Goal: Task Accomplishment & Management: Manage account settings

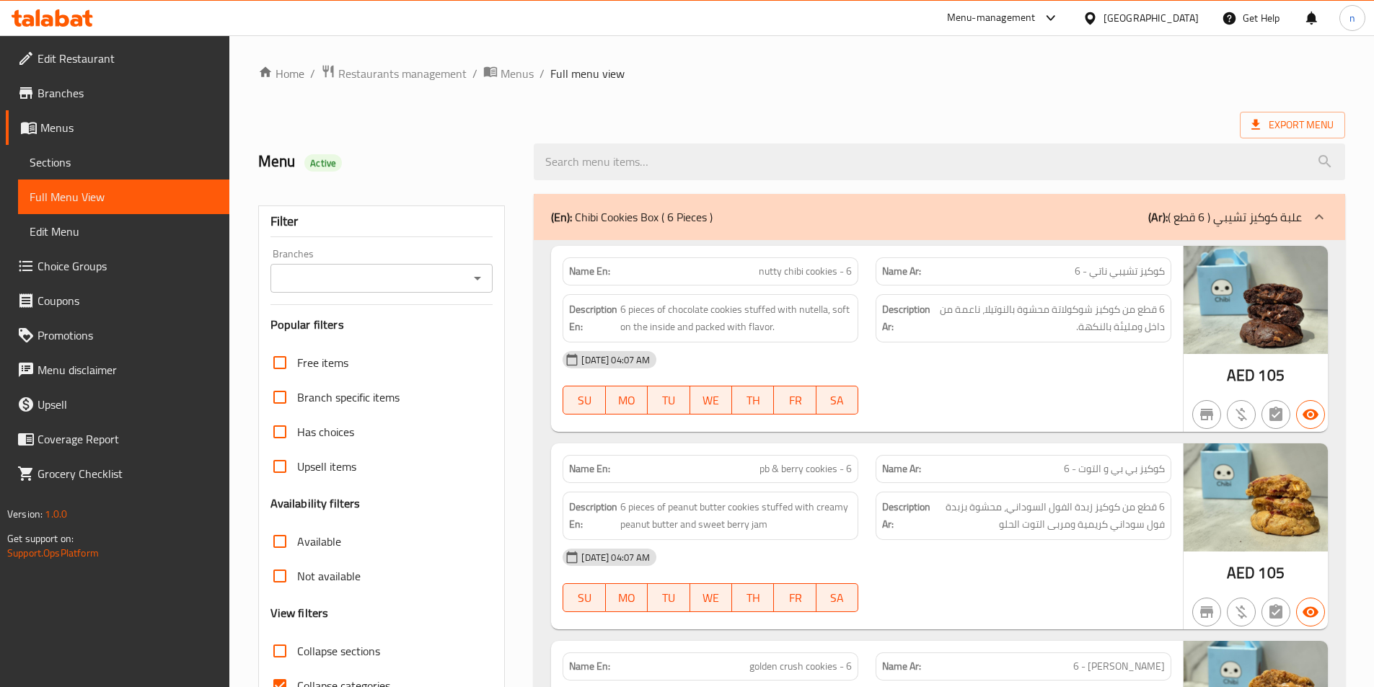
scroll to position [72, 0]
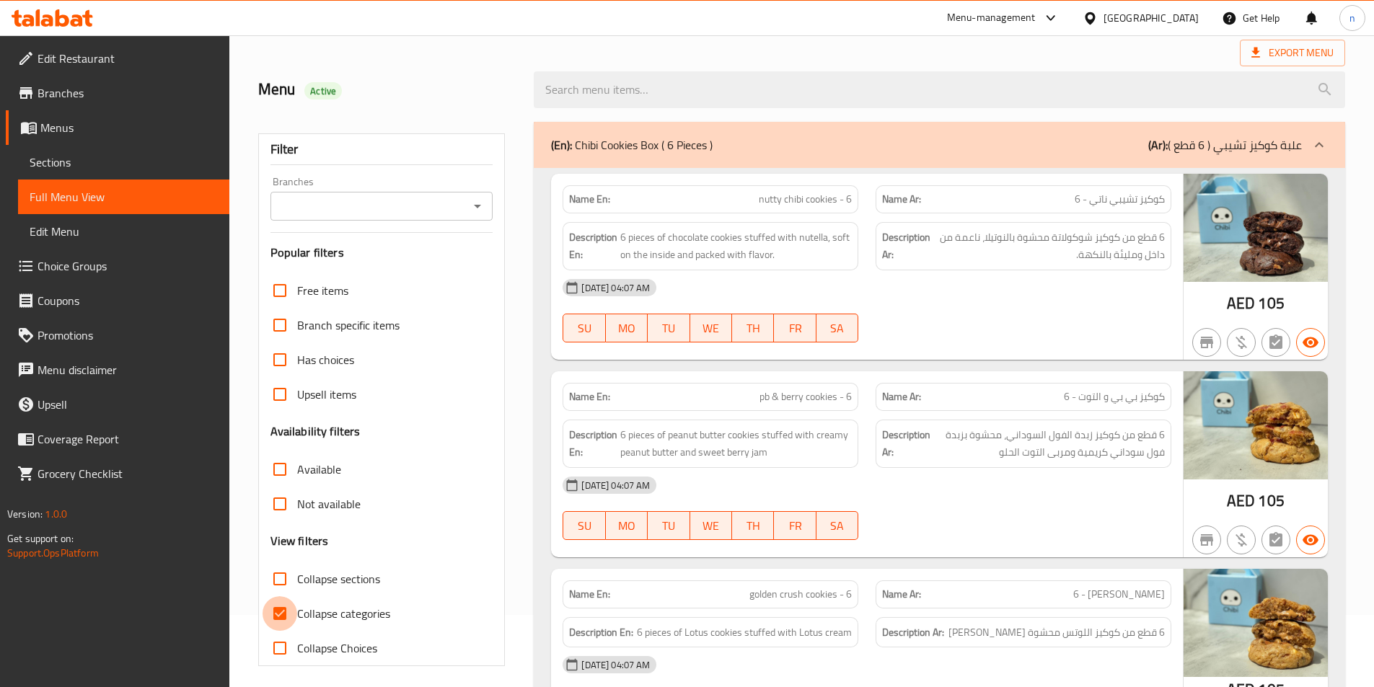
drag, startPoint x: 273, startPoint y: 612, endPoint x: 690, endPoint y: 550, distance: 420.8
click at [273, 612] on input "Collapse categories" at bounding box center [280, 614] width 35 height 35
checkbox input "false"
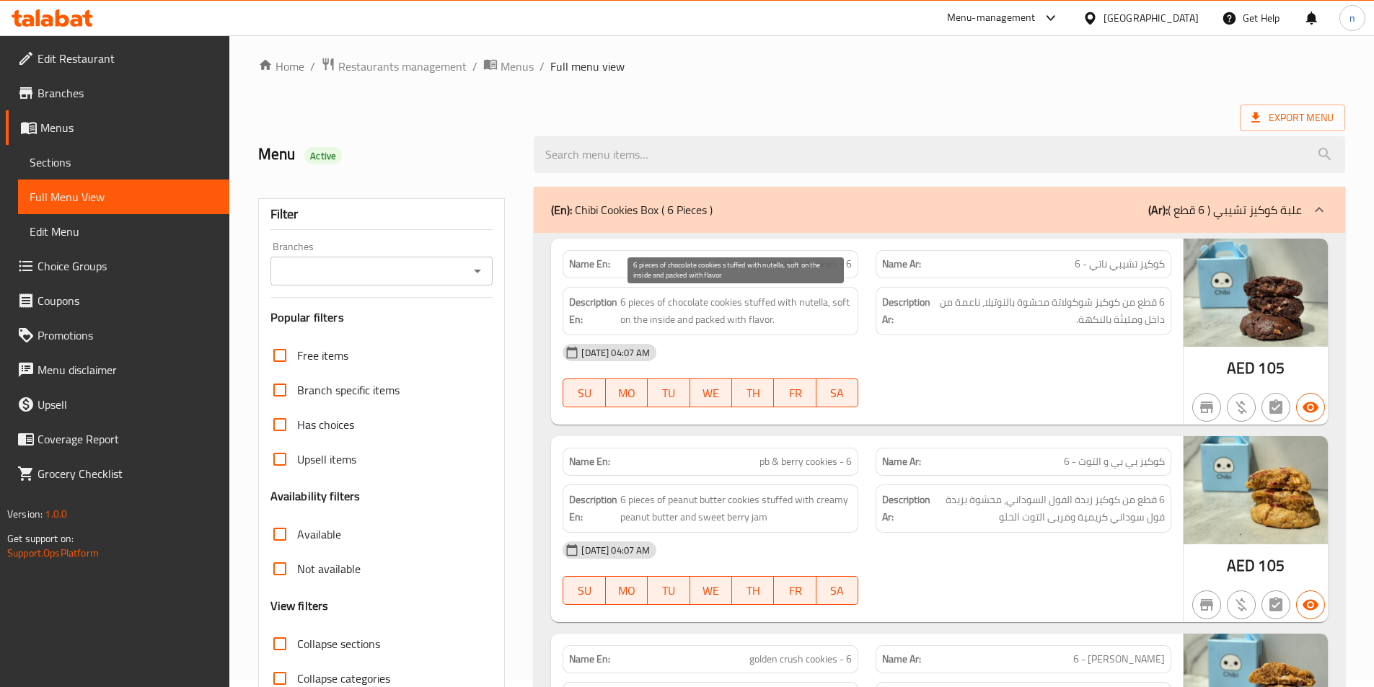
scroll to position [0, 0]
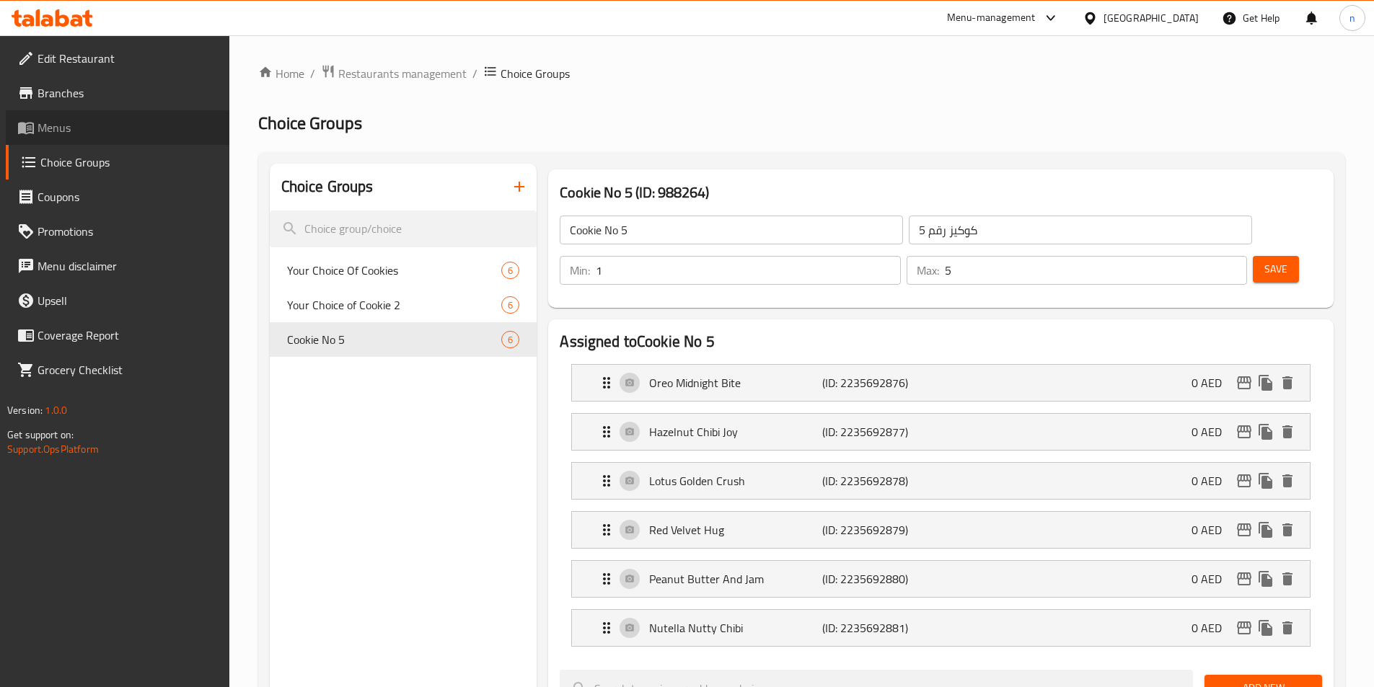
click at [101, 133] on span "Menus" at bounding box center [128, 127] width 180 height 17
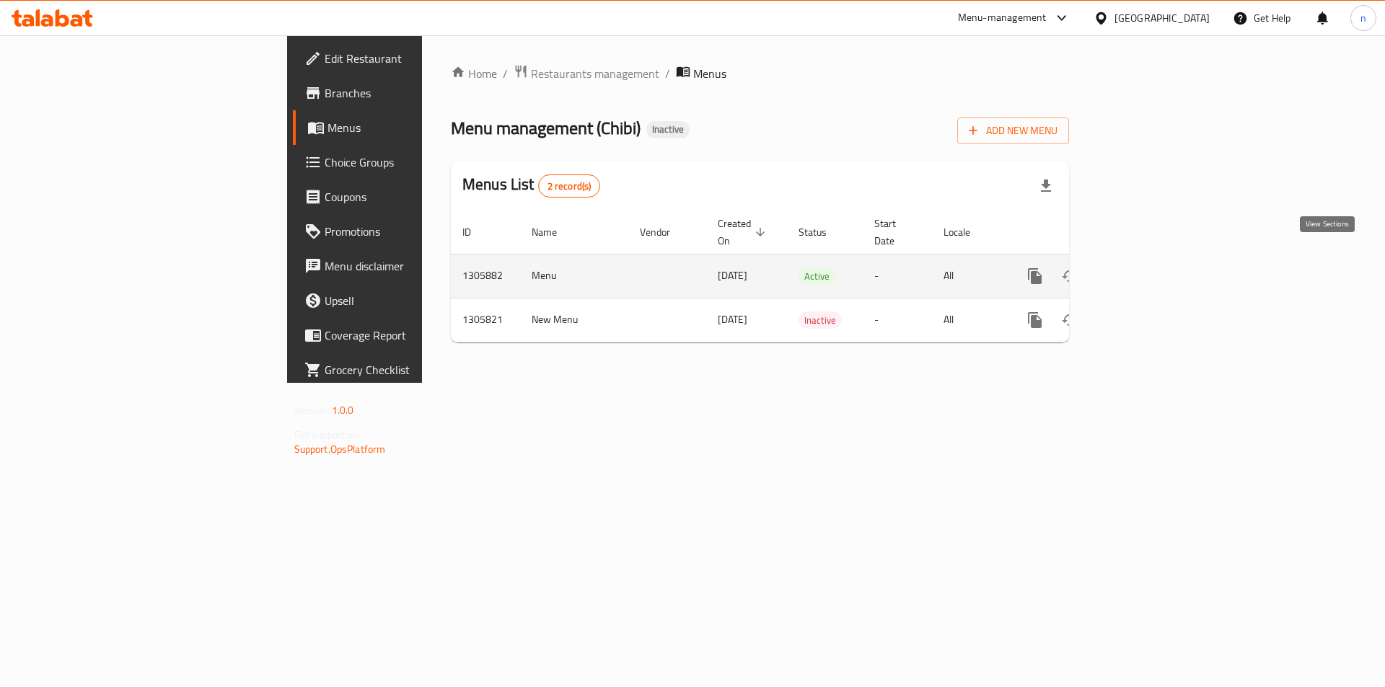
click at [1146, 270] on icon "enhanced table" at bounding box center [1139, 276] width 13 height 13
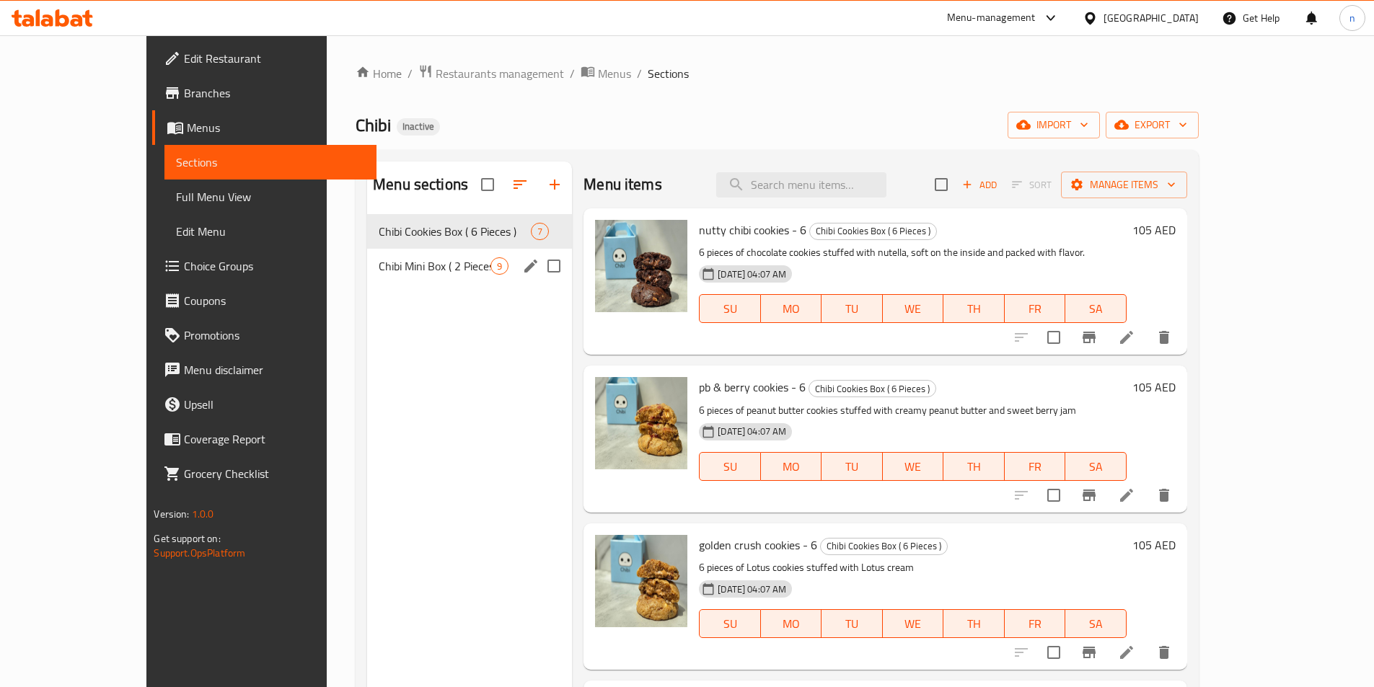
click at [432, 278] on div "Chibi Mini Box ( 2 Pieces ) 9" at bounding box center [469, 266] width 205 height 35
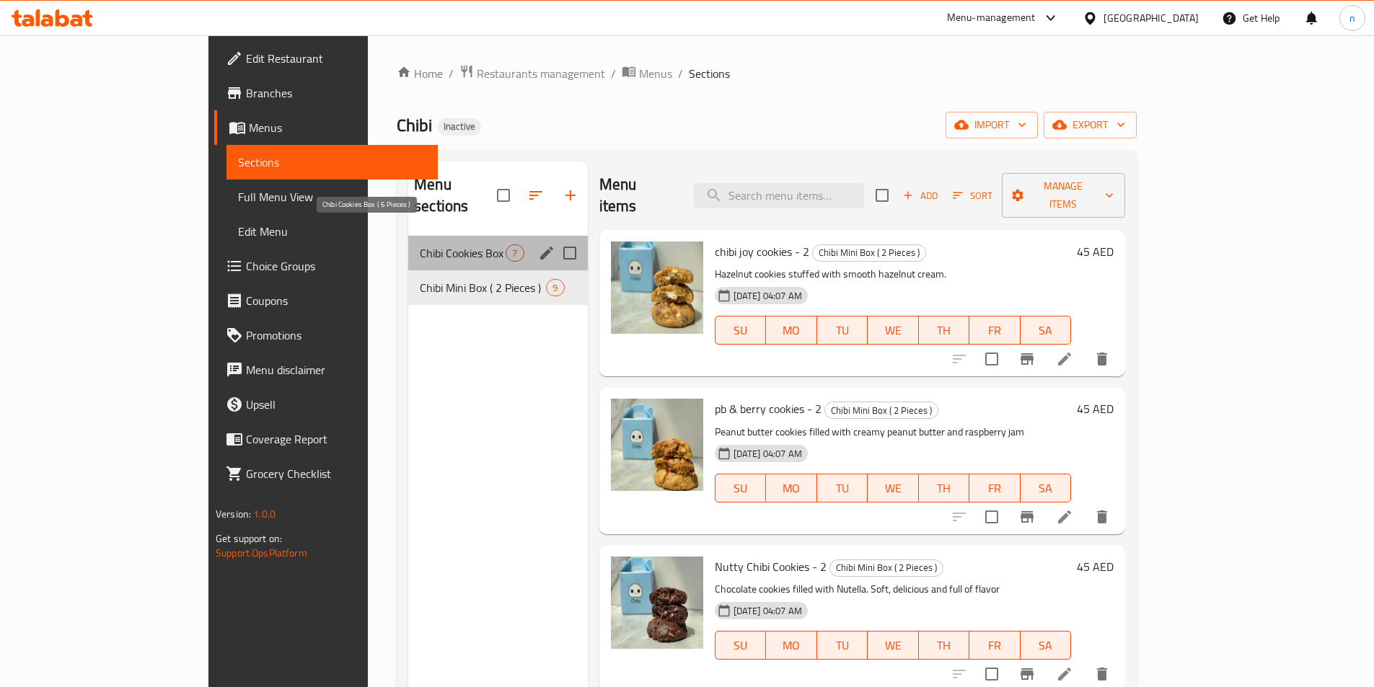
click at [420, 245] on span "Chibi Cookies Box ( 6 Pieces )" at bounding box center [463, 253] width 86 height 17
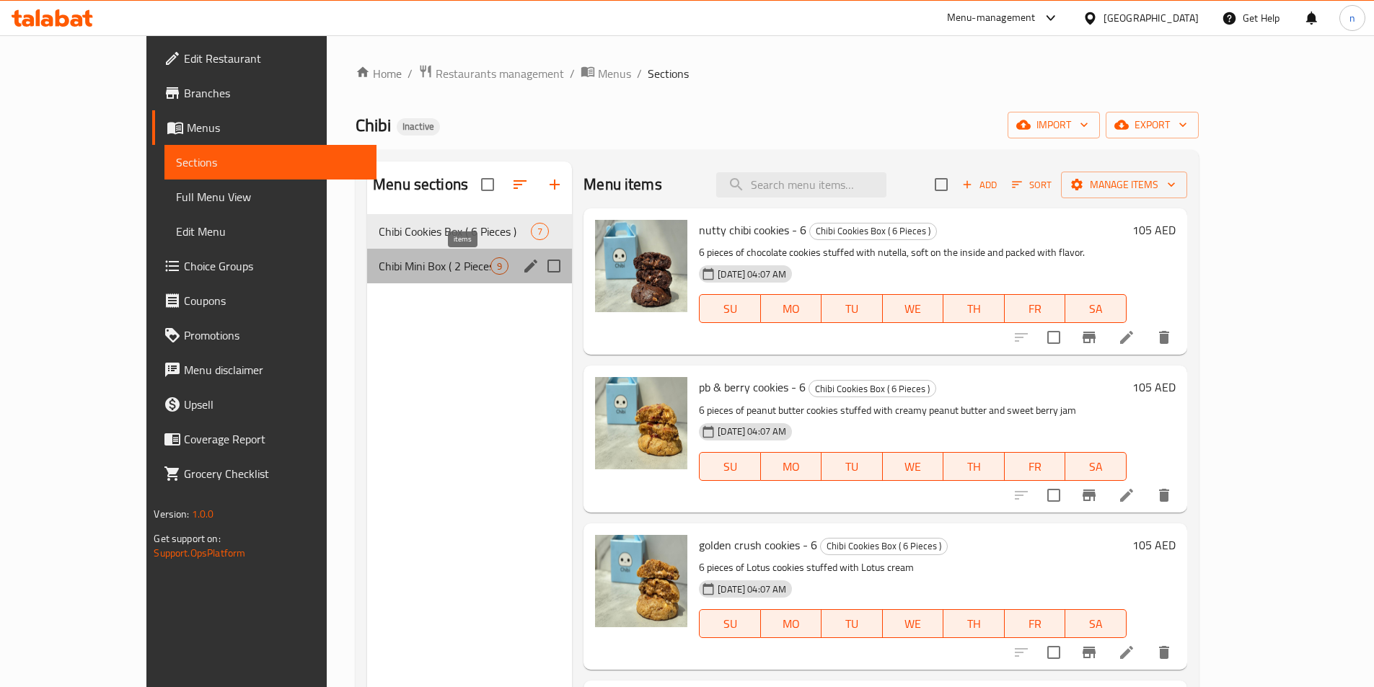
click at [491, 261] on span "9" at bounding box center [499, 267] width 17 height 14
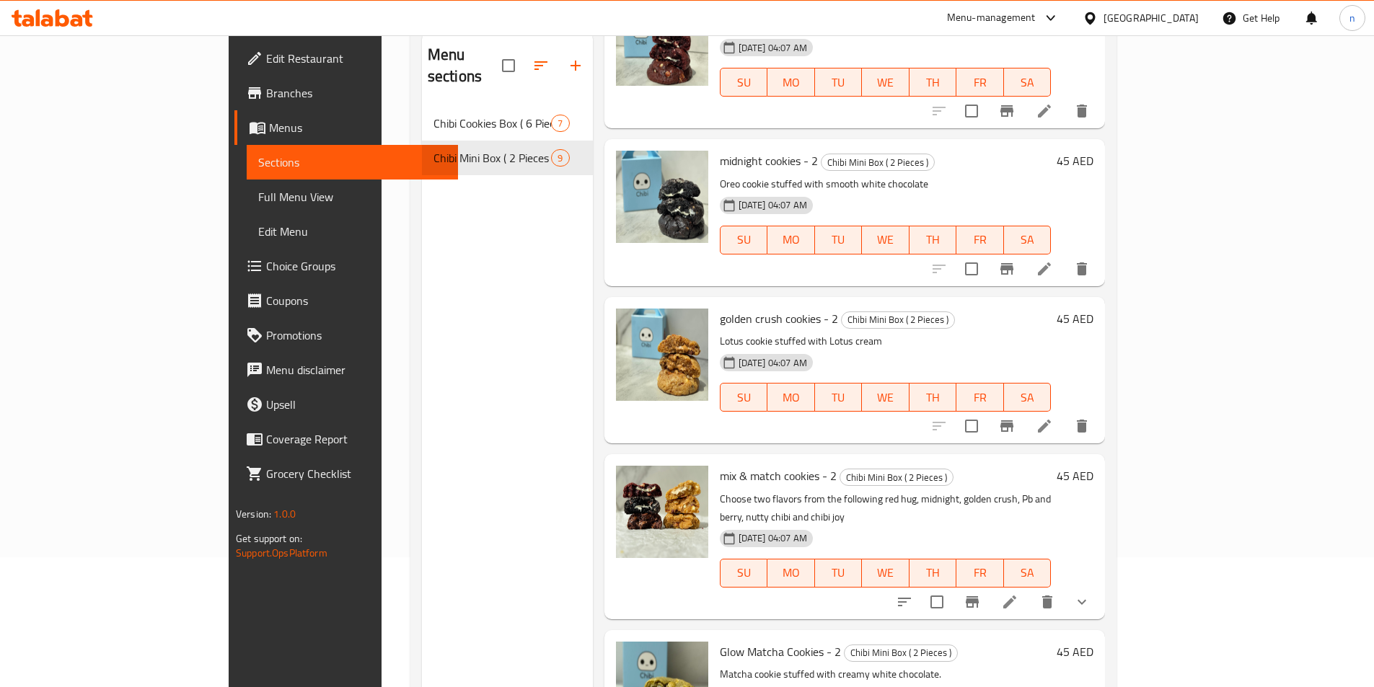
scroll to position [202, 0]
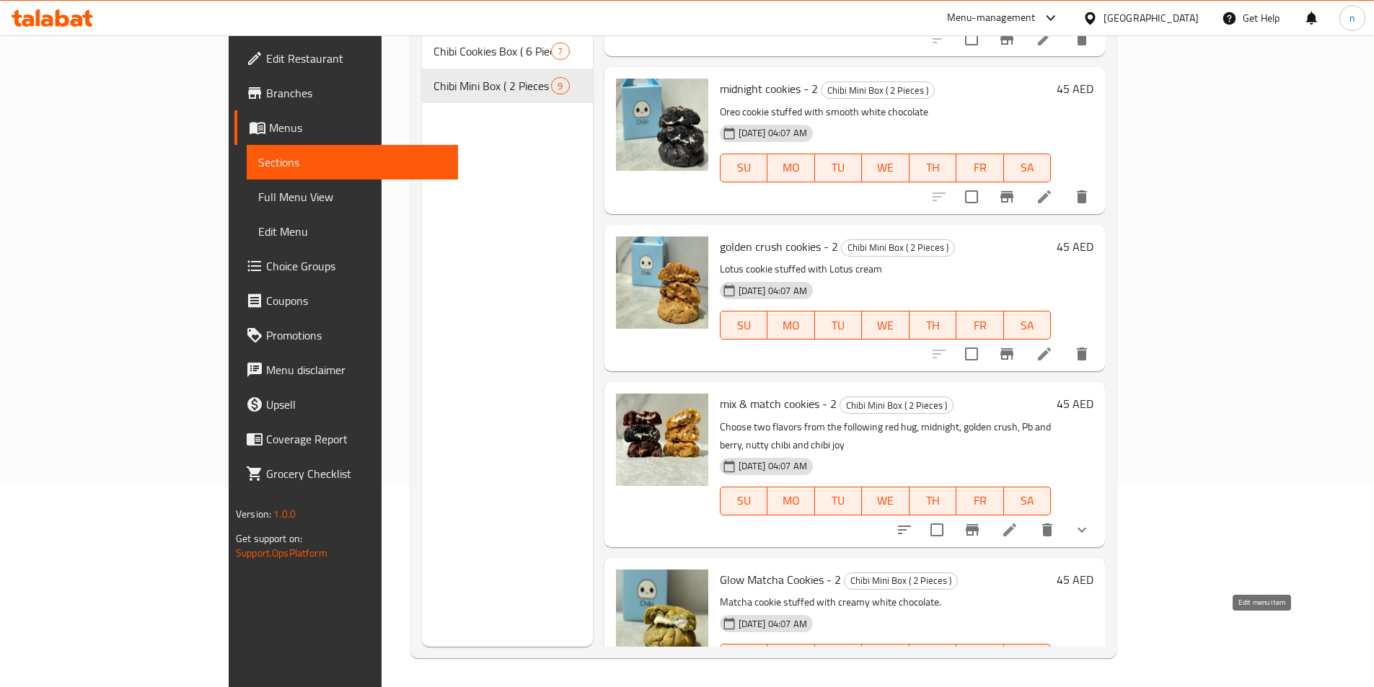
click at [1053, 679] on icon at bounding box center [1044, 687] width 17 height 17
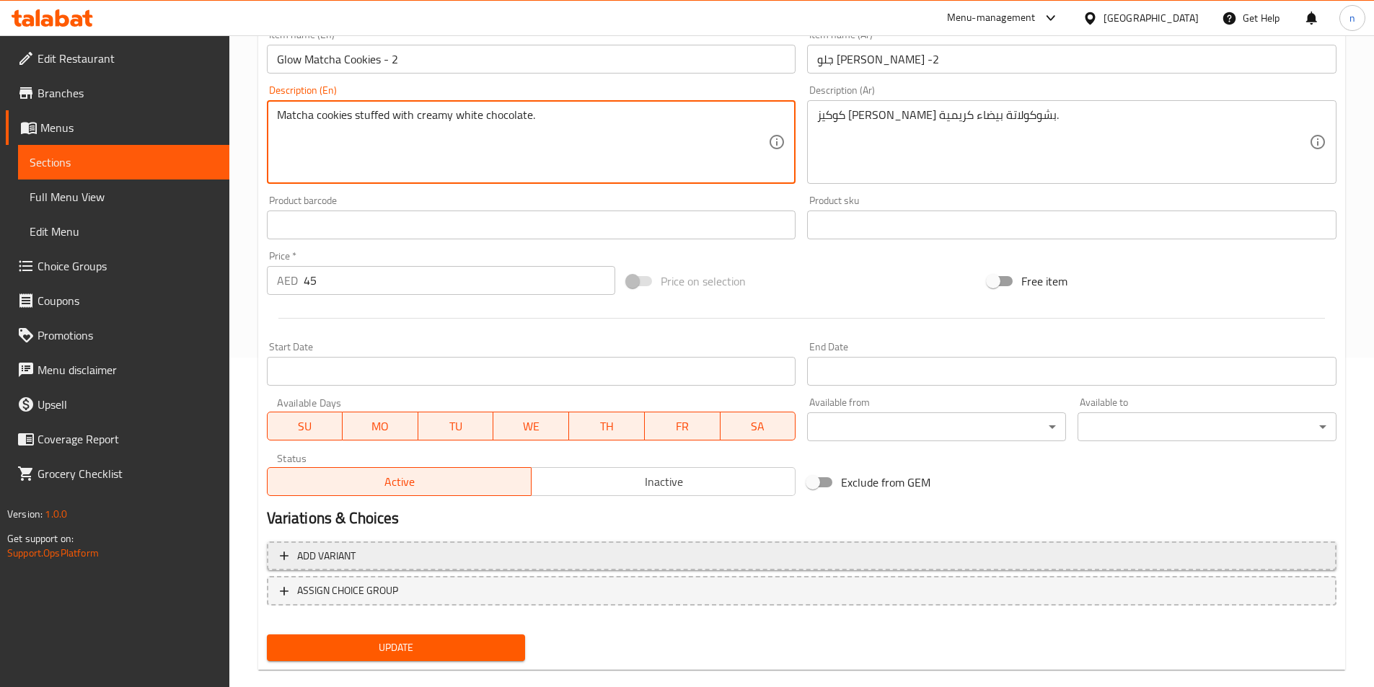
scroll to position [353, 0]
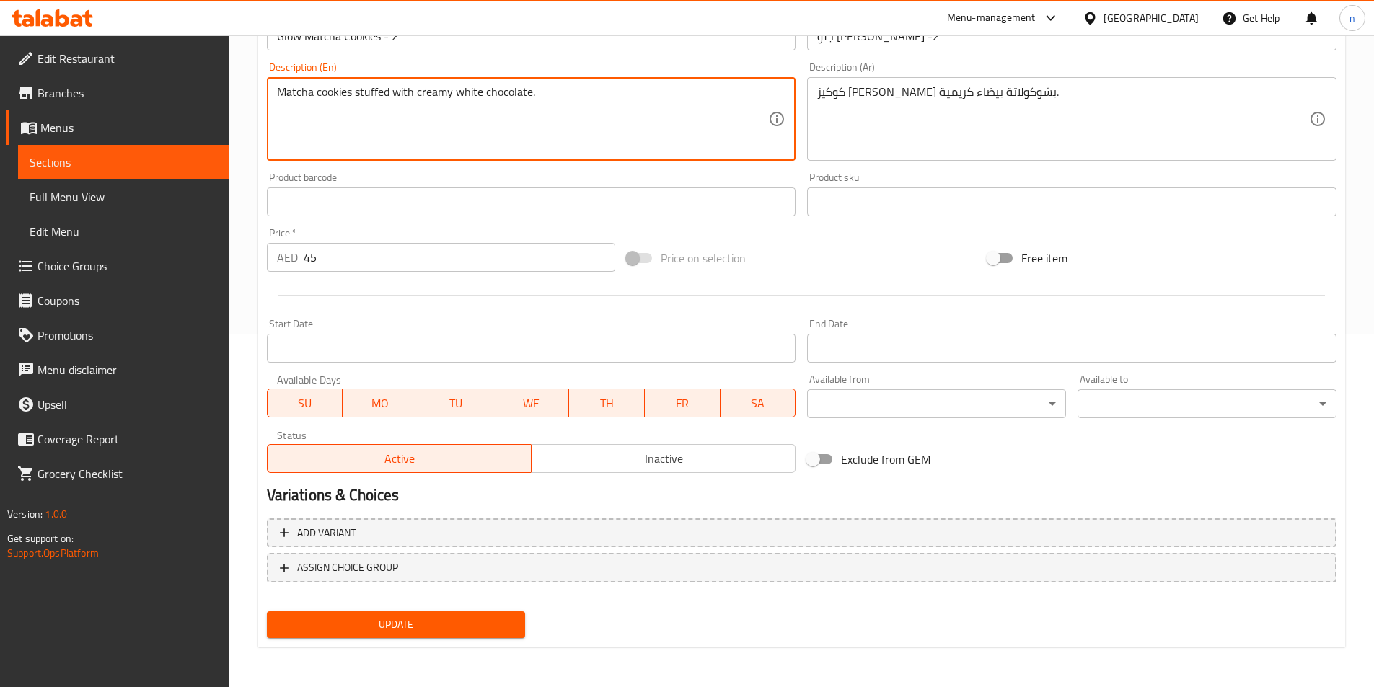
type textarea "Matcha cookies stuffed with creamy white chocolate."
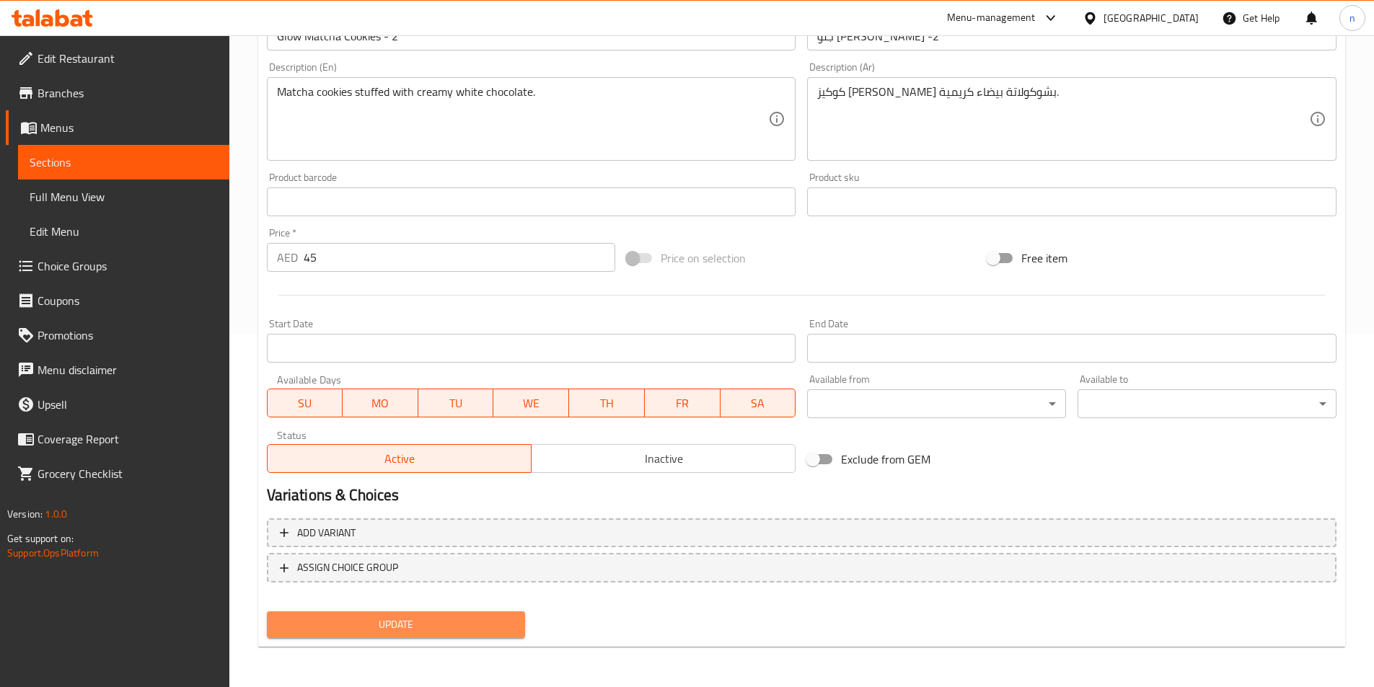
click at [315, 631] on span "Update" at bounding box center [396, 625] width 236 height 18
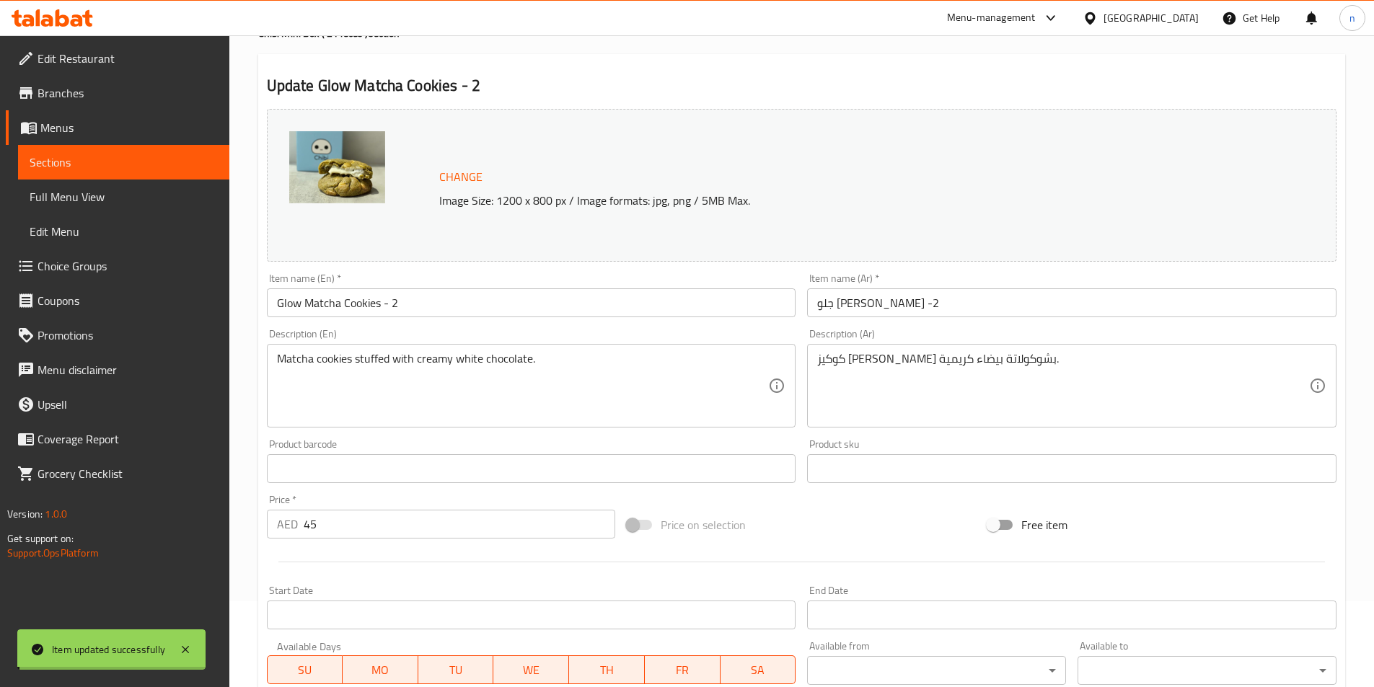
scroll to position [0, 0]
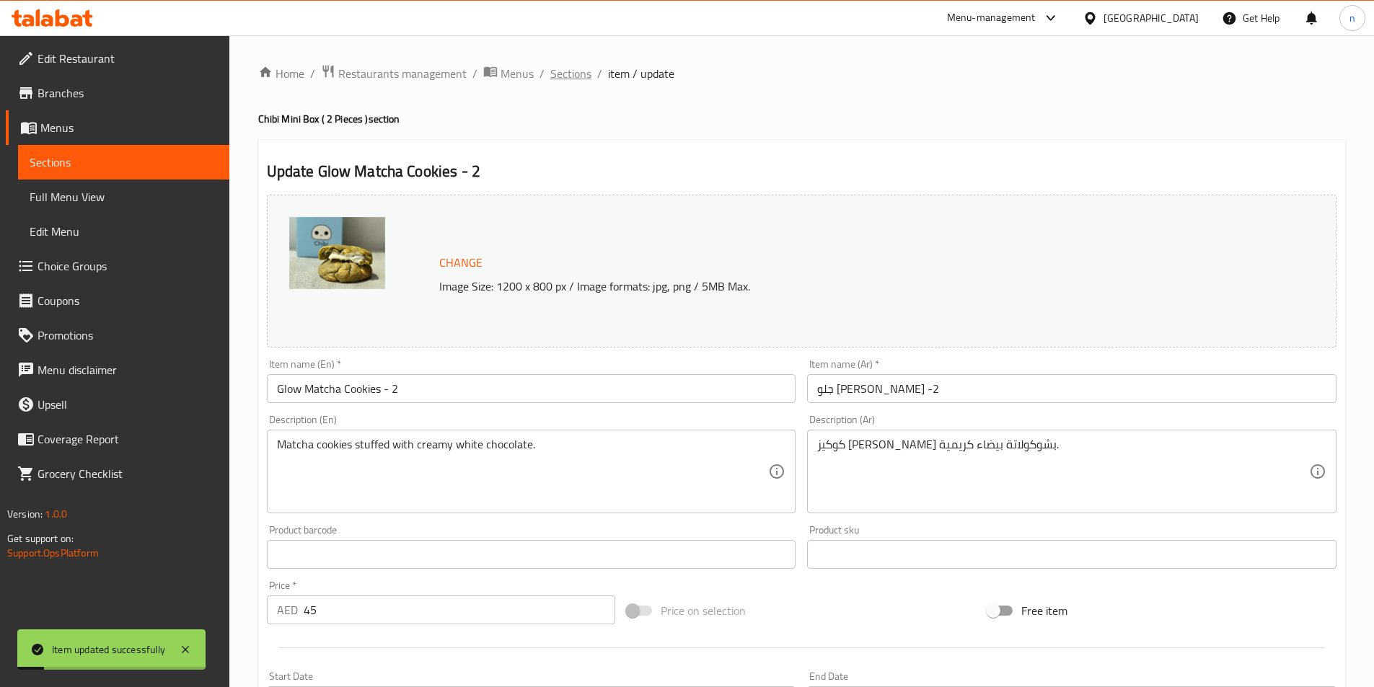
click at [573, 68] on span "Sections" at bounding box center [570, 73] width 41 height 17
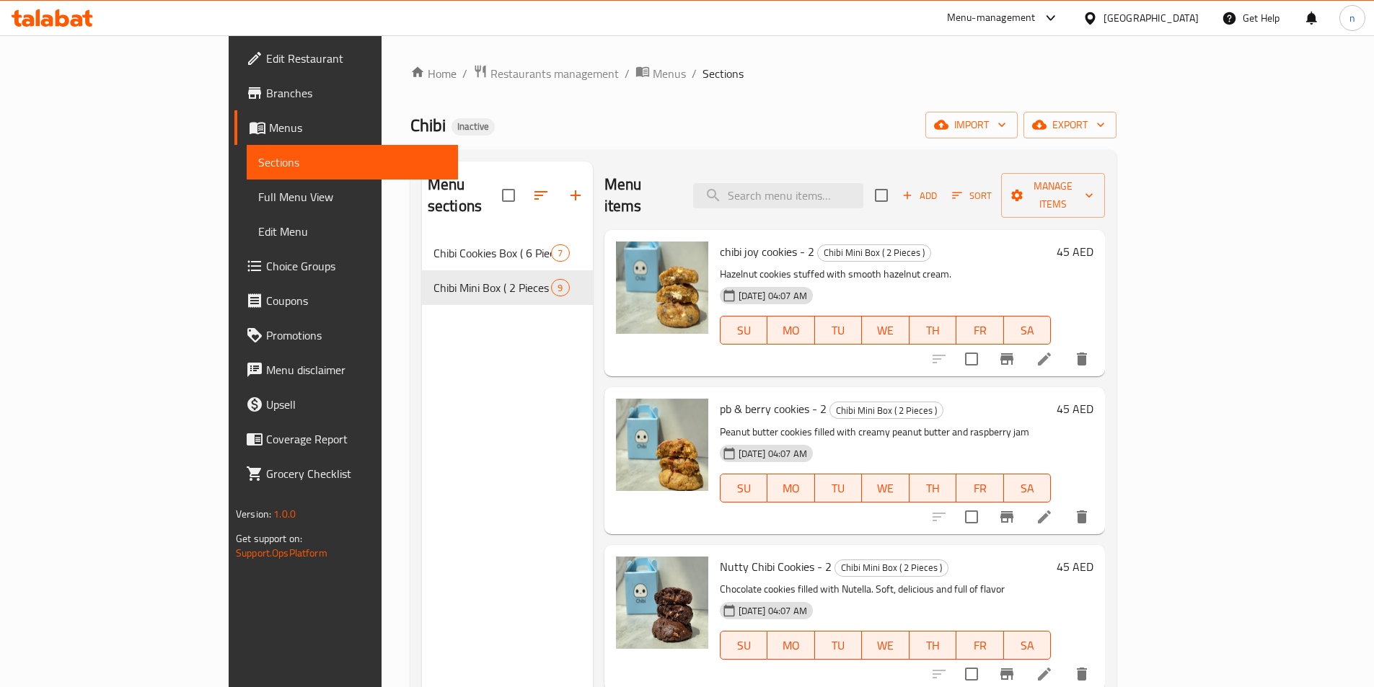
click at [258, 193] on span "Full Menu View" at bounding box center [352, 196] width 188 height 17
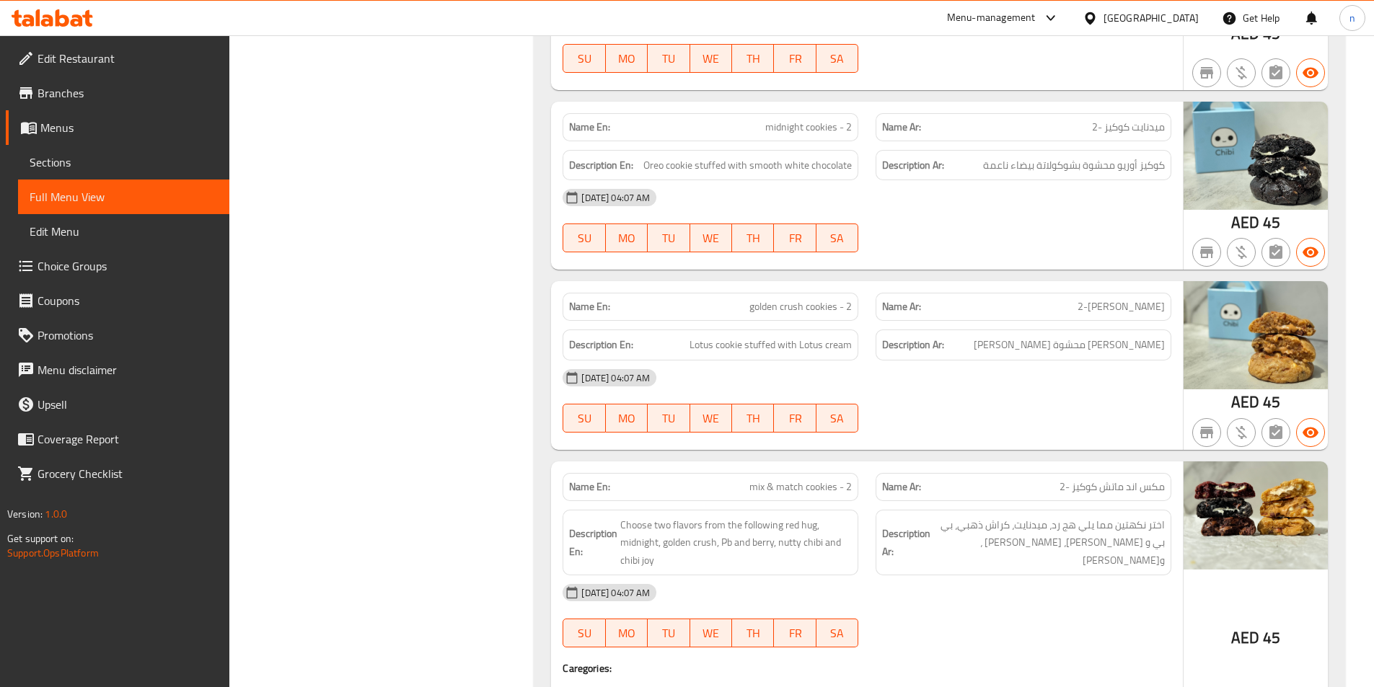
scroll to position [2906, 0]
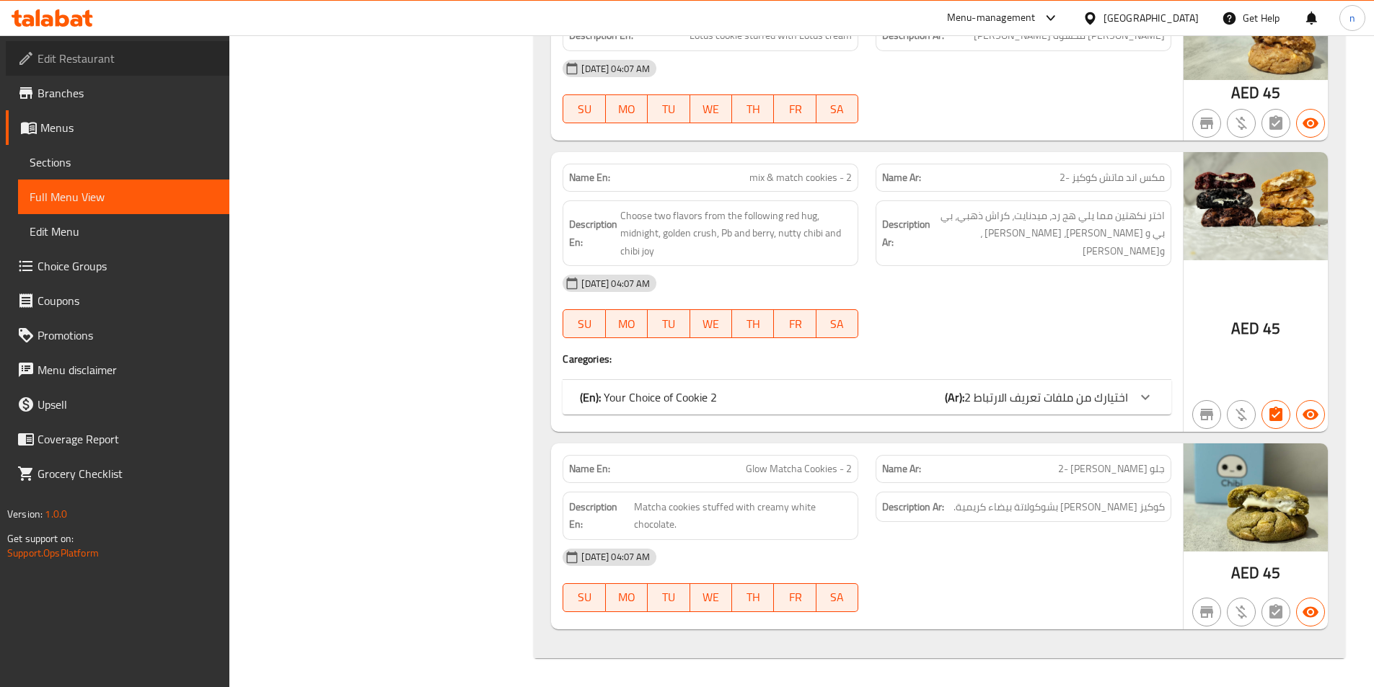
click at [109, 63] on span "Edit Restaurant" at bounding box center [128, 58] width 180 height 17
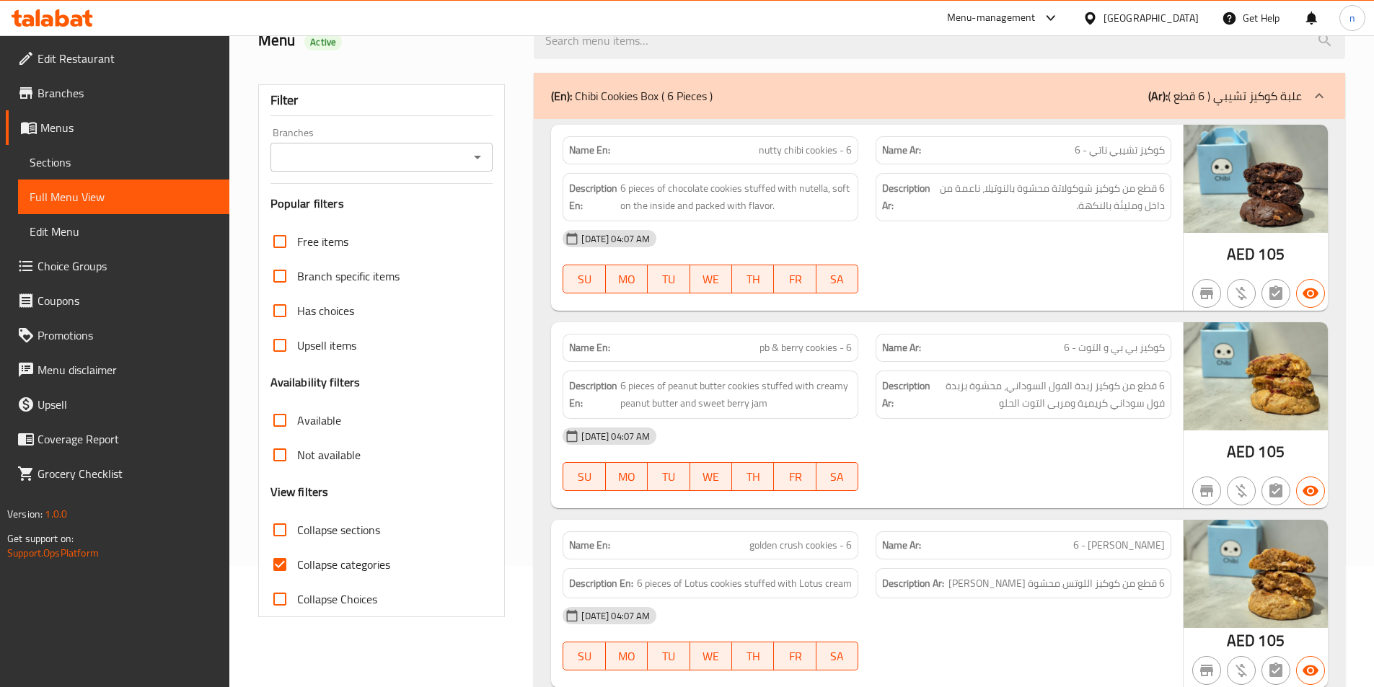
scroll to position [289, 0]
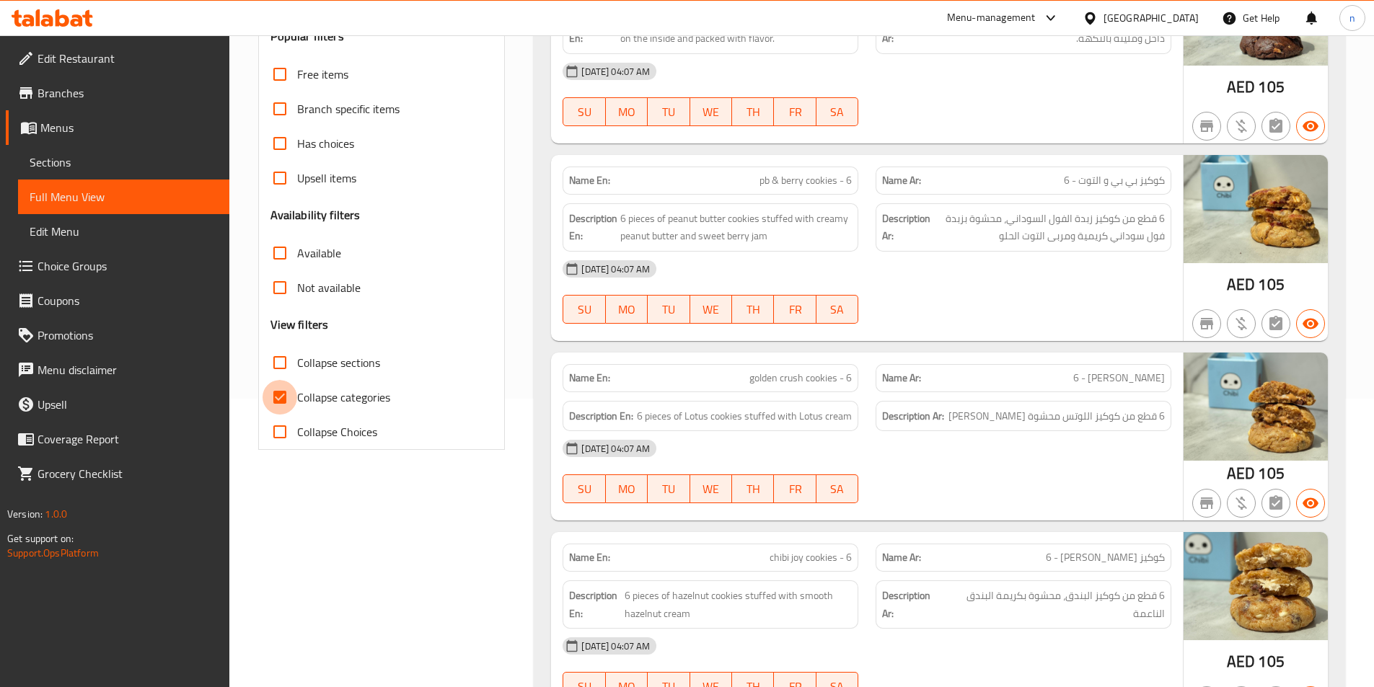
click at [269, 396] on input "Collapse categories" at bounding box center [280, 397] width 35 height 35
checkbox input "false"
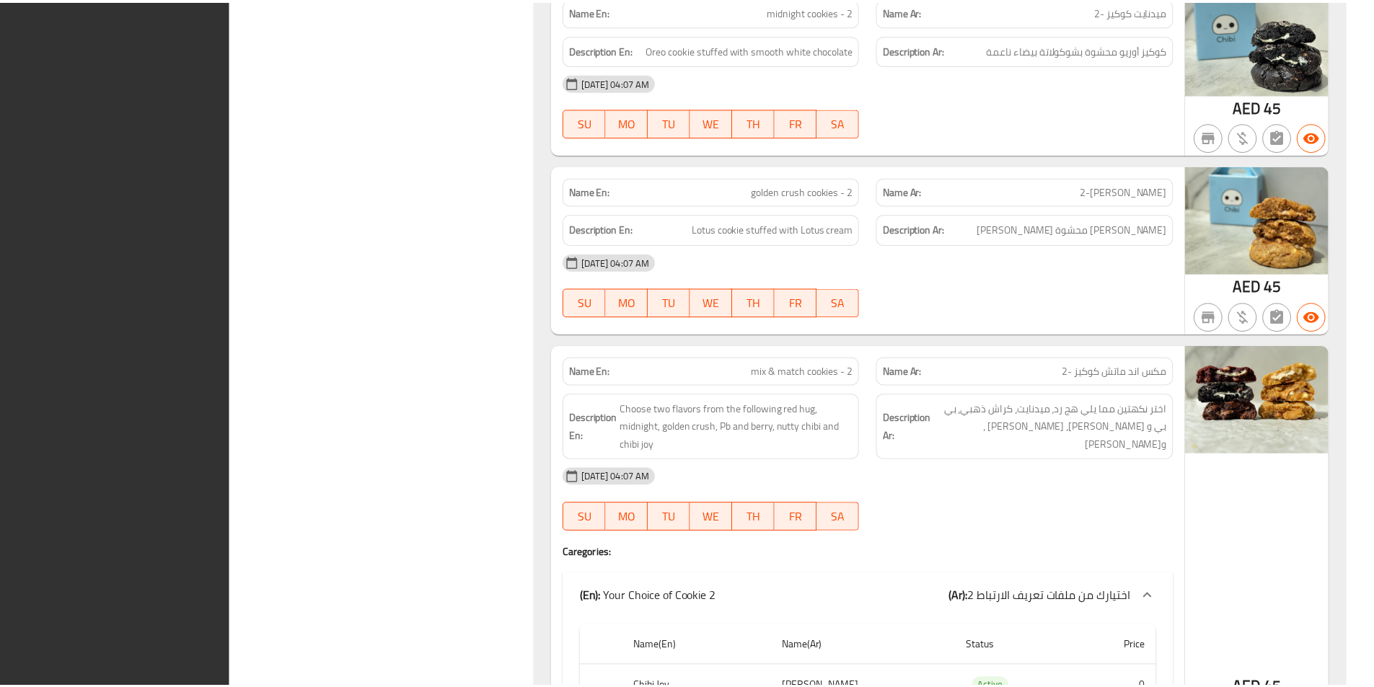
scroll to position [3240, 0]
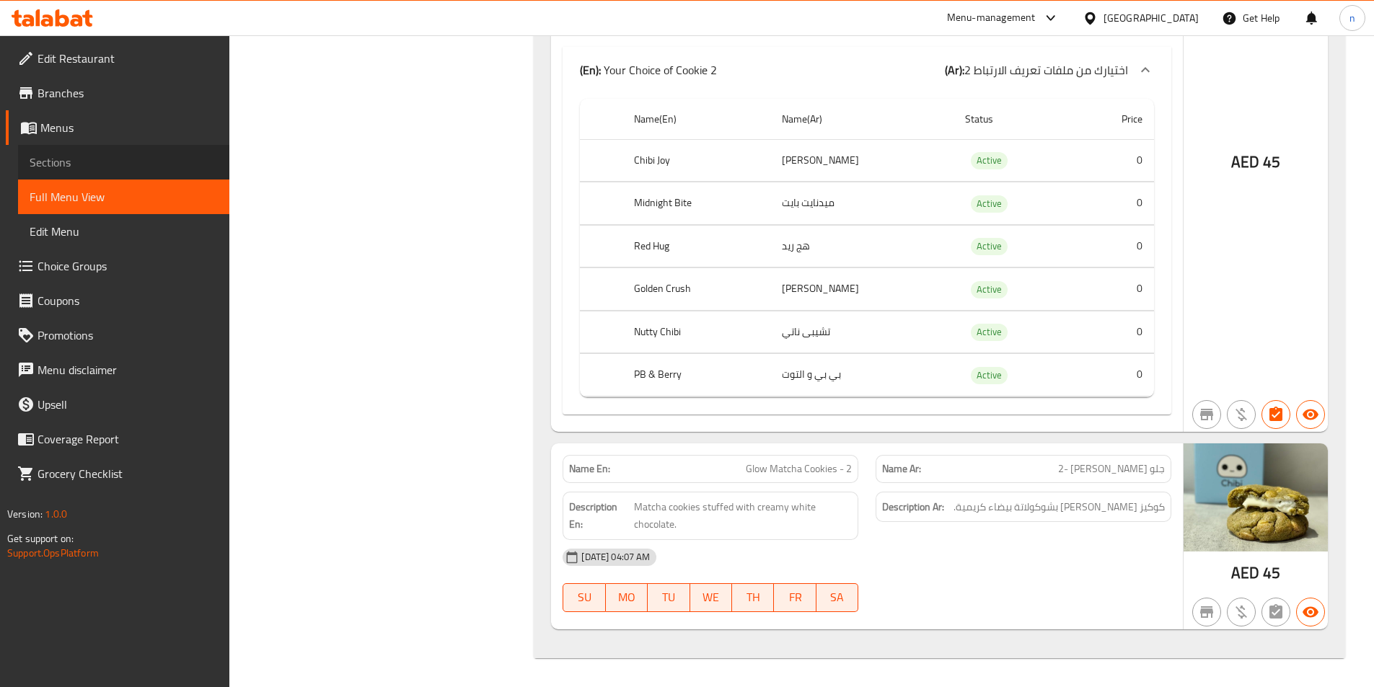
click at [134, 164] on span "Sections" at bounding box center [124, 162] width 188 height 17
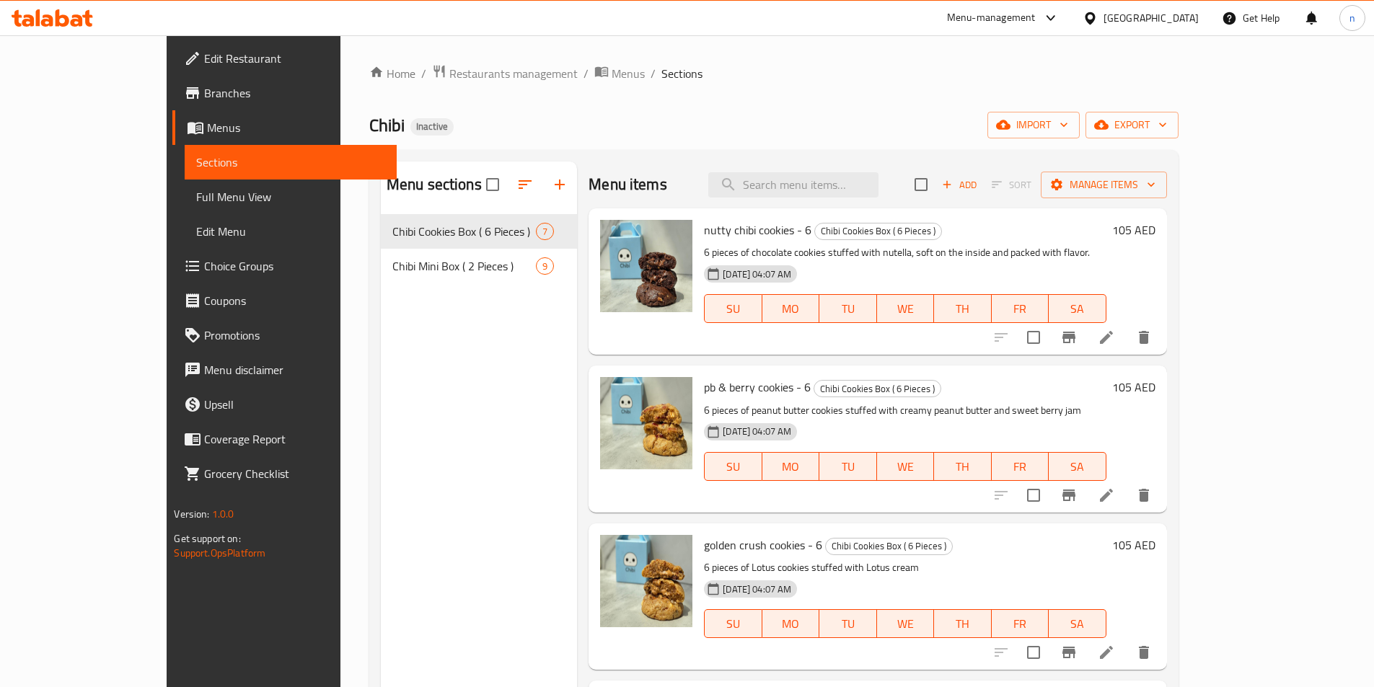
click at [196, 196] on span "Full Menu View" at bounding box center [290, 196] width 188 height 17
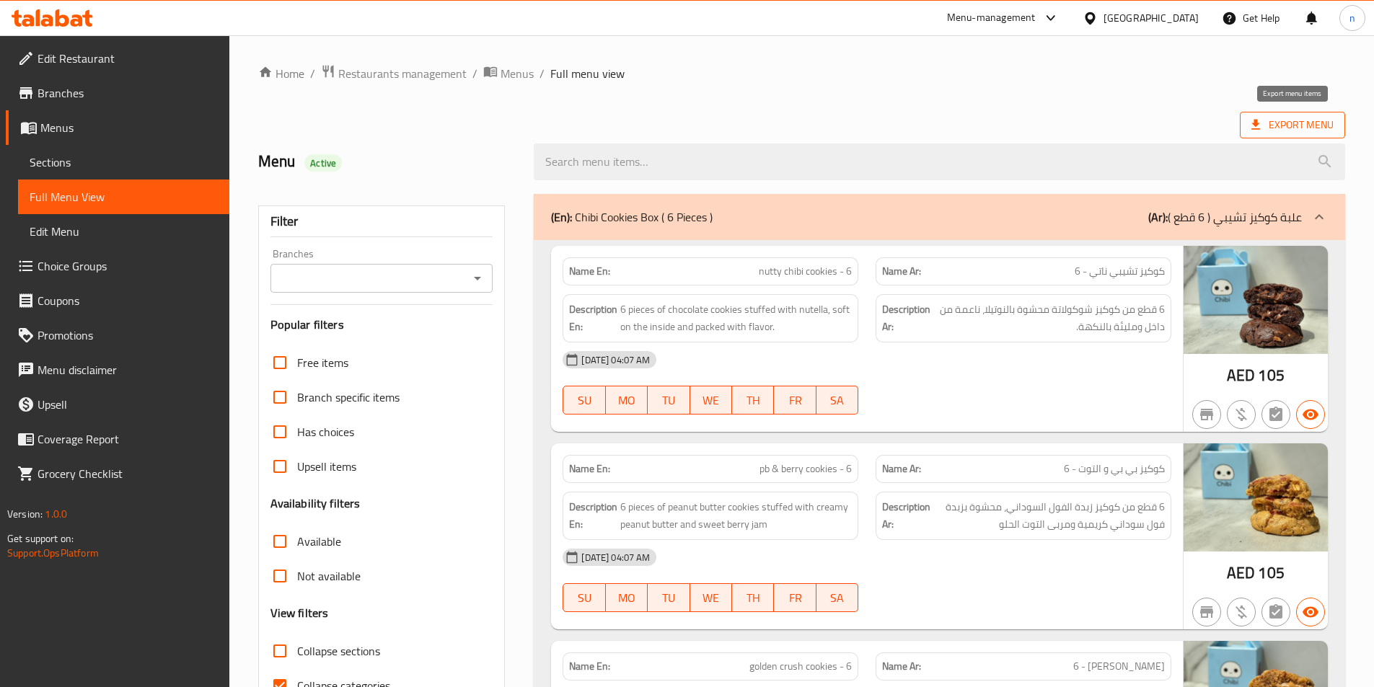
click at [1289, 128] on span "Export Menu" at bounding box center [1293, 125] width 82 height 18
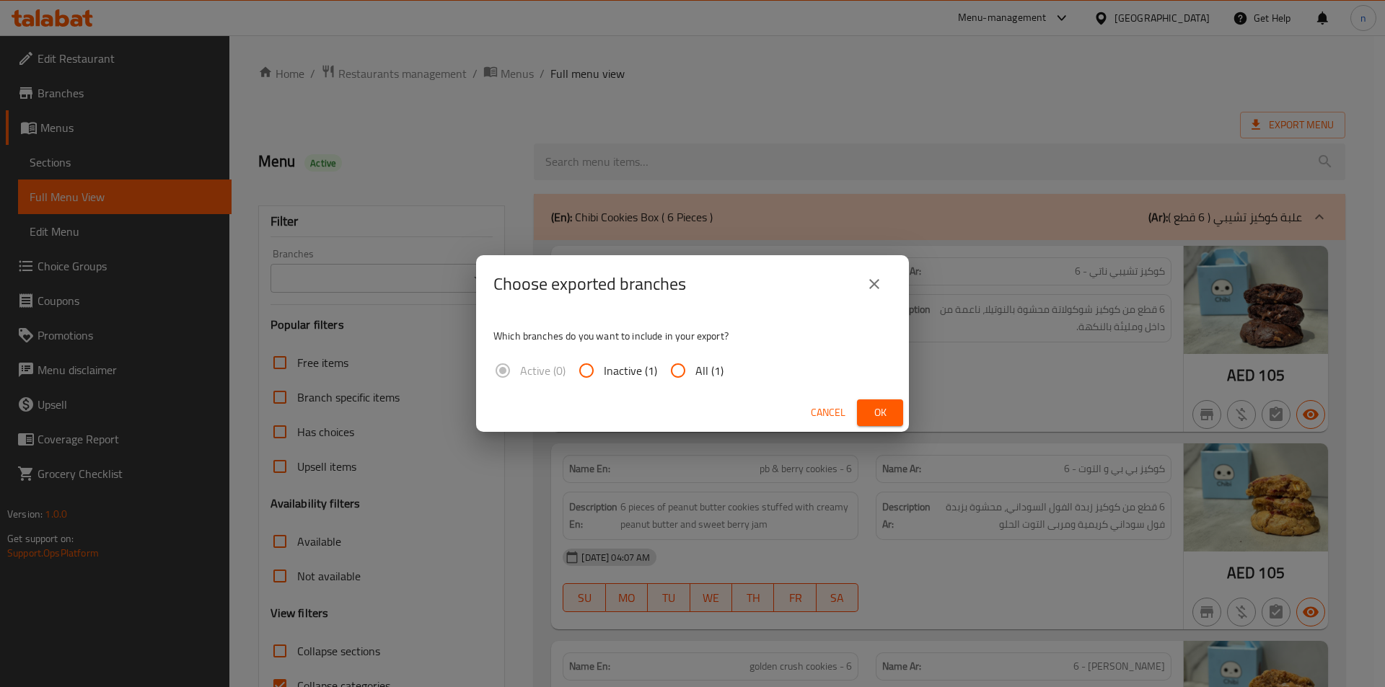
click at [680, 369] on input "All (1)" at bounding box center [678, 370] width 35 height 35
radio input "true"
click at [878, 407] on span "Ok" at bounding box center [880, 413] width 23 height 18
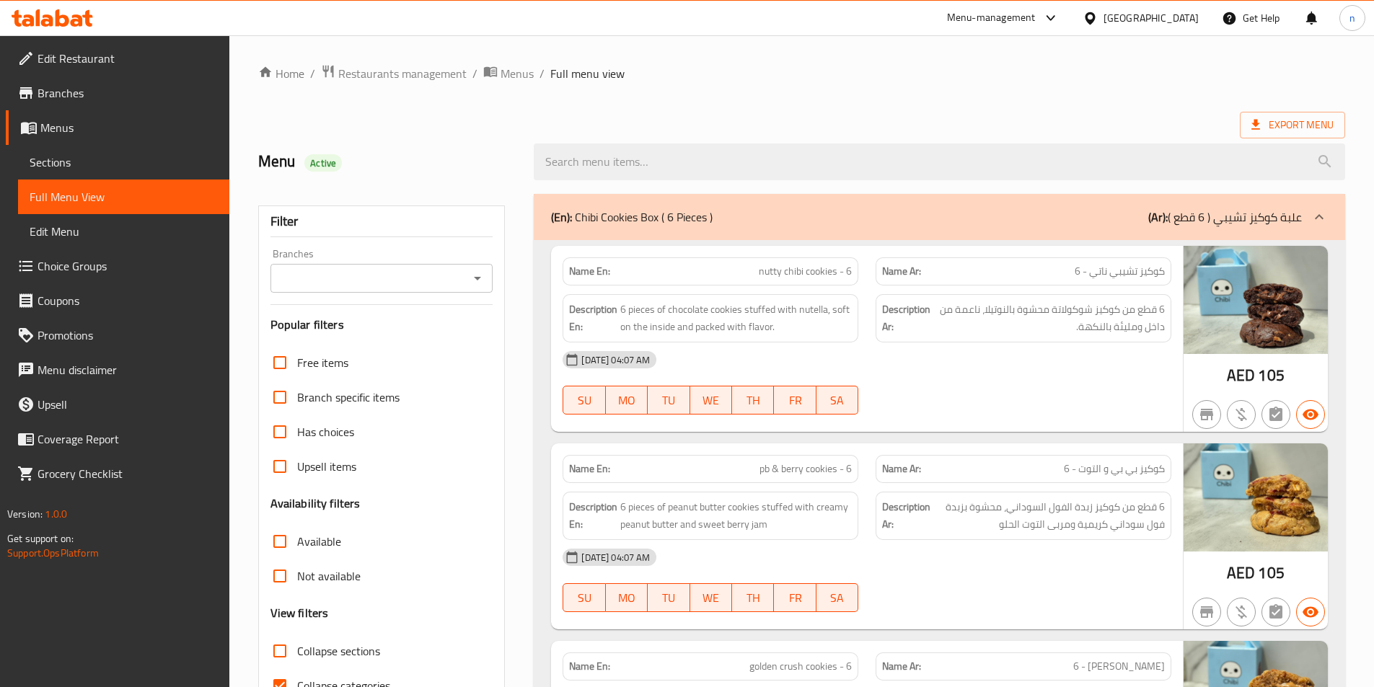
scroll to position [216, 0]
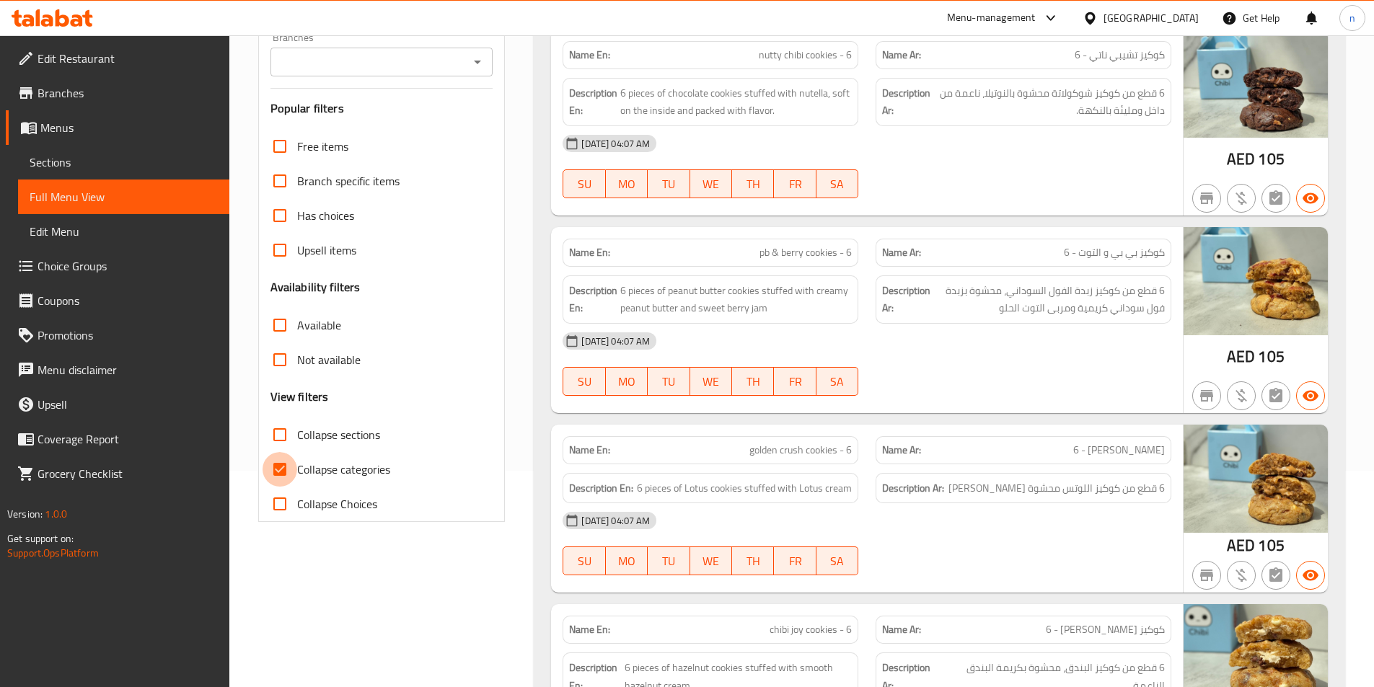
click at [278, 470] on input "Collapse categories" at bounding box center [280, 469] width 35 height 35
checkbox input "false"
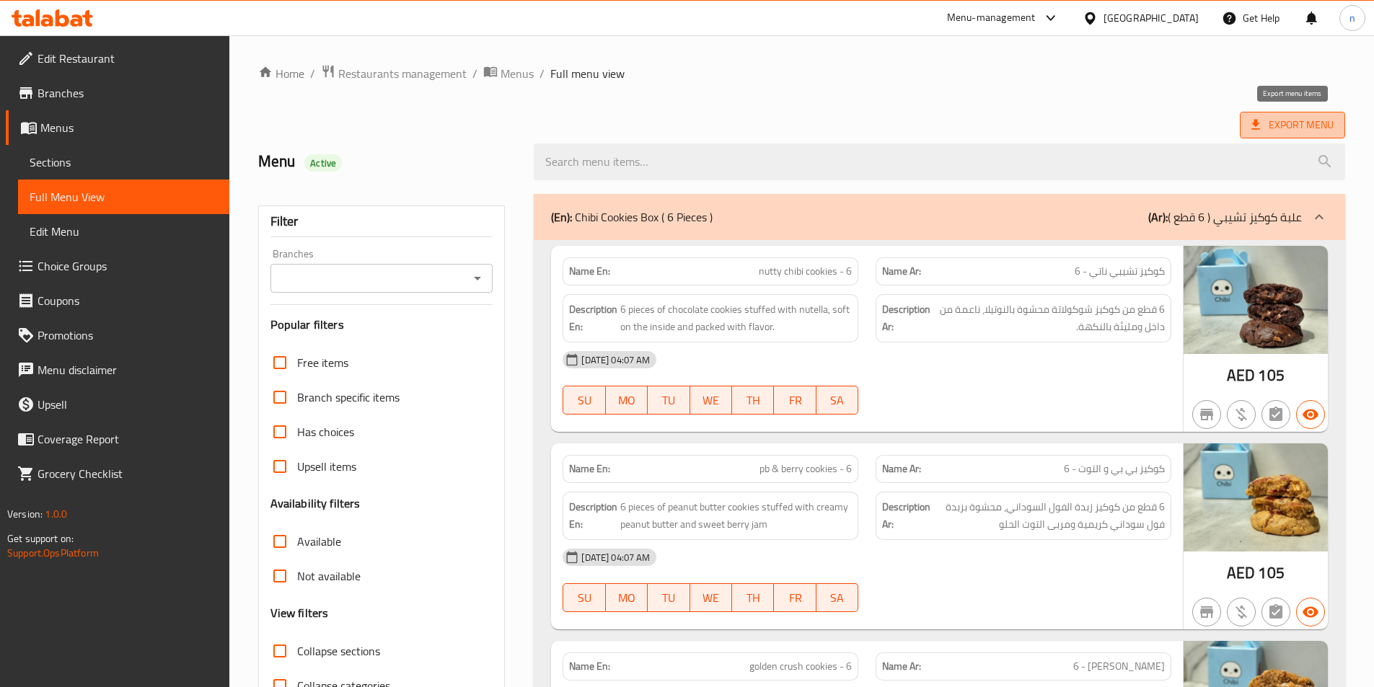
click at [1301, 126] on span "Export Menu" at bounding box center [1293, 125] width 82 height 18
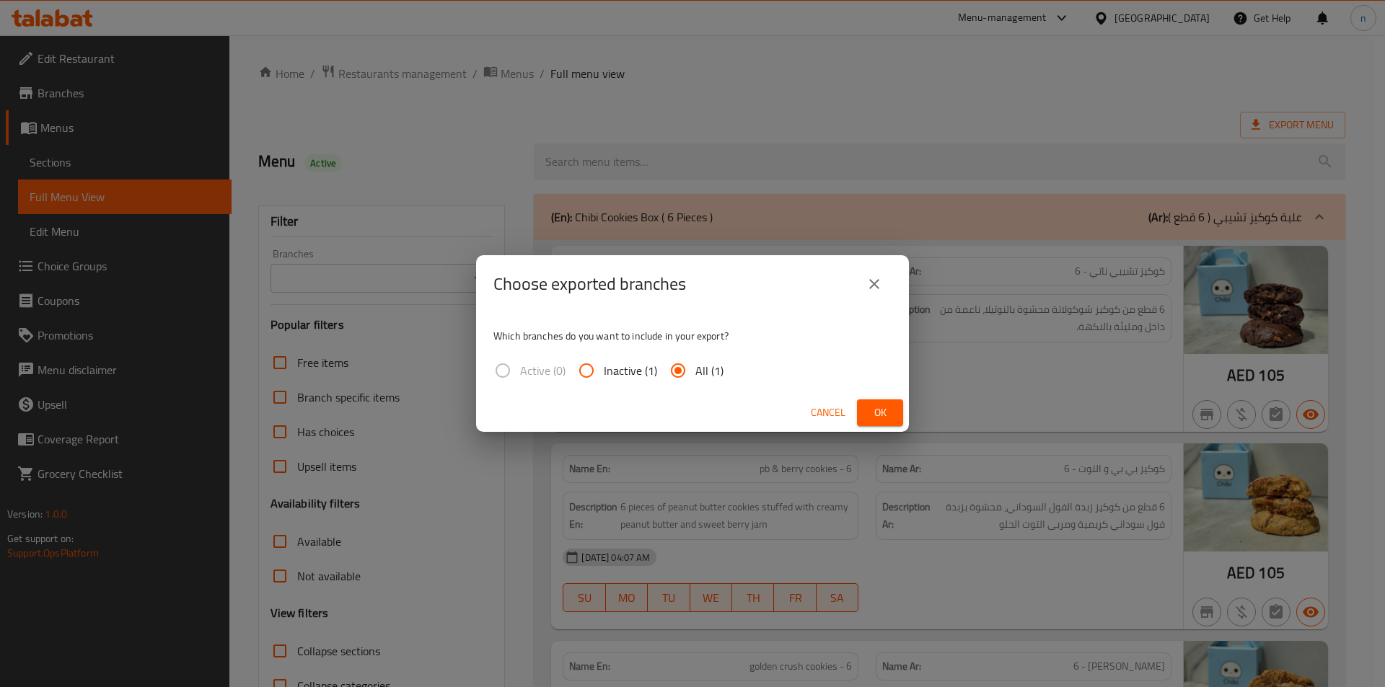
click at [871, 403] on button "Ok" at bounding box center [880, 413] width 46 height 27
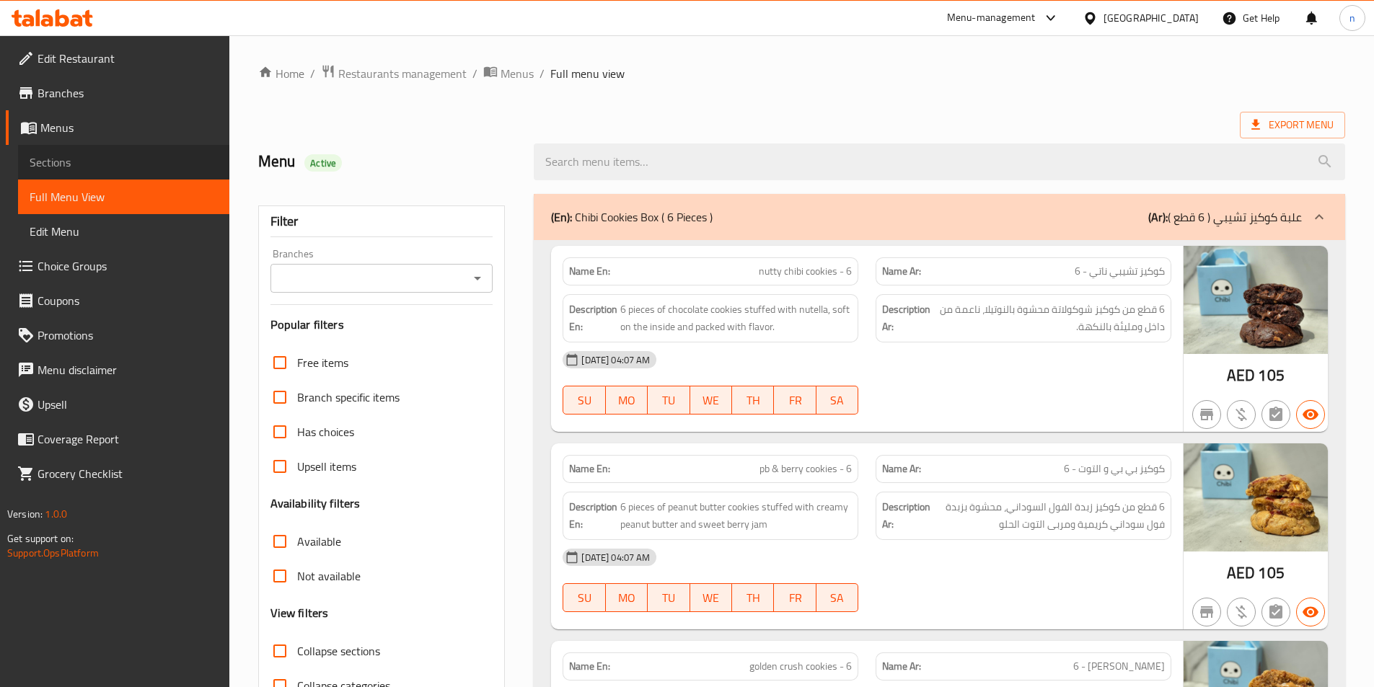
click at [71, 167] on span "Sections" at bounding box center [124, 162] width 188 height 17
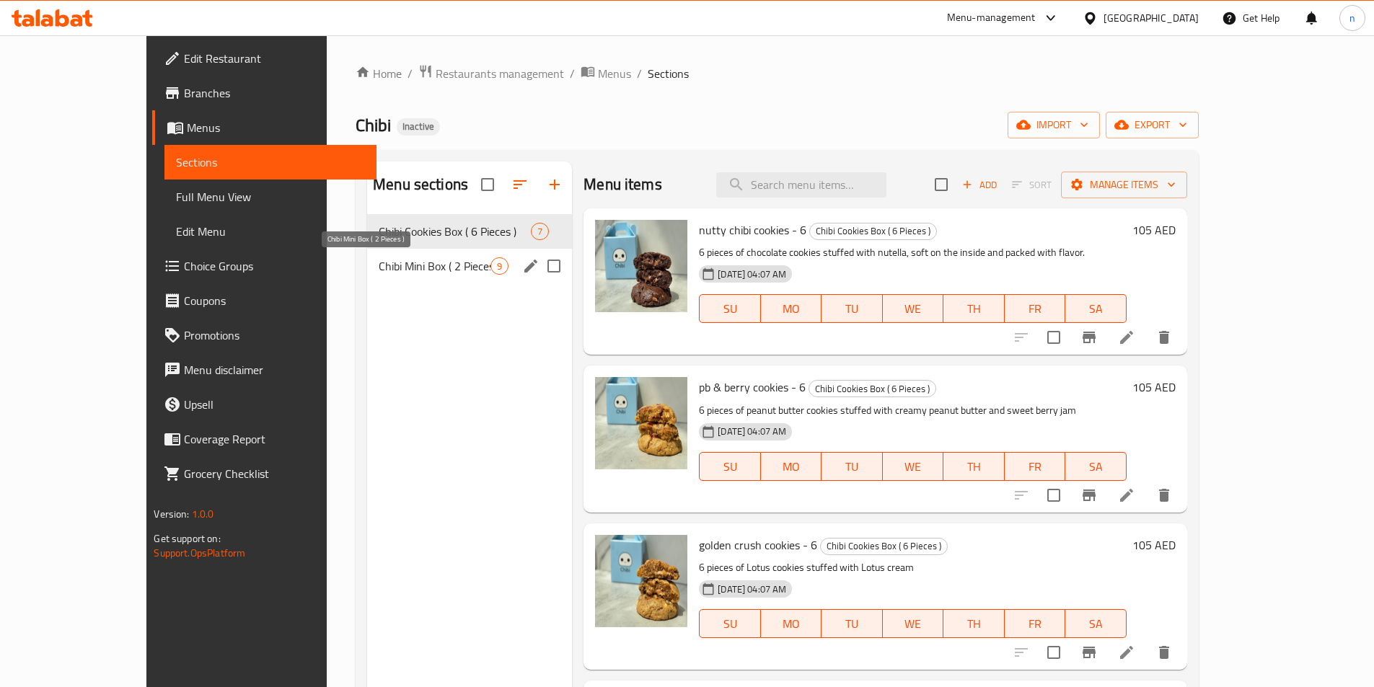
click at [379, 265] on span "Chibi Mini Box ( 2 Pieces )" at bounding box center [435, 266] width 112 height 17
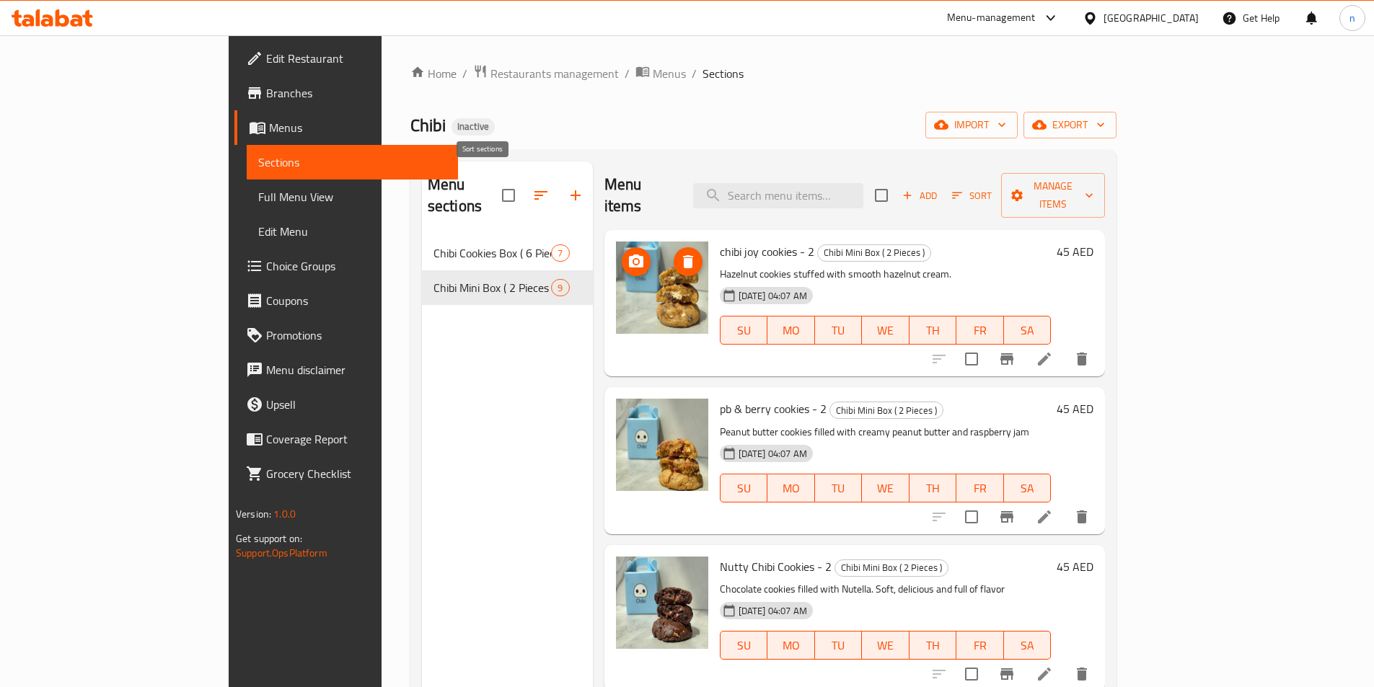
click at [532, 187] on icon "button" at bounding box center [540, 195] width 17 height 17
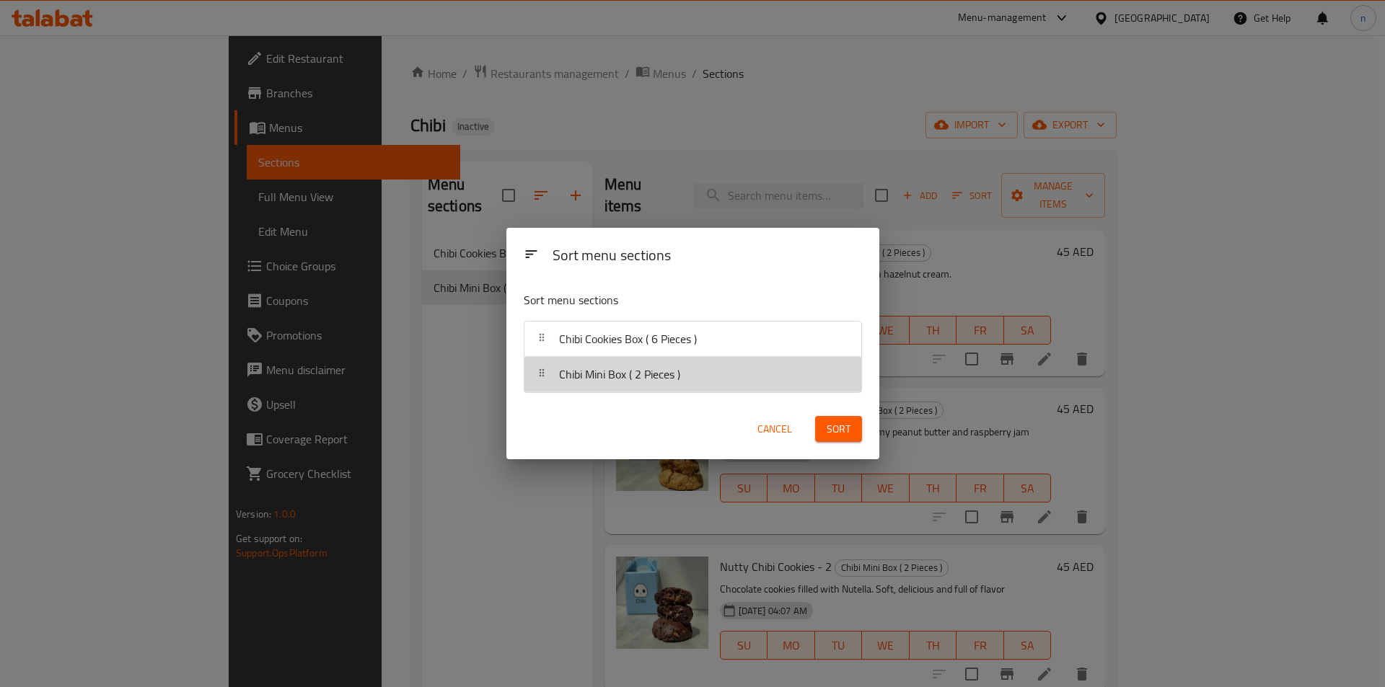
click at [719, 362] on div "Chibi Mini Box ( 2 Pieces )" at bounding box center [692, 374] width 325 height 35
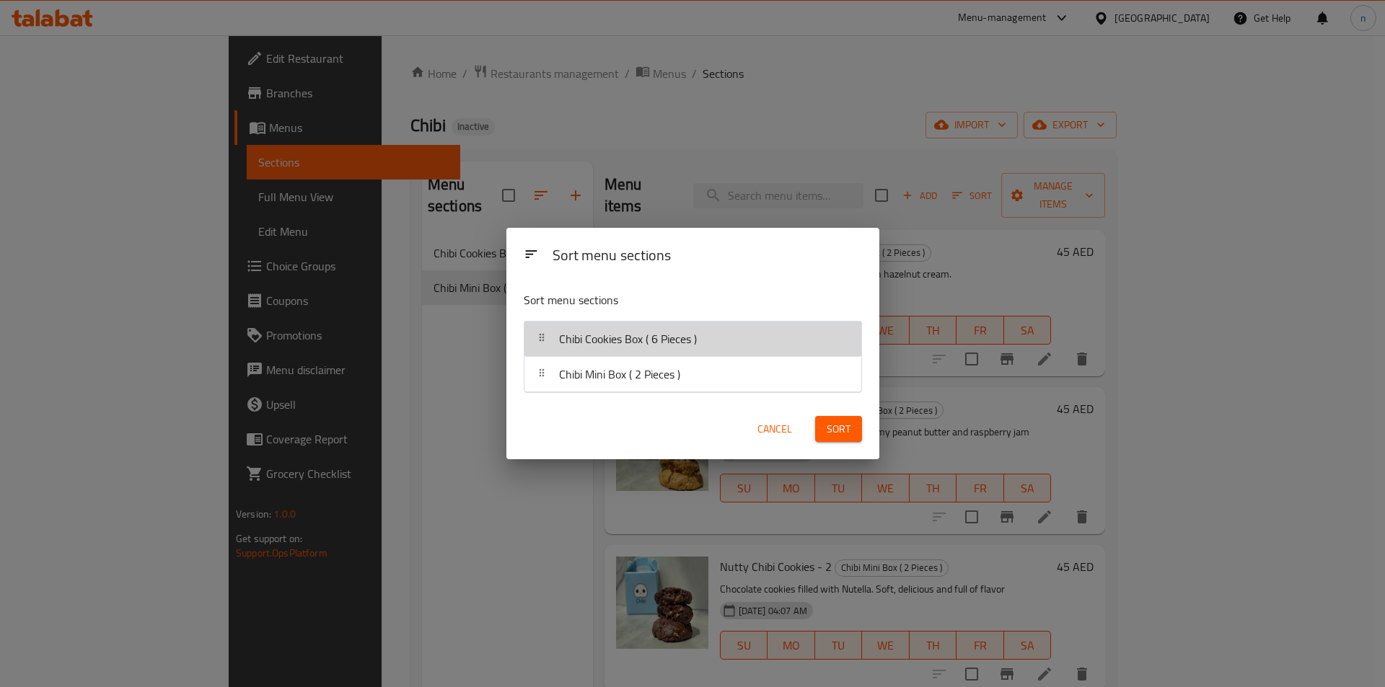
click at [723, 351] on div "Chibi Cookies Box ( 6 Pieces )" at bounding box center [692, 339] width 325 height 35
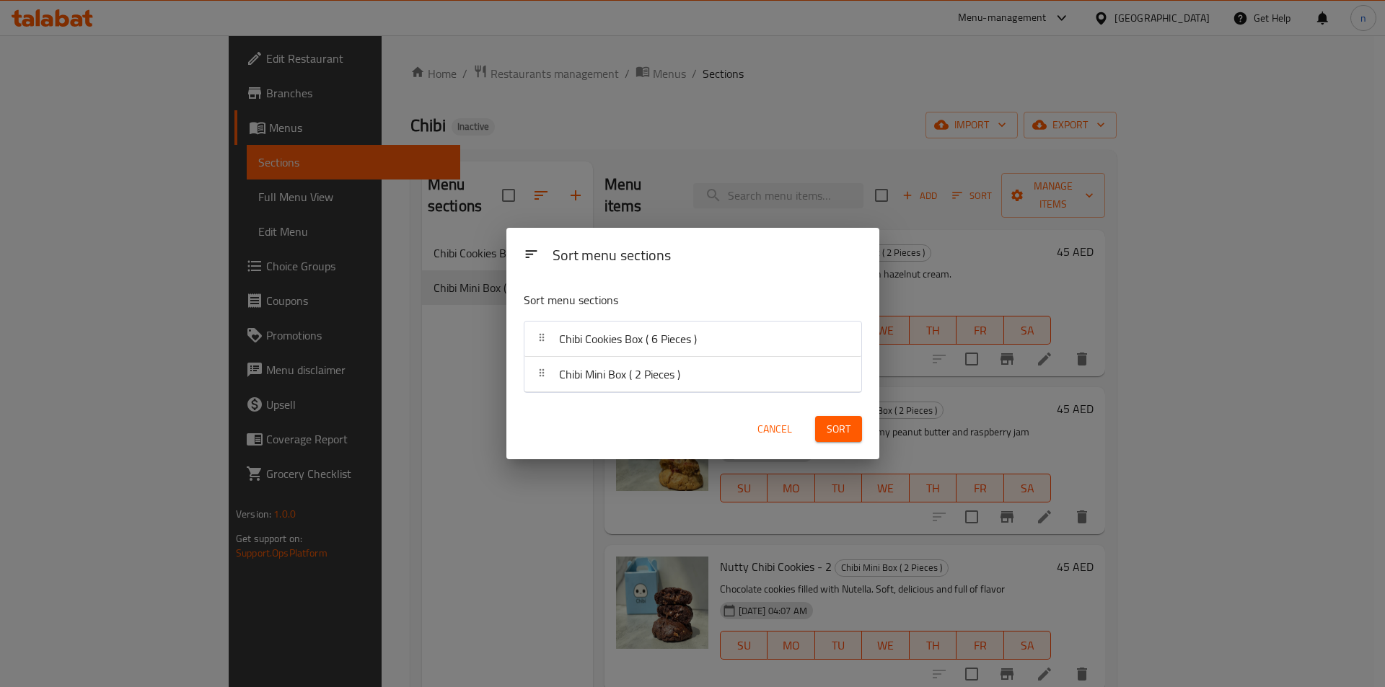
click at [382, 374] on div "Sort menu sections Sort menu sections Chibi Cookies Box ( 6 Pieces ) Chibi Mini…" at bounding box center [692, 343] width 1385 height 687
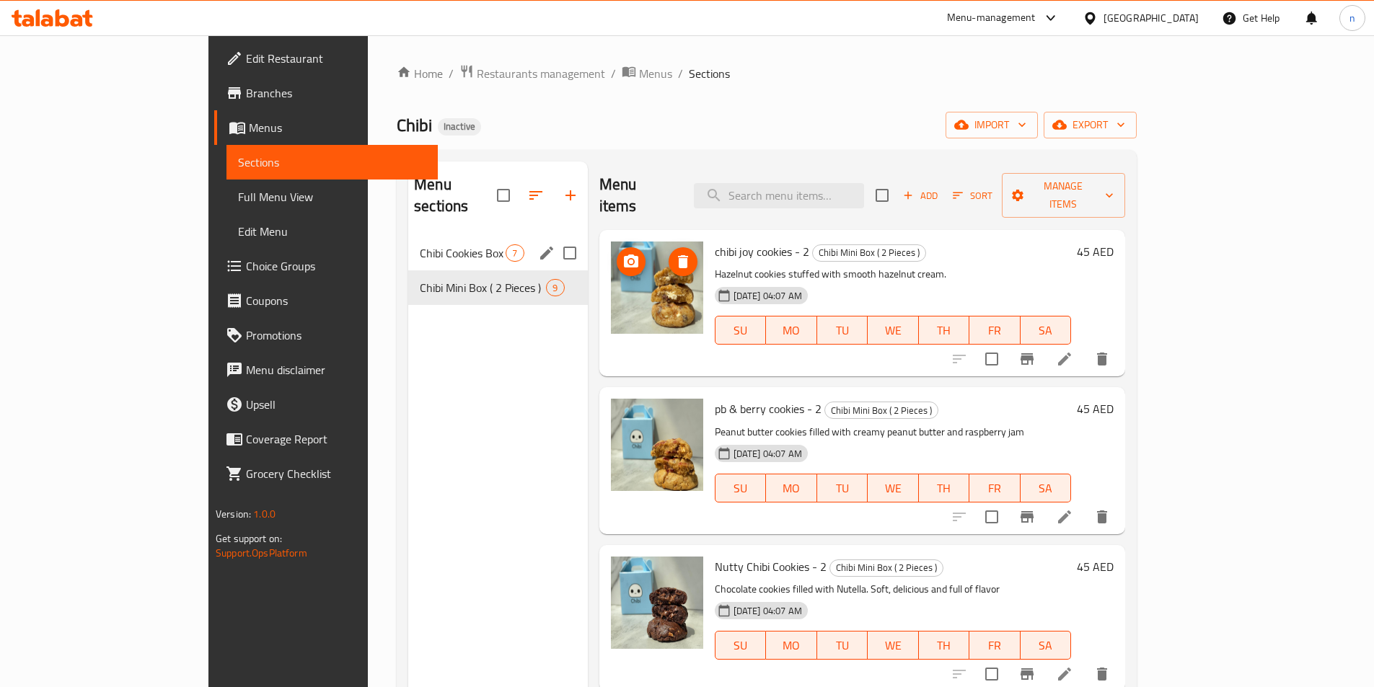
click at [555, 238] on input "Menu sections" at bounding box center [570, 253] width 30 height 30
checkbox input "true"
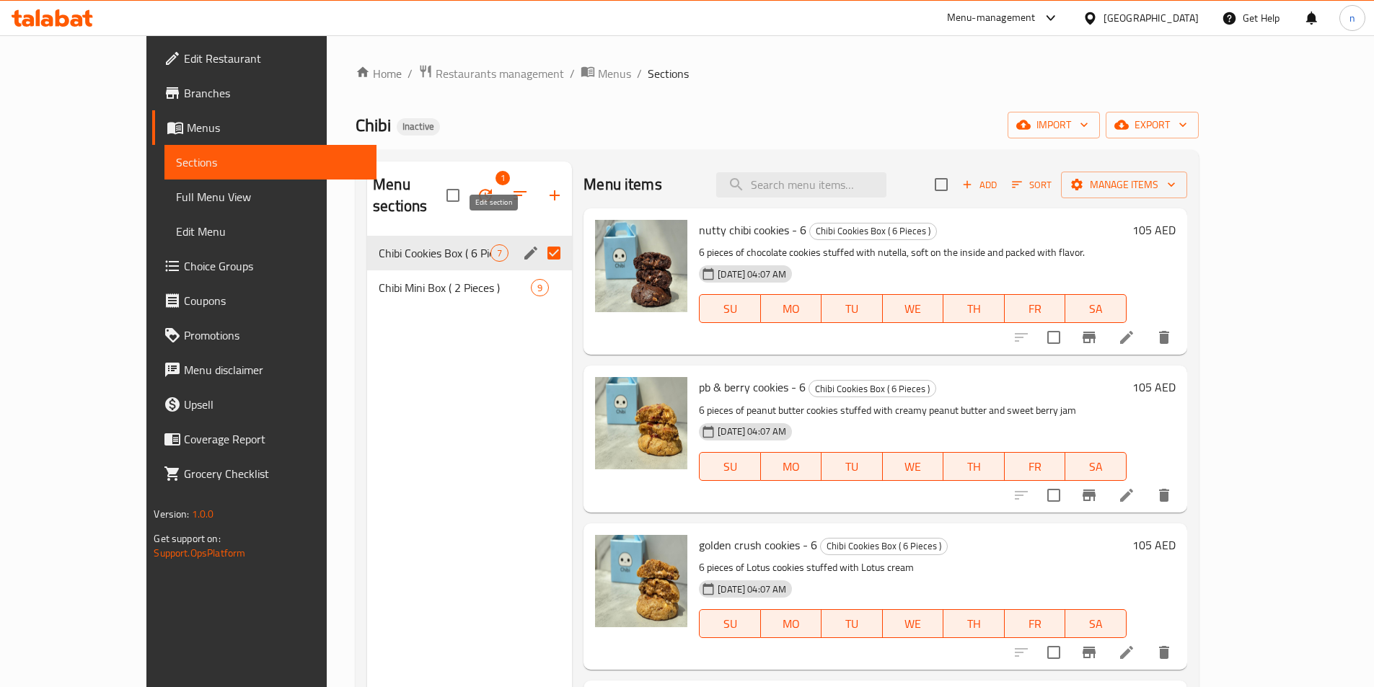
click at [522, 245] on icon "edit" at bounding box center [530, 253] width 17 height 17
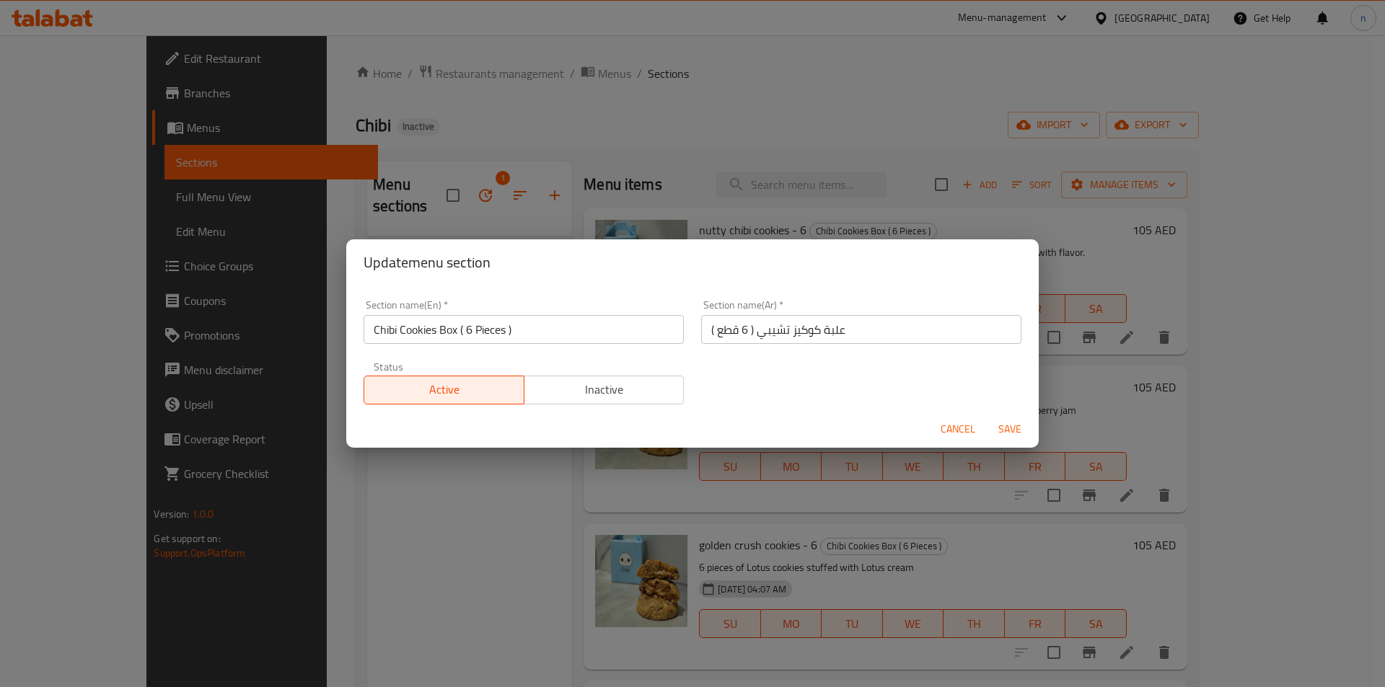
click at [400, 506] on div "Update menu section Section name(En)   * Chibi Cookies Box ( 6 Pieces ) Section…" at bounding box center [692, 343] width 1385 height 687
click at [1001, 429] on span "Save" at bounding box center [1010, 430] width 35 height 18
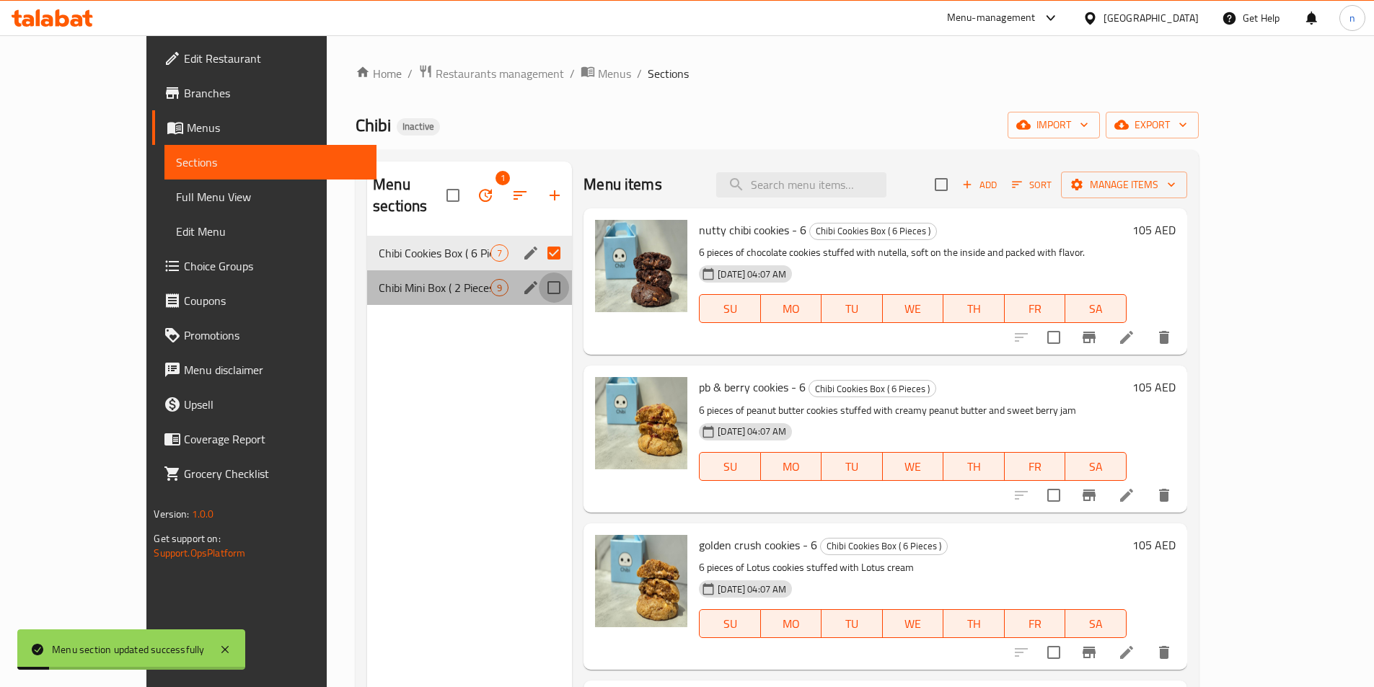
click at [539, 273] on input "Menu sections" at bounding box center [554, 288] width 30 height 30
checkbox input "true"
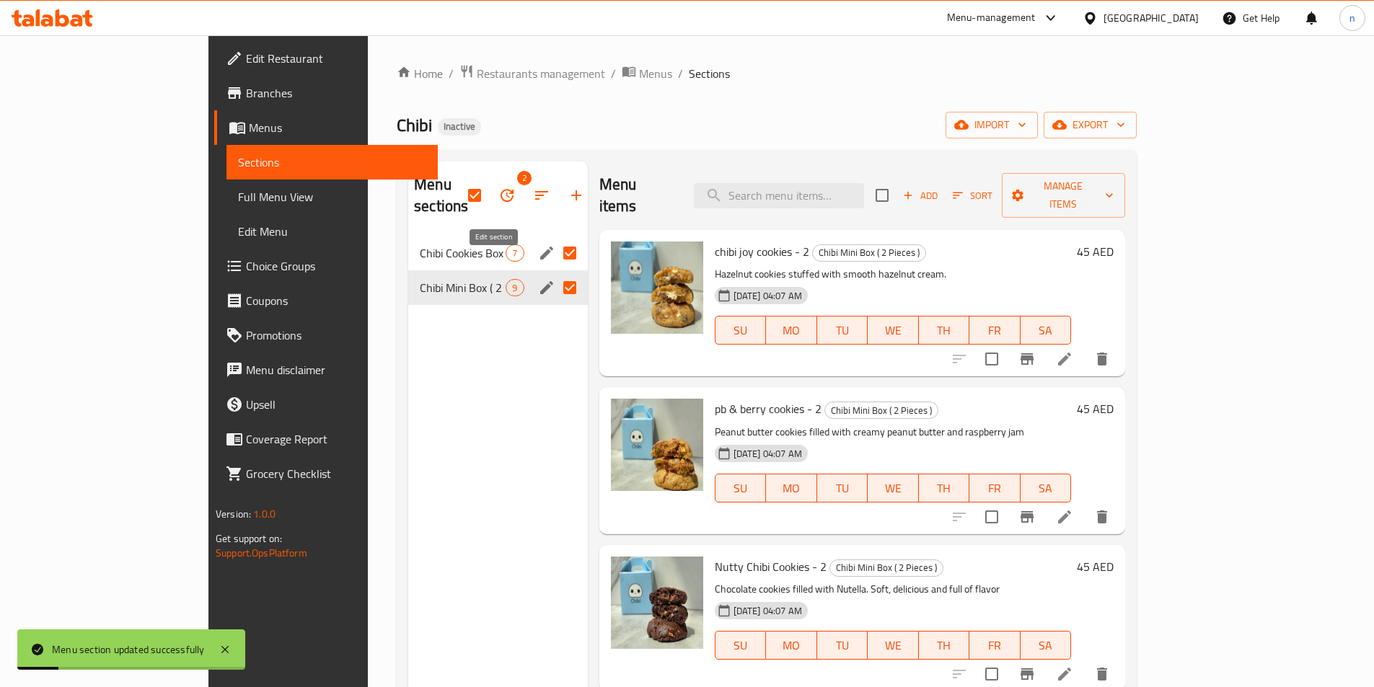
click at [538, 279] on icon "edit" at bounding box center [546, 287] width 17 height 17
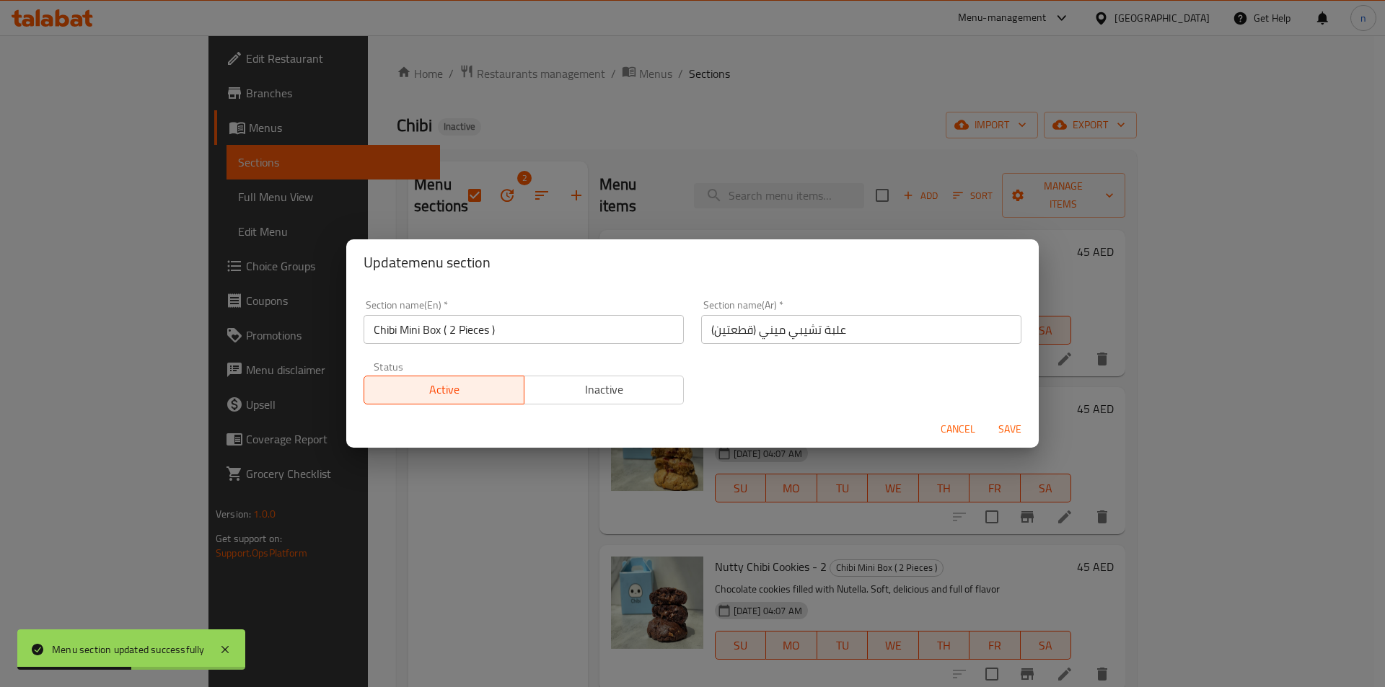
click at [1002, 424] on span "Save" at bounding box center [1010, 430] width 35 height 18
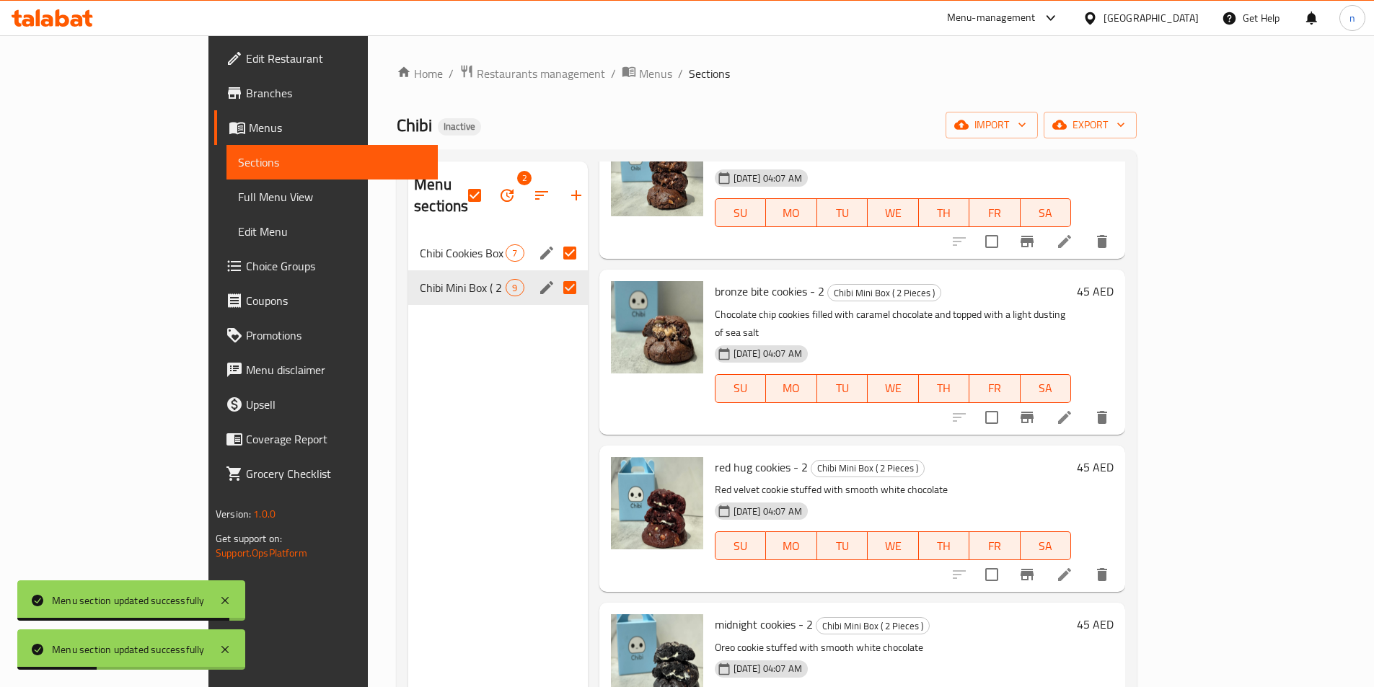
scroll to position [767, 0]
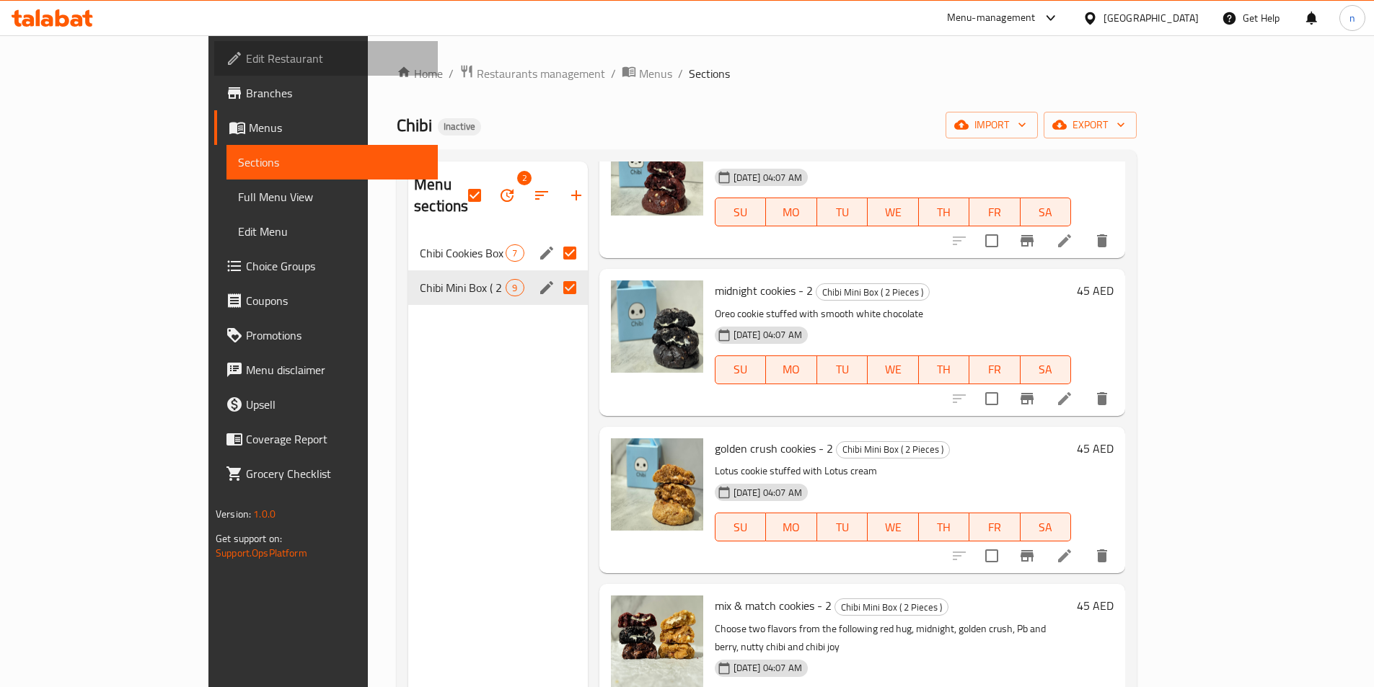
click at [214, 44] on link "Edit Restaurant" at bounding box center [326, 58] width 224 height 35
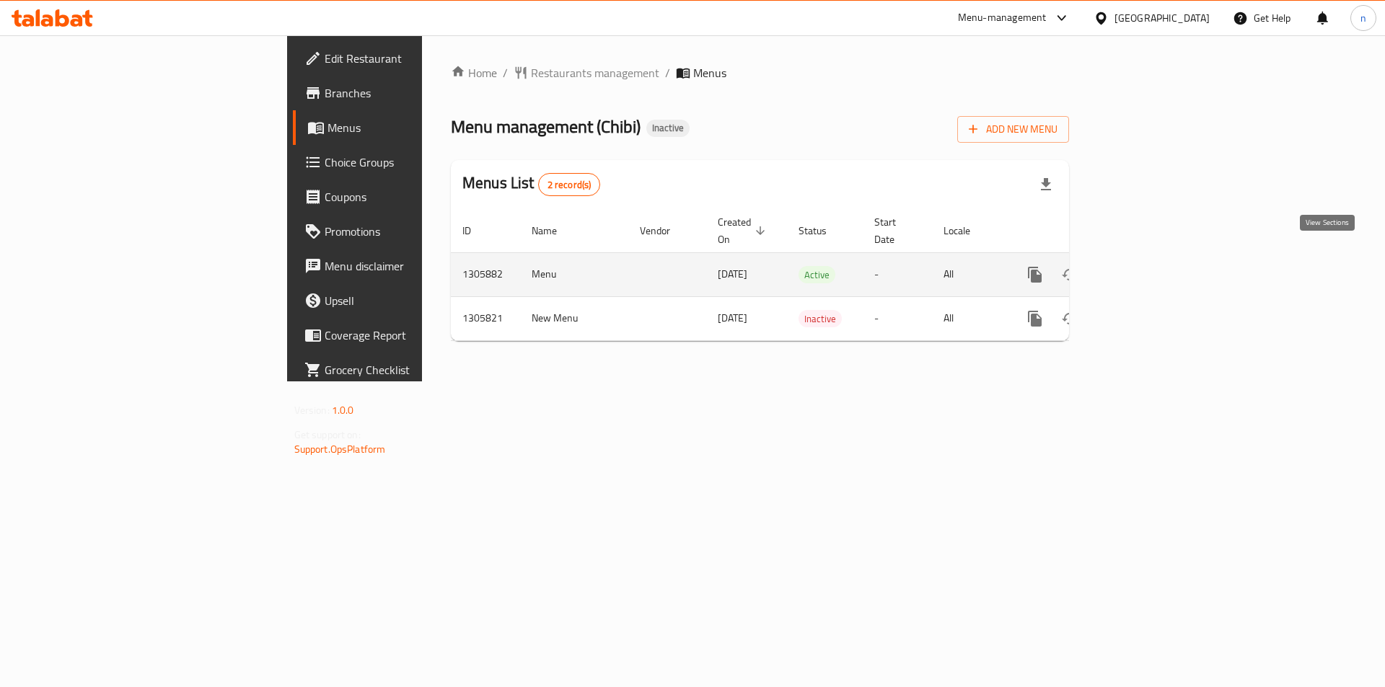
click at [1156, 260] on link "enhanced table" at bounding box center [1139, 275] width 35 height 35
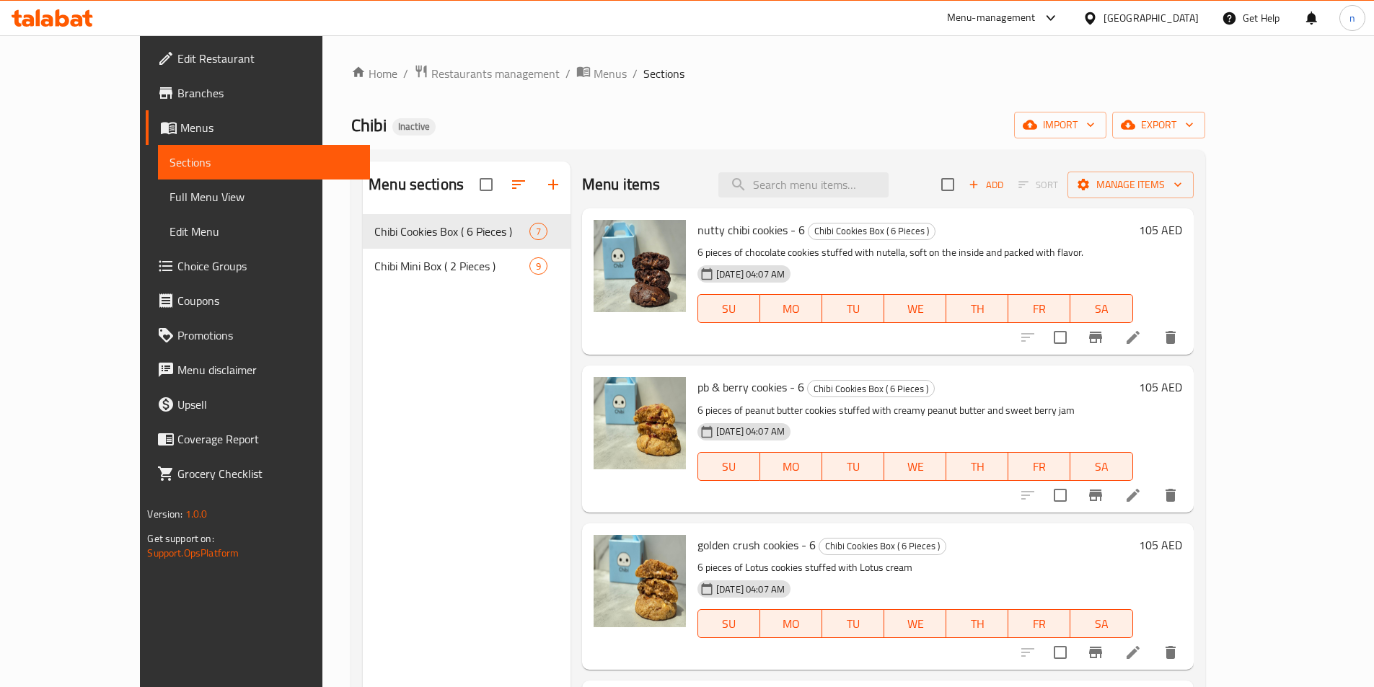
scroll to position [289, 0]
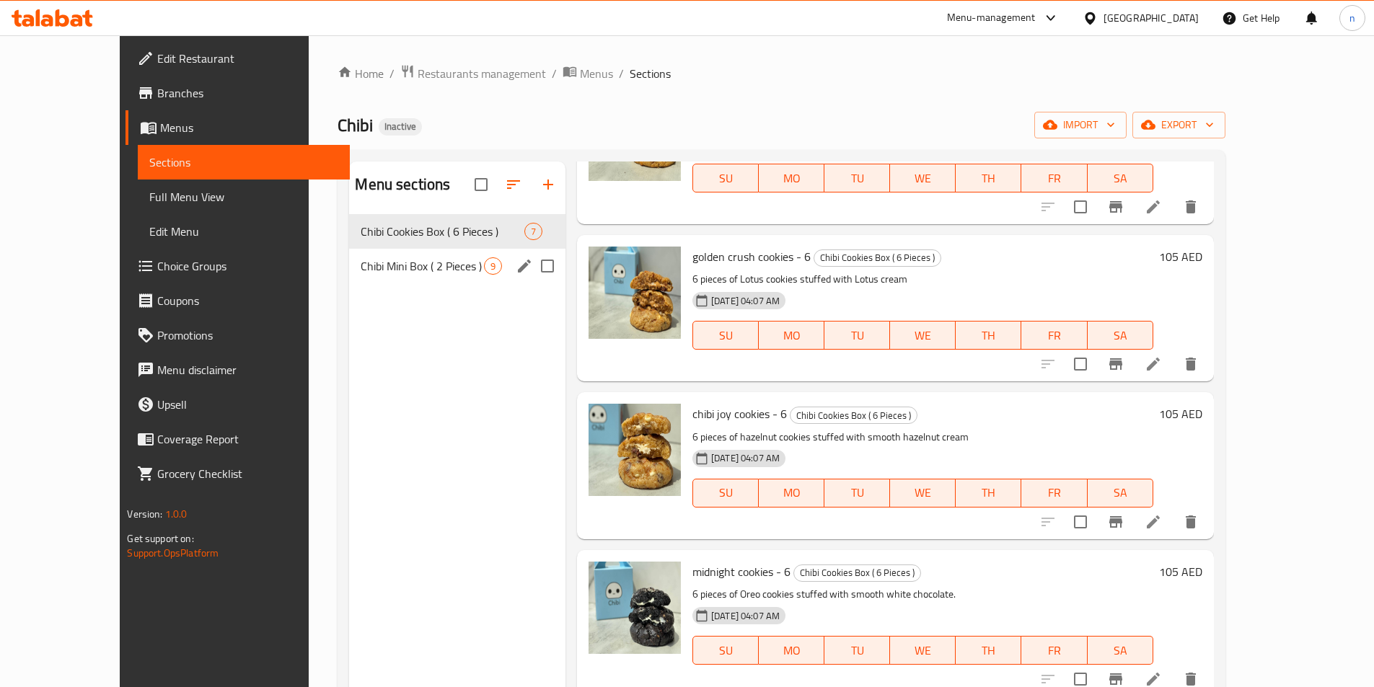
click at [349, 276] on div "Chibi Mini Box ( 2 Pieces ) 9" at bounding box center [457, 266] width 216 height 35
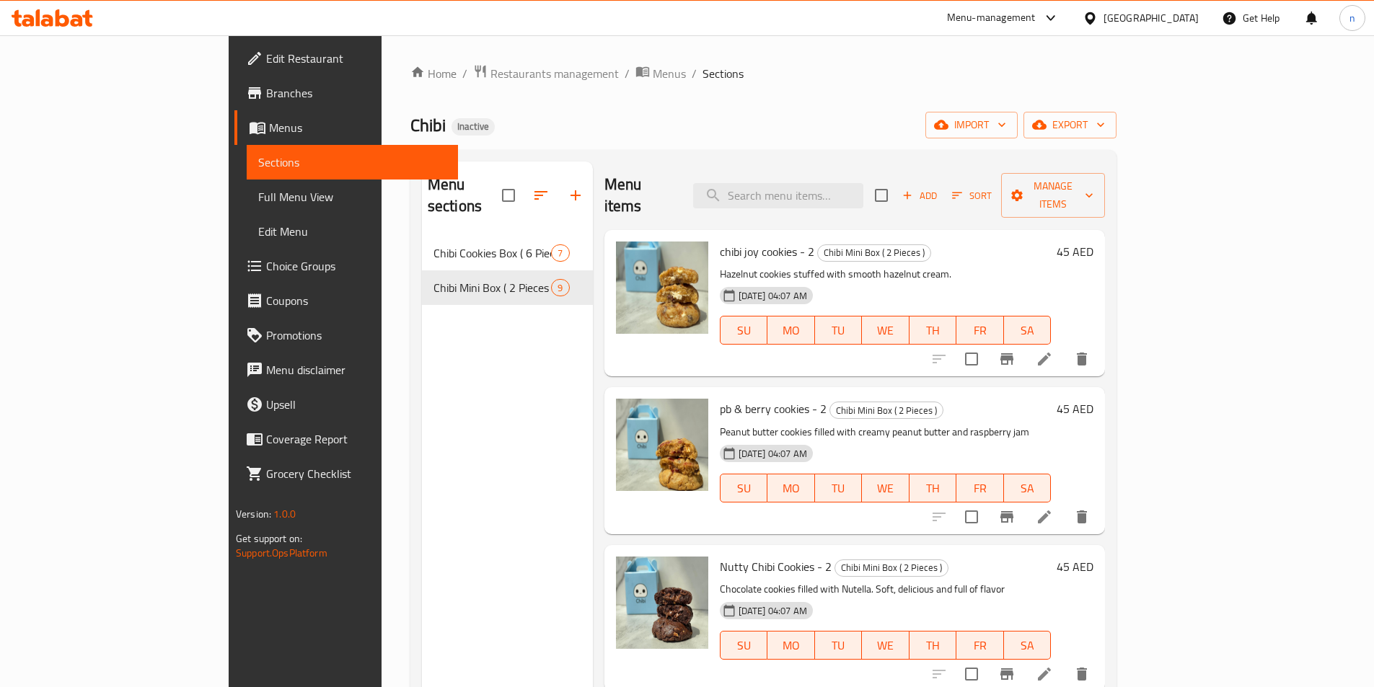
click at [266, 61] on span "Edit Restaurant" at bounding box center [356, 58] width 180 height 17
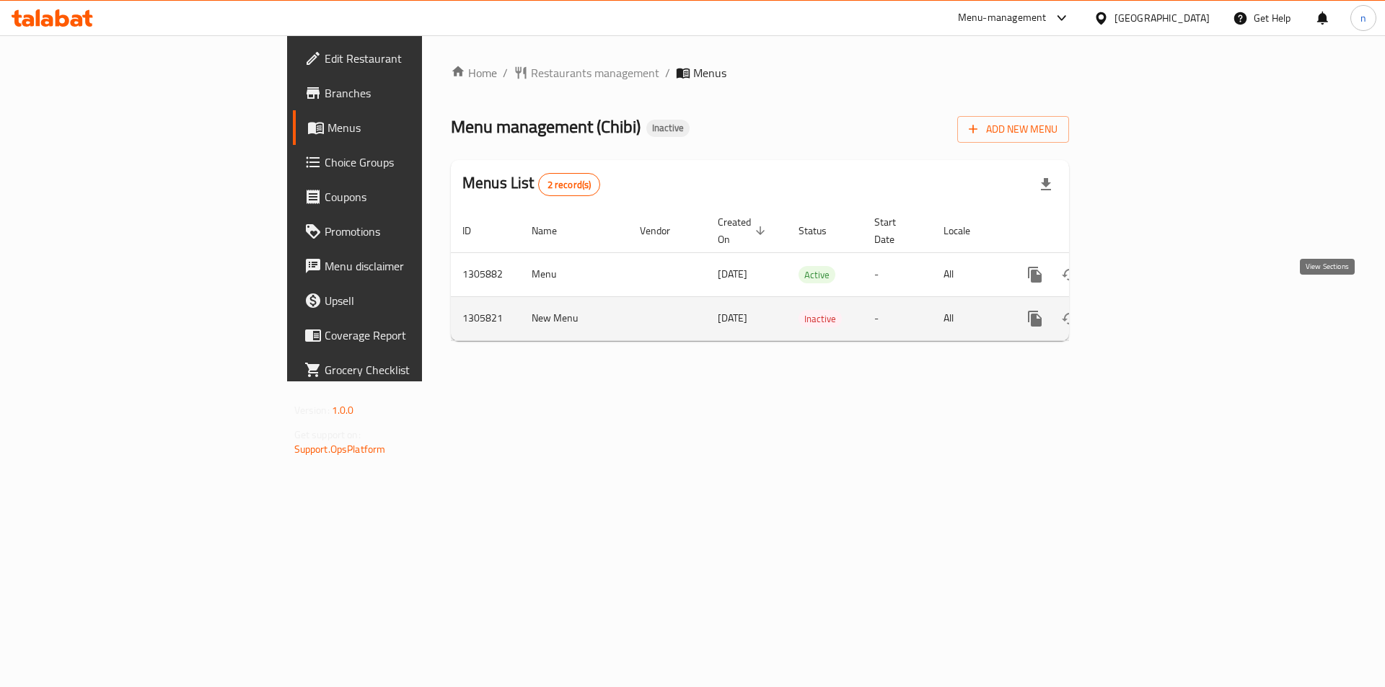
click at [1148, 310] on icon "enhanced table" at bounding box center [1138, 318] width 17 height 17
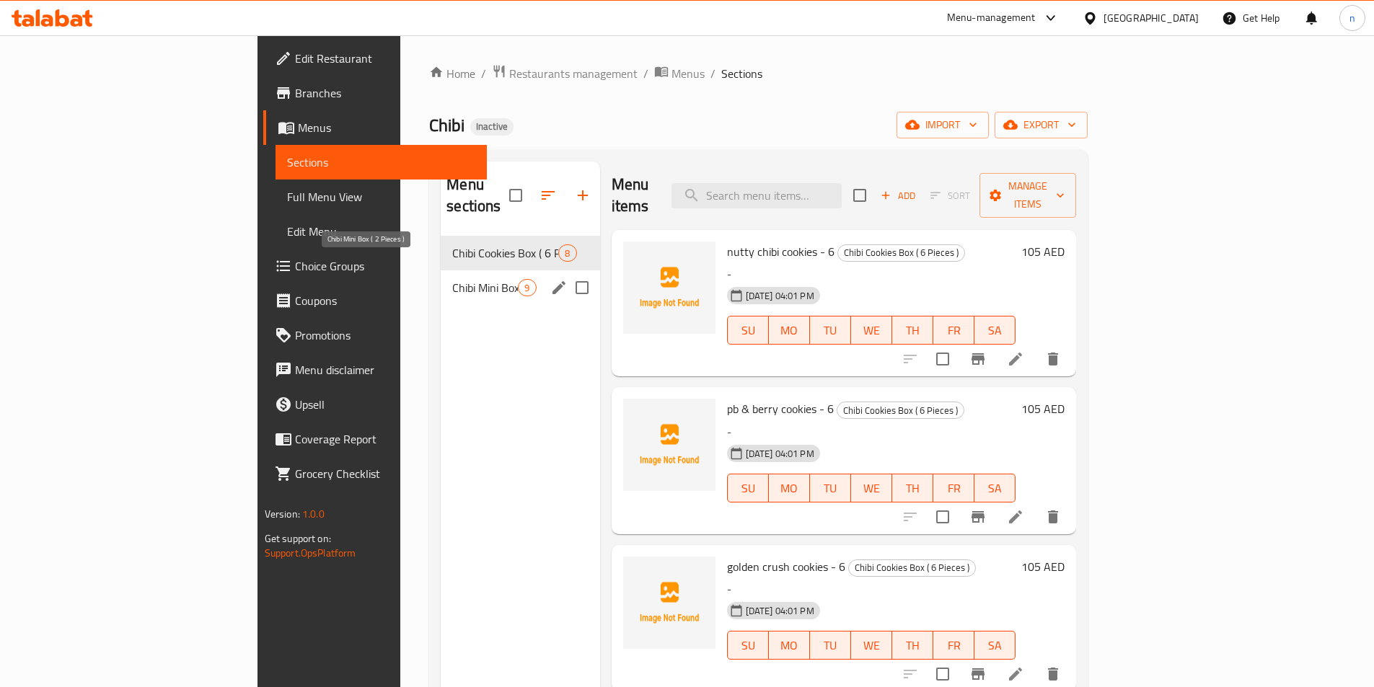
click at [452, 279] on span "Chibi Mini Box ( 2 Pieces )" at bounding box center [485, 287] width 66 height 17
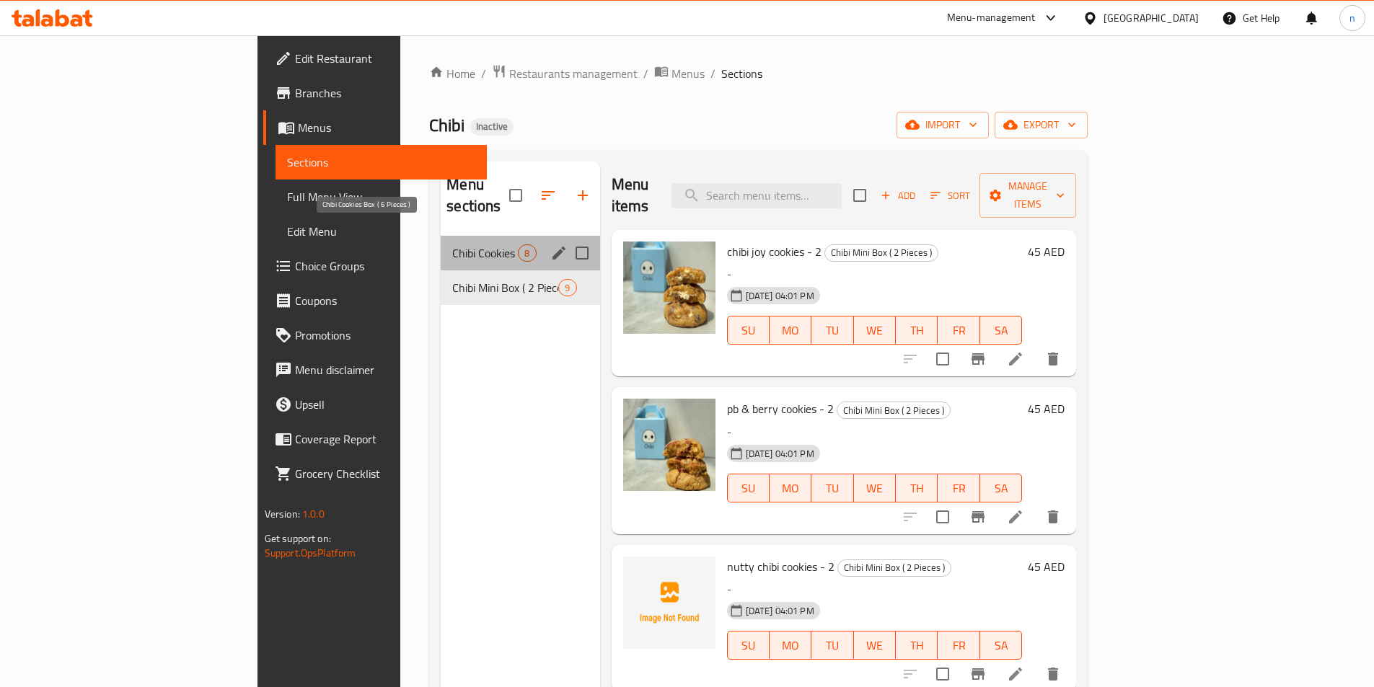
click at [452, 245] on span "Chibi Cookies Box ( 6 Pieces )" at bounding box center [485, 253] width 66 height 17
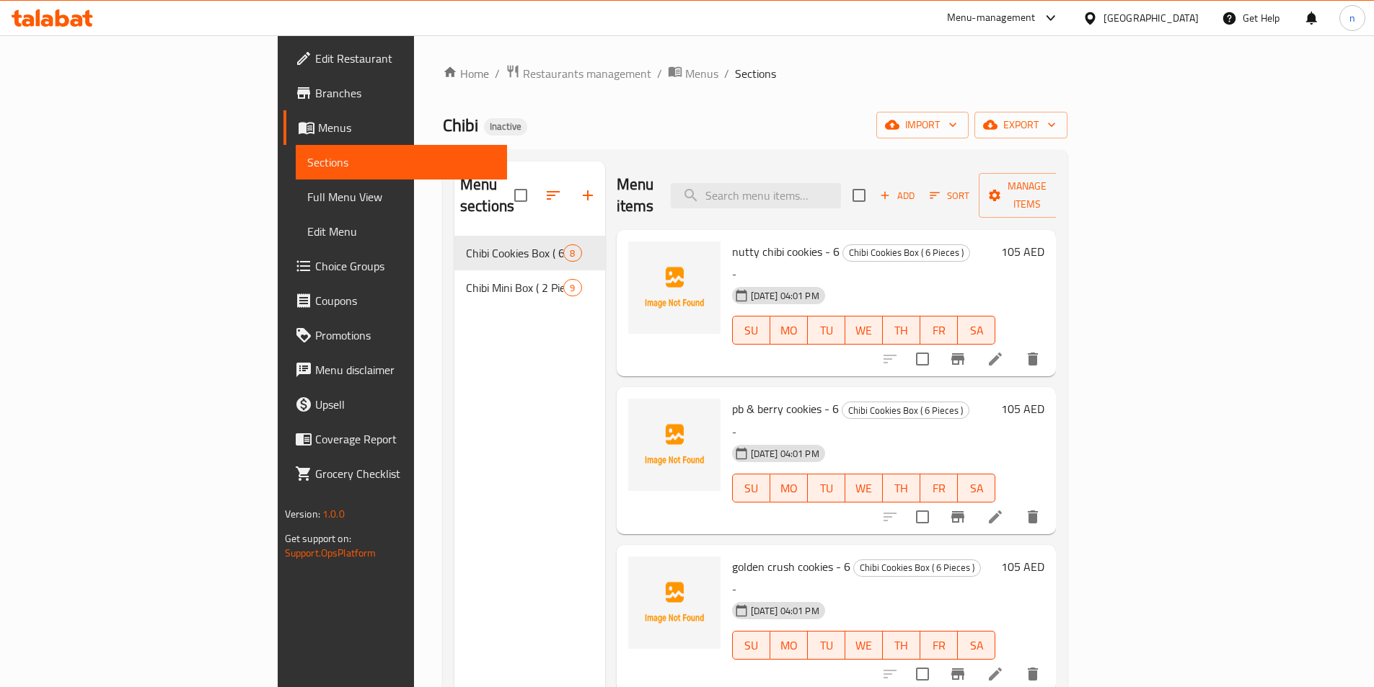
click at [307, 162] on span "Sections" at bounding box center [401, 162] width 188 height 17
click at [318, 131] on span "Menus" at bounding box center [406, 127] width 177 height 17
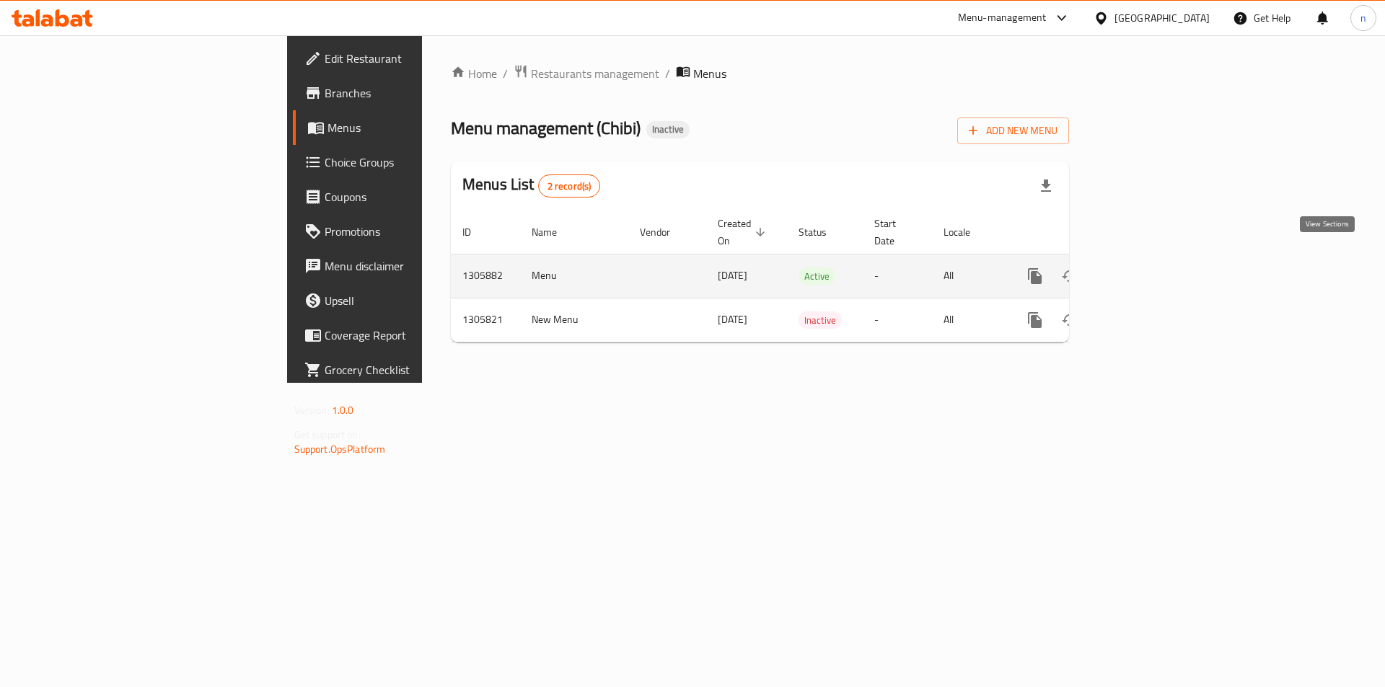
click at [1148, 268] on icon "enhanced table" at bounding box center [1138, 276] width 17 height 17
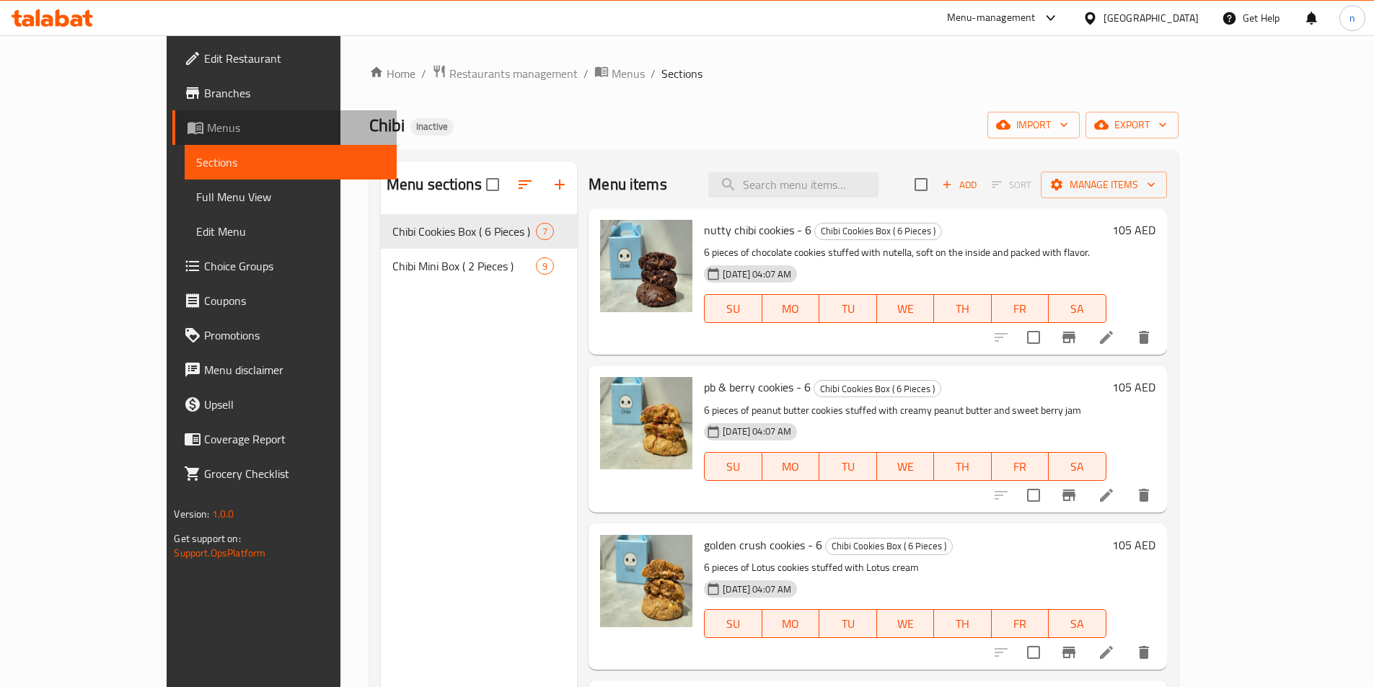
click at [207, 131] on span "Menus" at bounding box center [295, 127] width 177 height 17
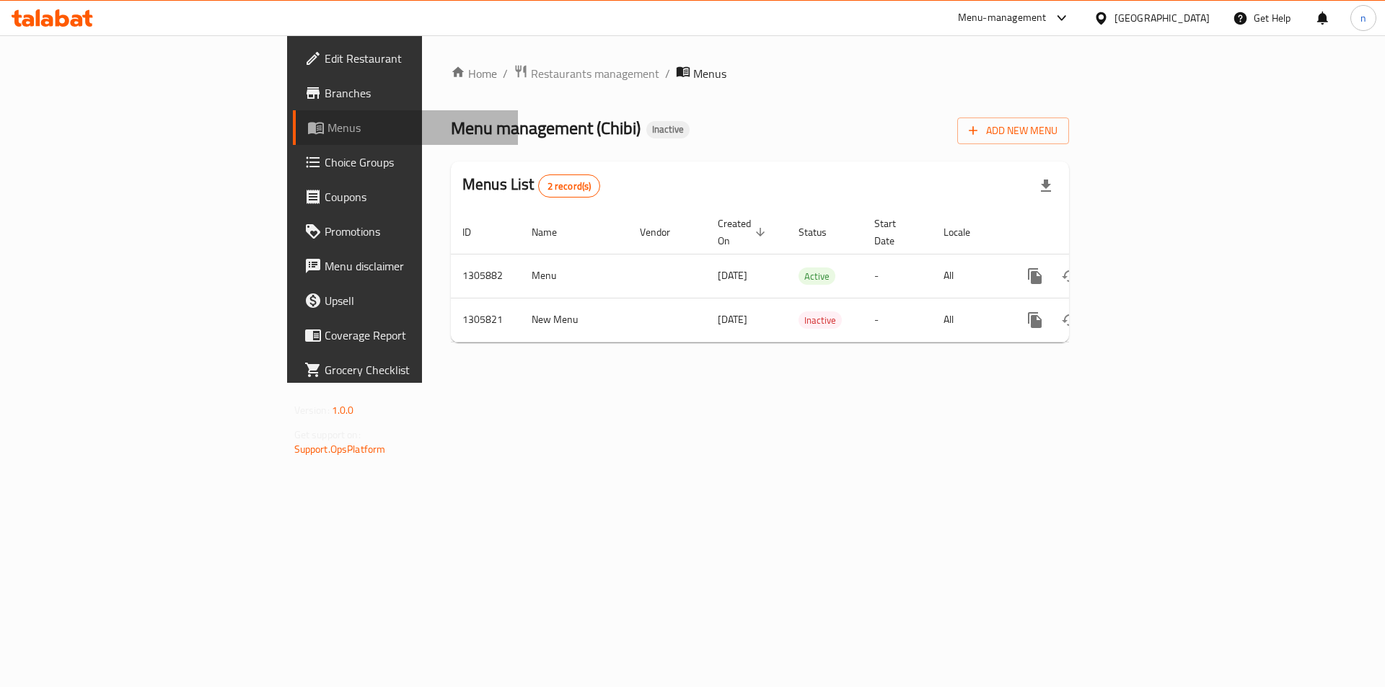
click at [328, 130] on span "Menus" at bounding box center [418, 127] width 180 height 17
click at [293, 105] on link "Branches" at bounding box center [406, 93] width 226 height 35
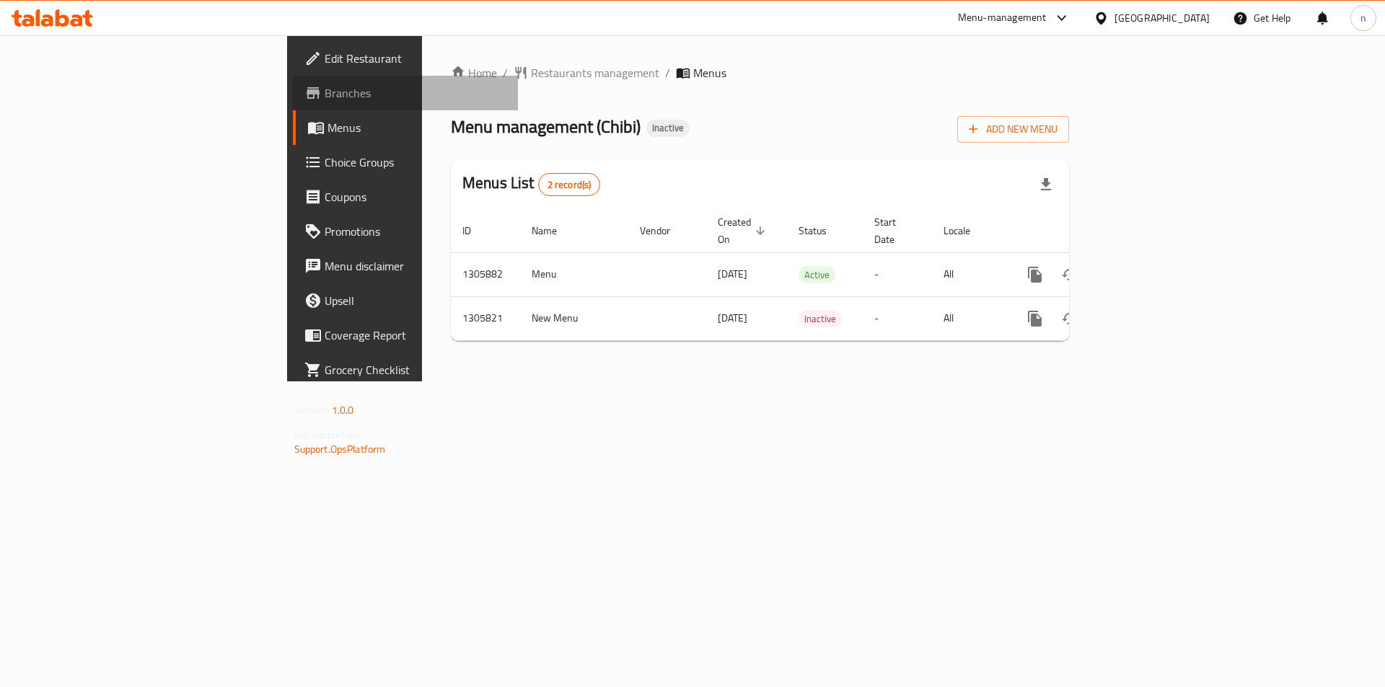
click at [325, 88] on span "Branches" at bounding box center [416, 92] width 183 height 17
click at [328, 134] on span "Menus" at bounding box center [418, 127] width 180 height 17
click at [325, 53] on span "Edit Restaurant" at bounding box center [416, 58] width 183 height 17
click at [72, 14] on icon at bounding box center [53, 17] width 82 height 17
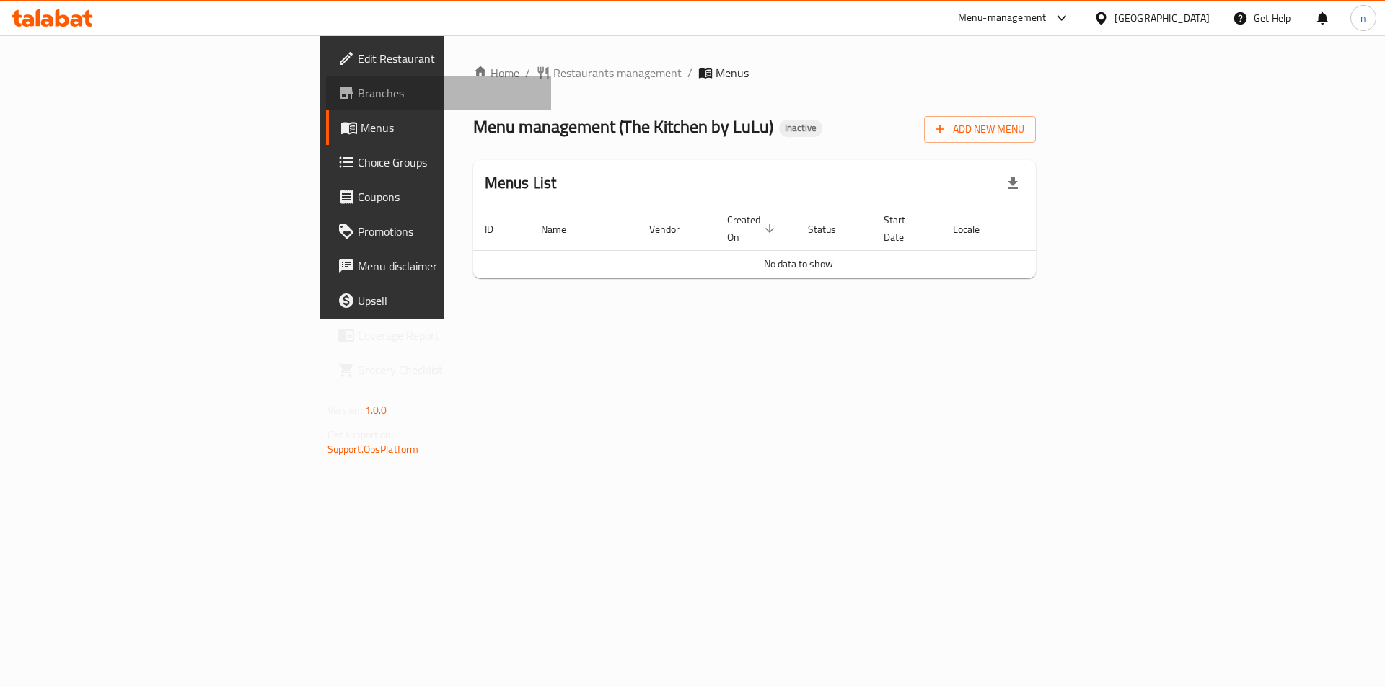
click at [358, 93] on span "Branches" at bounding box center [449, 92] width 183 height 17
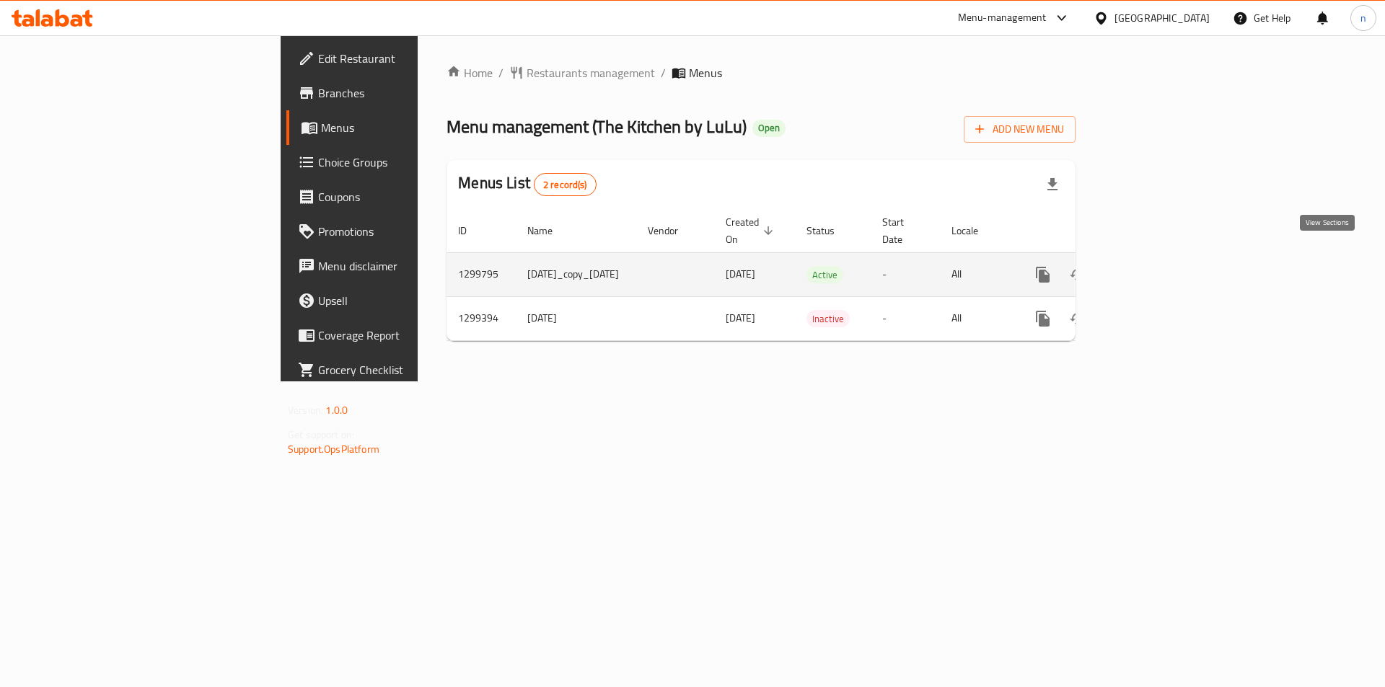
click at [1153, 268] on icon "enhanced table" at bounding box center [1146, 274] width 13 height 13
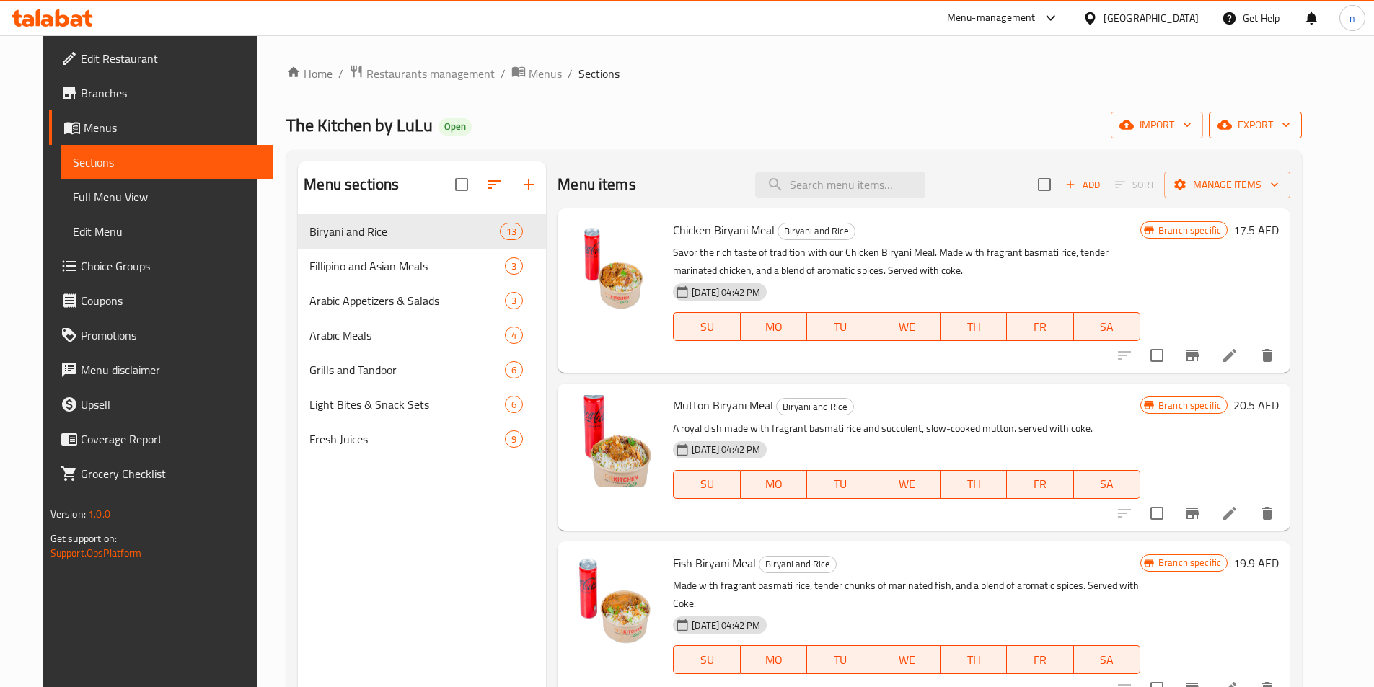
click at [1291, 128] on span "export" at bounding box center [1256, 125] width 70 height 18
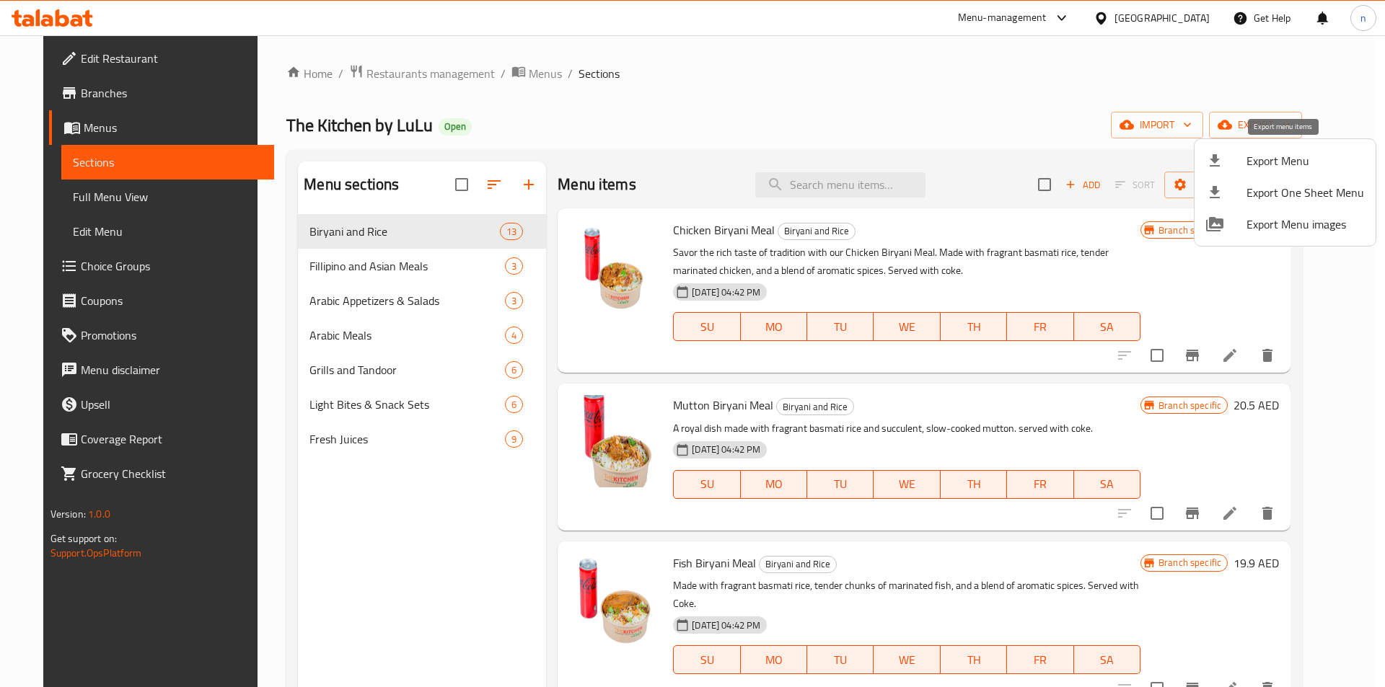
click at [1308, 161] on span "Export Menu" at bounding box center [1306, 160] width 118 height 17
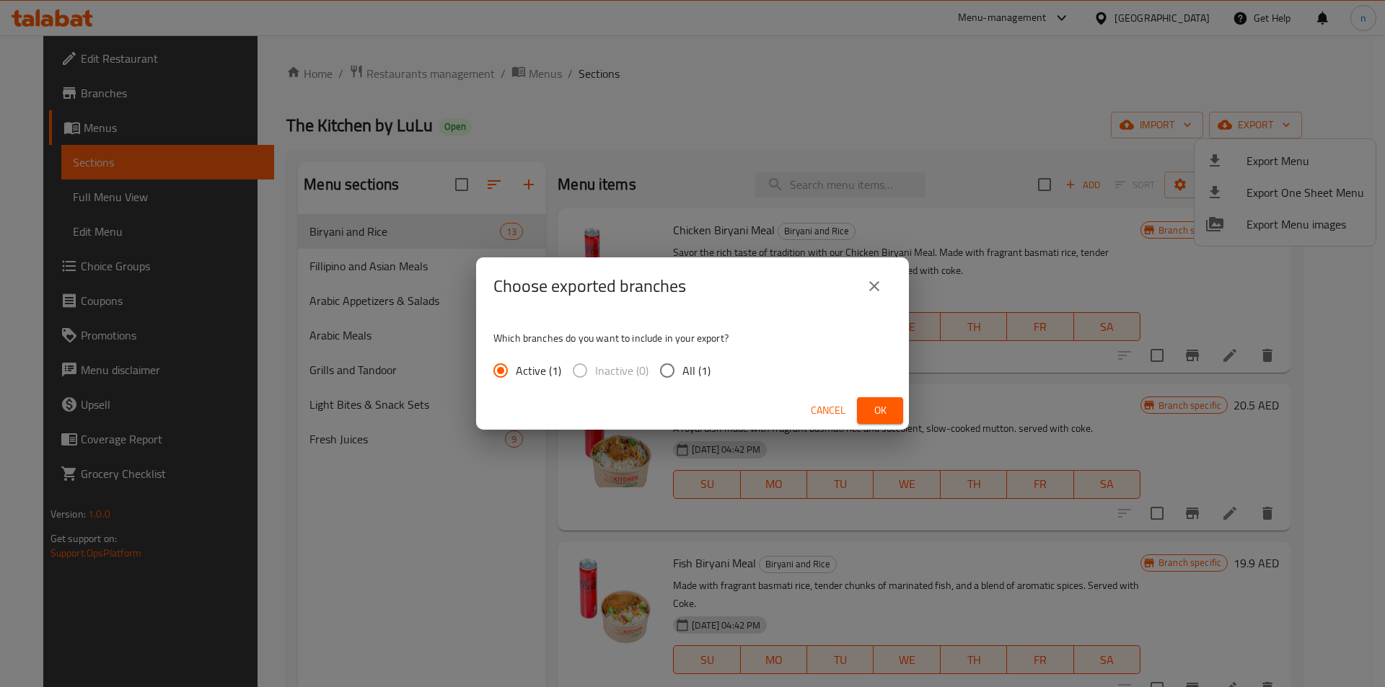
click at [663, 374] on input "All (1)" at bounding box center [667, 371] width 30 height 30
radio input "true"
click at [890, 404] on span "Ok" at bounding box center [880, 411] width 23 height 18
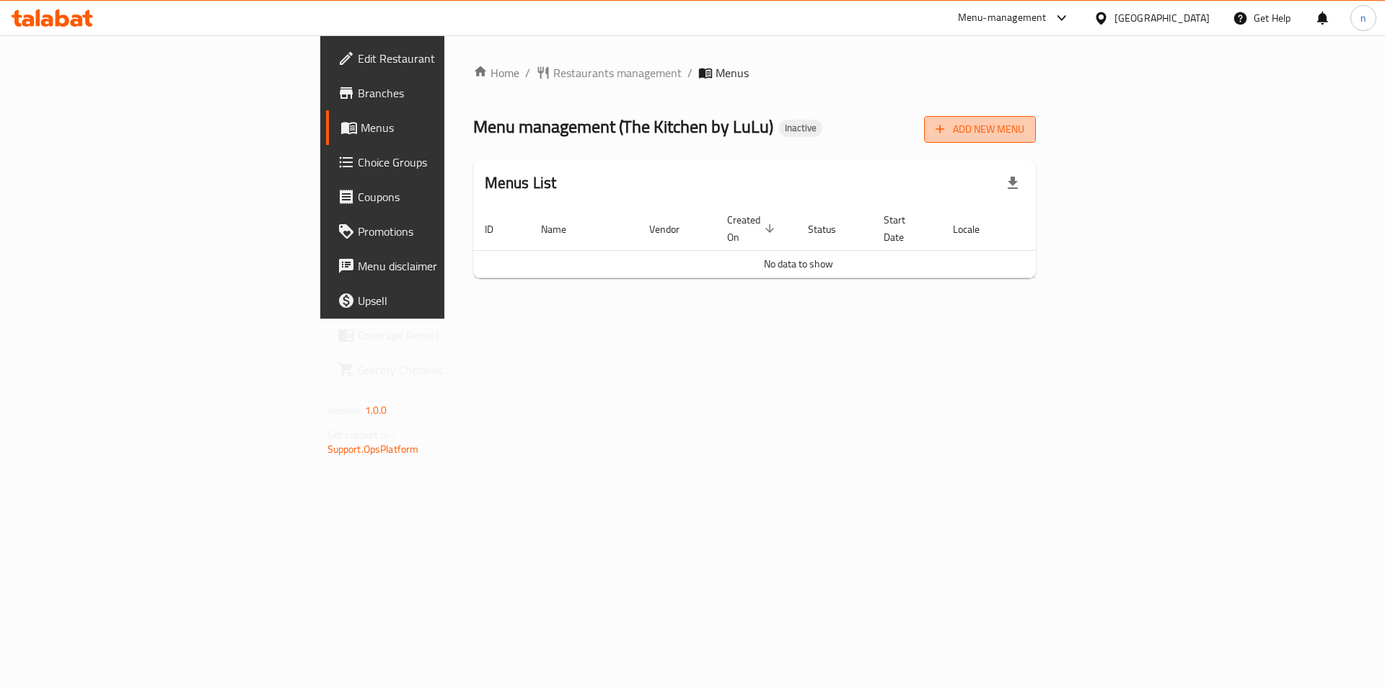
click at [1024, 131] on span "Add New Menu" at bounding box center [980, 129] width 89 height 18
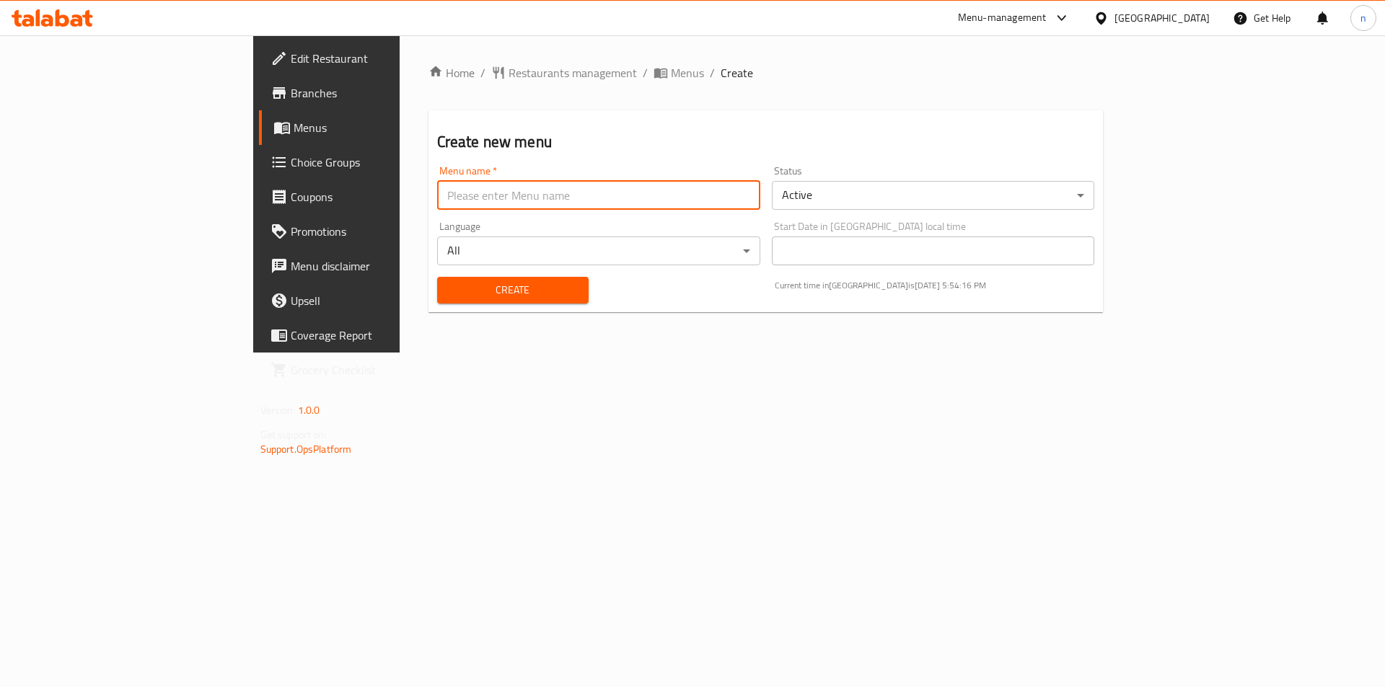
click at [475, 200] on input "text" at bounding box center [598, 195] width 323 height 29
type input "NOURHN 19/8"
click at [449, 286] on span "Create" at bounding box center [513, 290] width 128 height 18
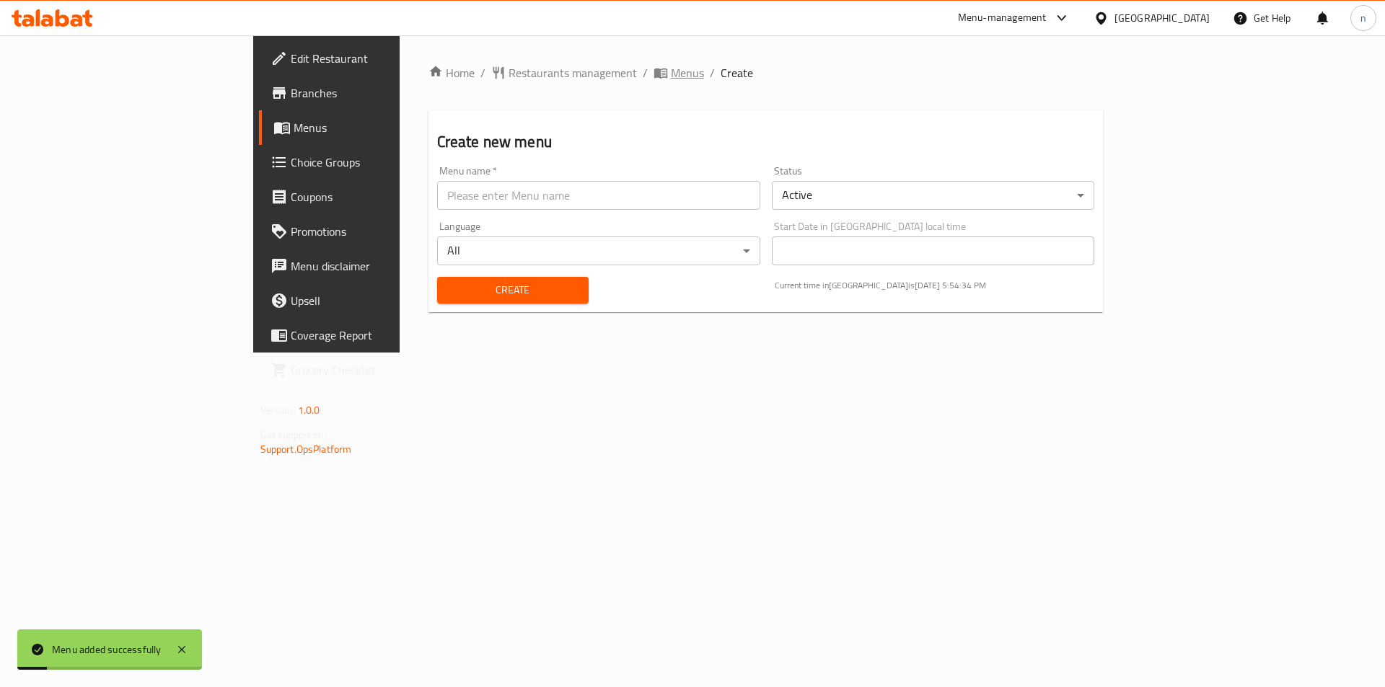
click at [654, 68] on span "breadcrumb" at bounding box center [662, 73] width 17 height 14
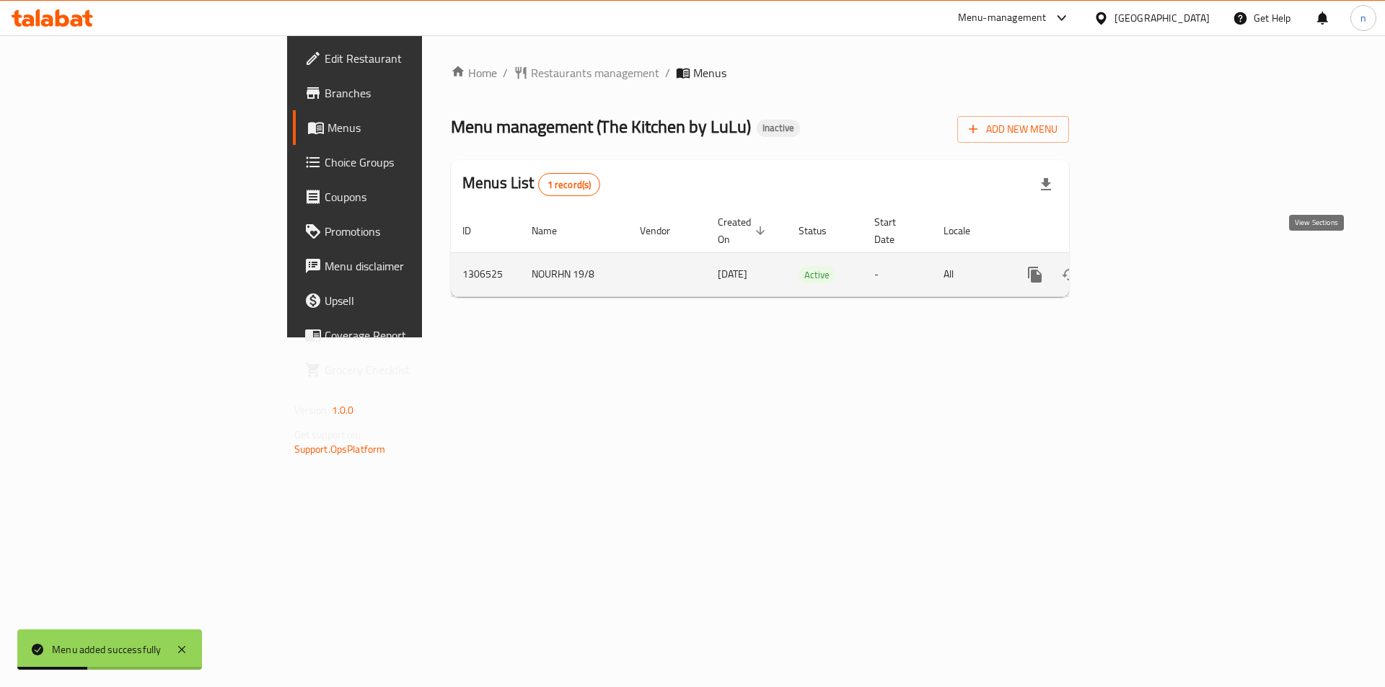
click at [1156, 266] on link "enhanced table" at bounding box center [1139, 275] width 35 height 35
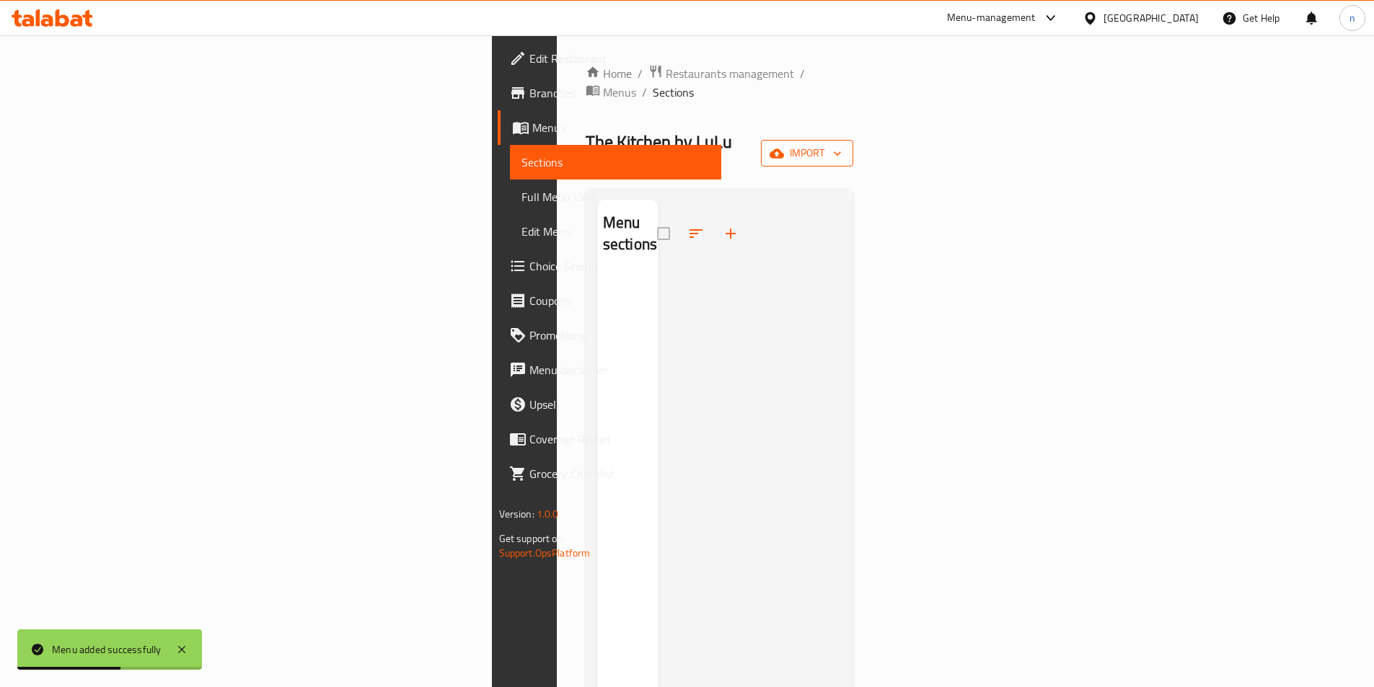
click at [842, 144] on span "import" at bounding box center [807, 153] width 69 height 18
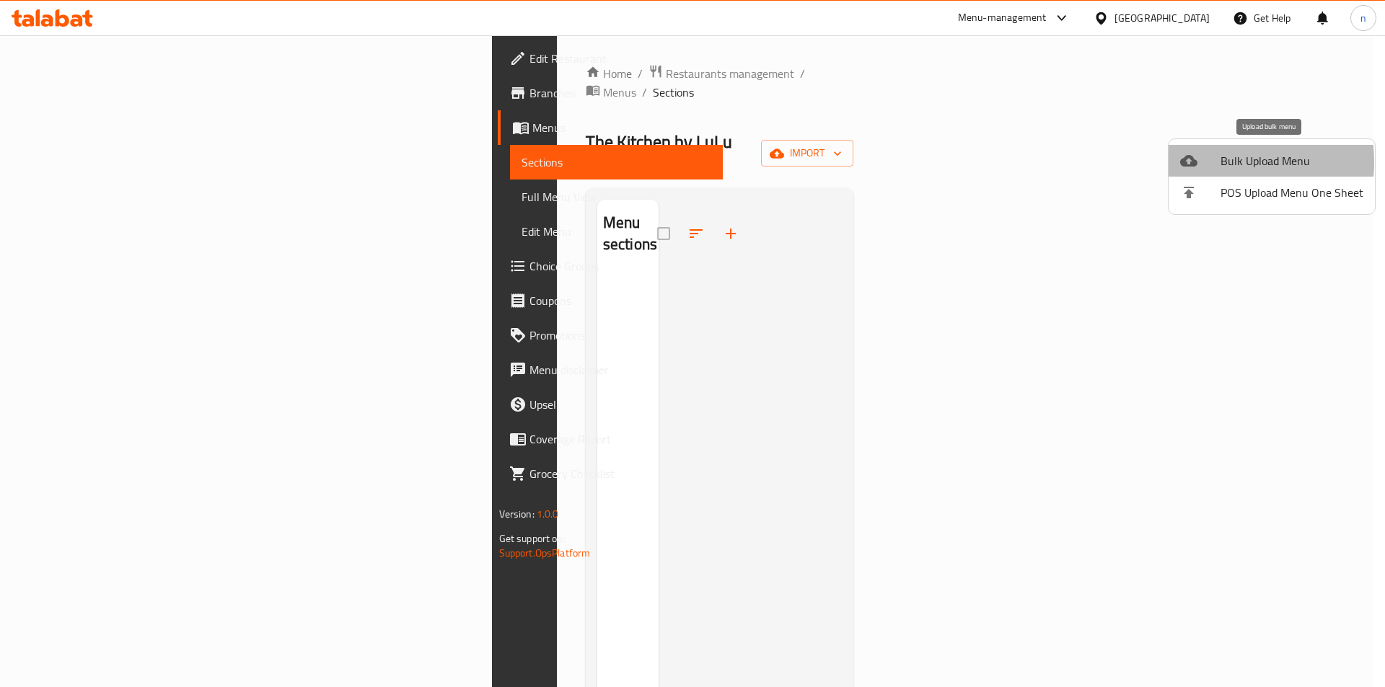
click at [1204, 162] on div at bounding box center [1200, 160] width 40 height 17
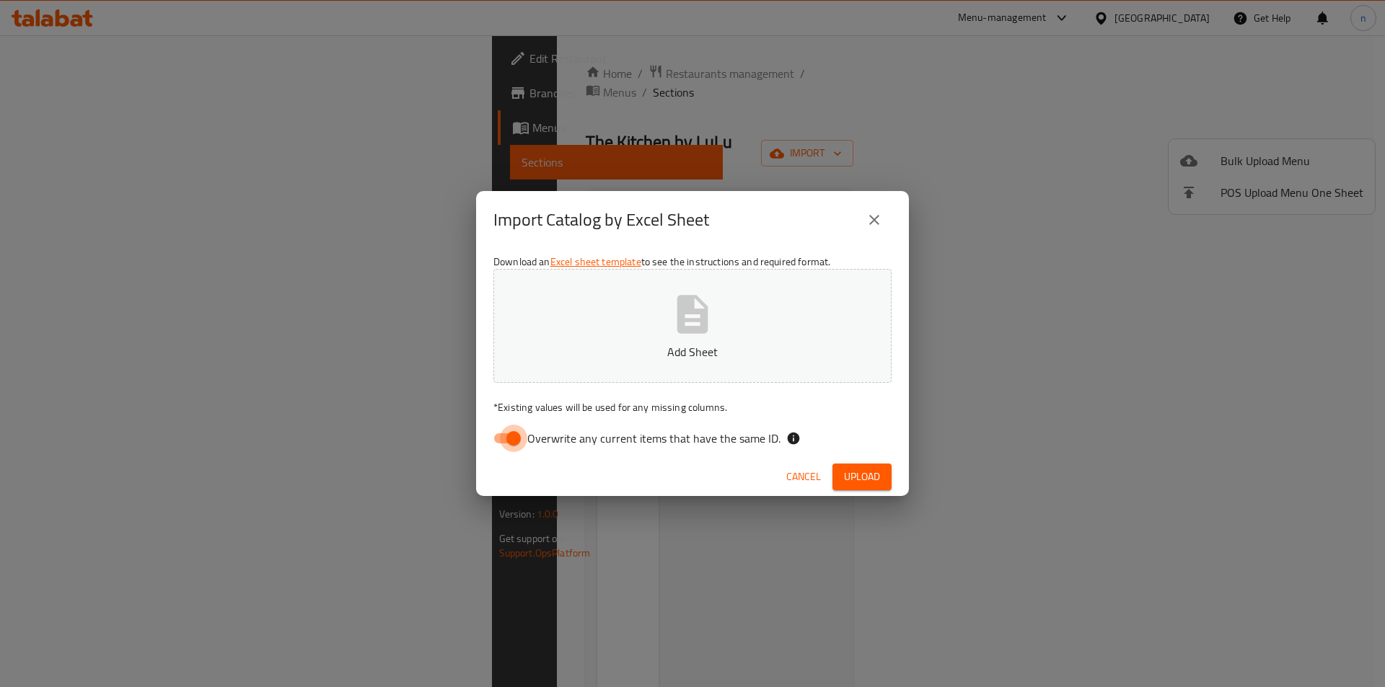
click at [514, 431] on input "Overwrite any current items that have the same ID." at bounding box center [513, 438] width 82 height 27
checkbox input "false"
click at [605, 351] on p "Add Sheet" at bounding box center [692, 351] width 353 height 17
click at [863, 478] on span "Upload" at bounding box center [862, 477] width 36 height 18
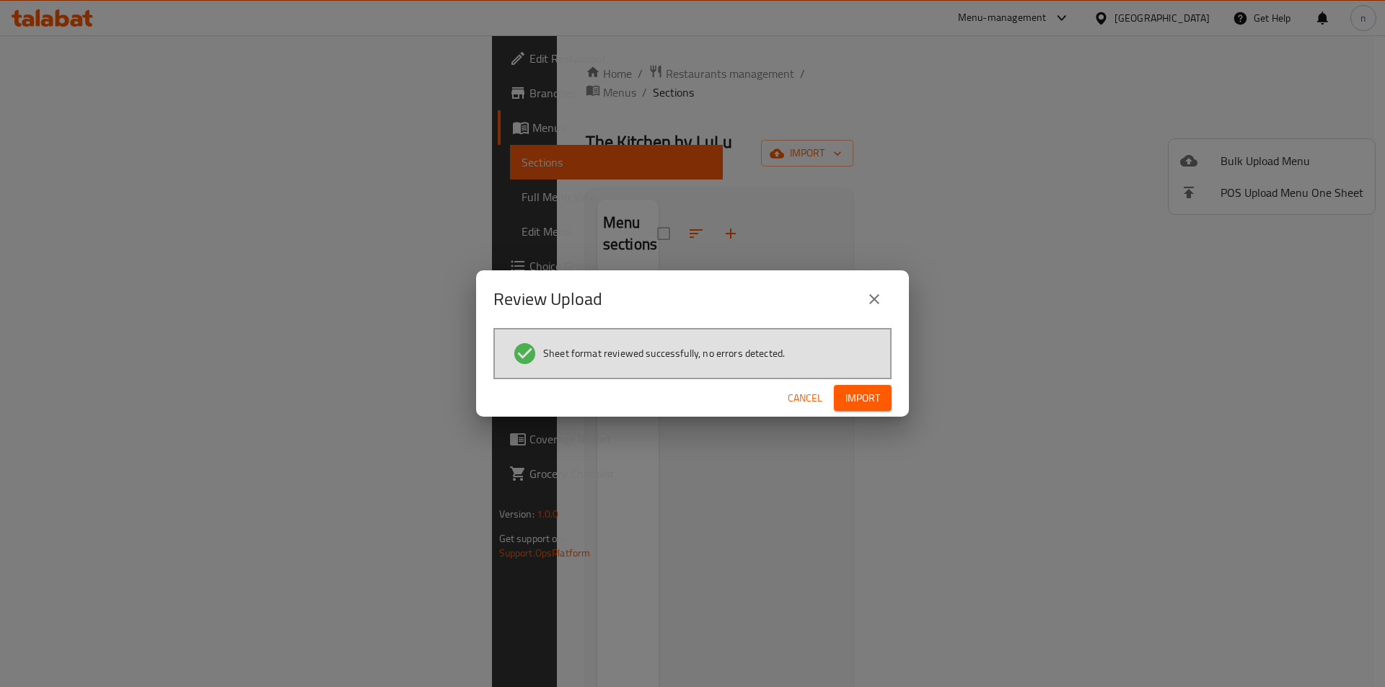
click at [881, 393] on button "Import" at bounding box center [863, 398] width 58 height 27
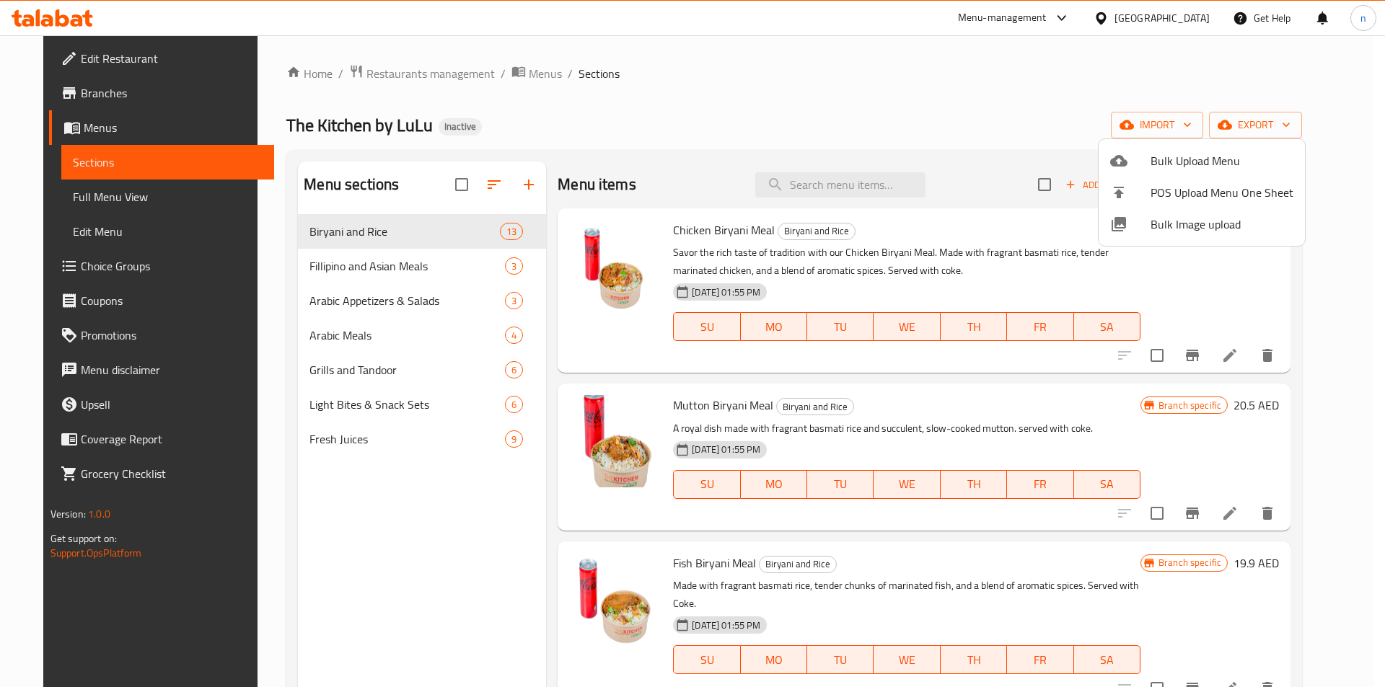
click at [1045, 85] on div at bounding box center [692, 343] width 1385 height 687
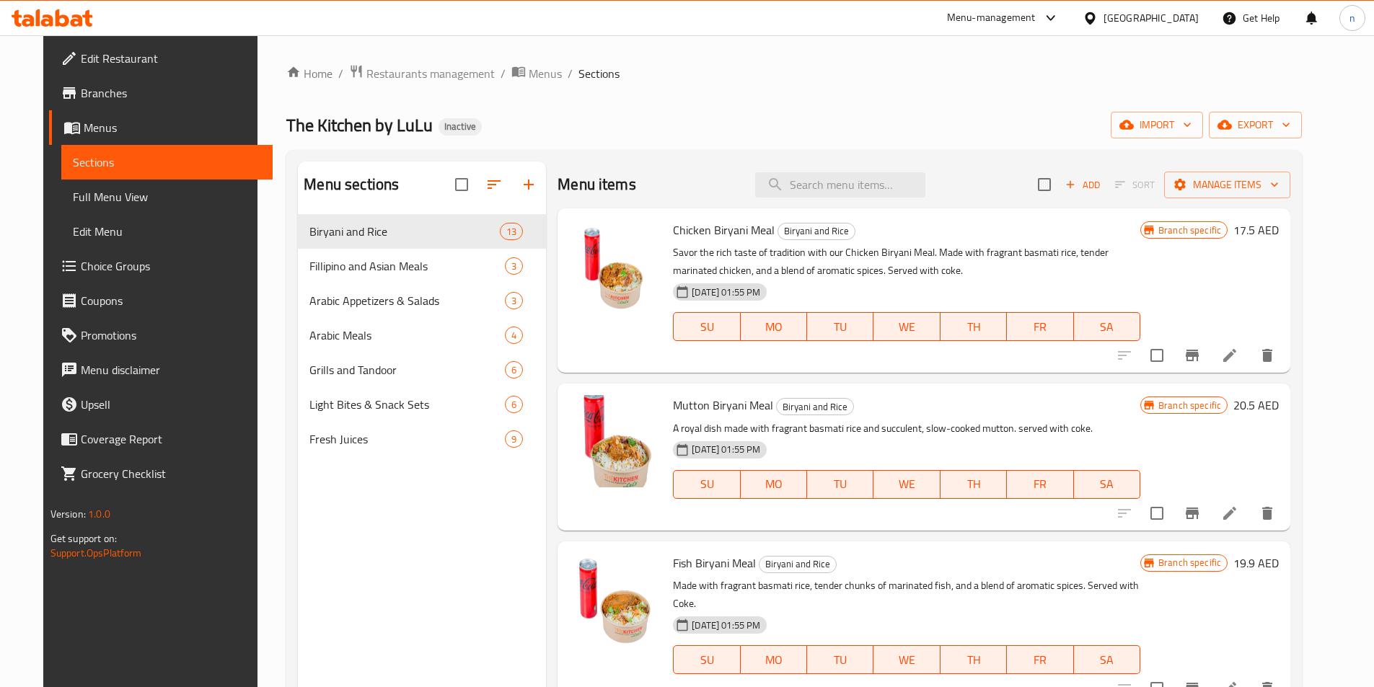
click at [159, 195] on span "Full Menu View" at bounding box center [167, 196] width 188 height 17
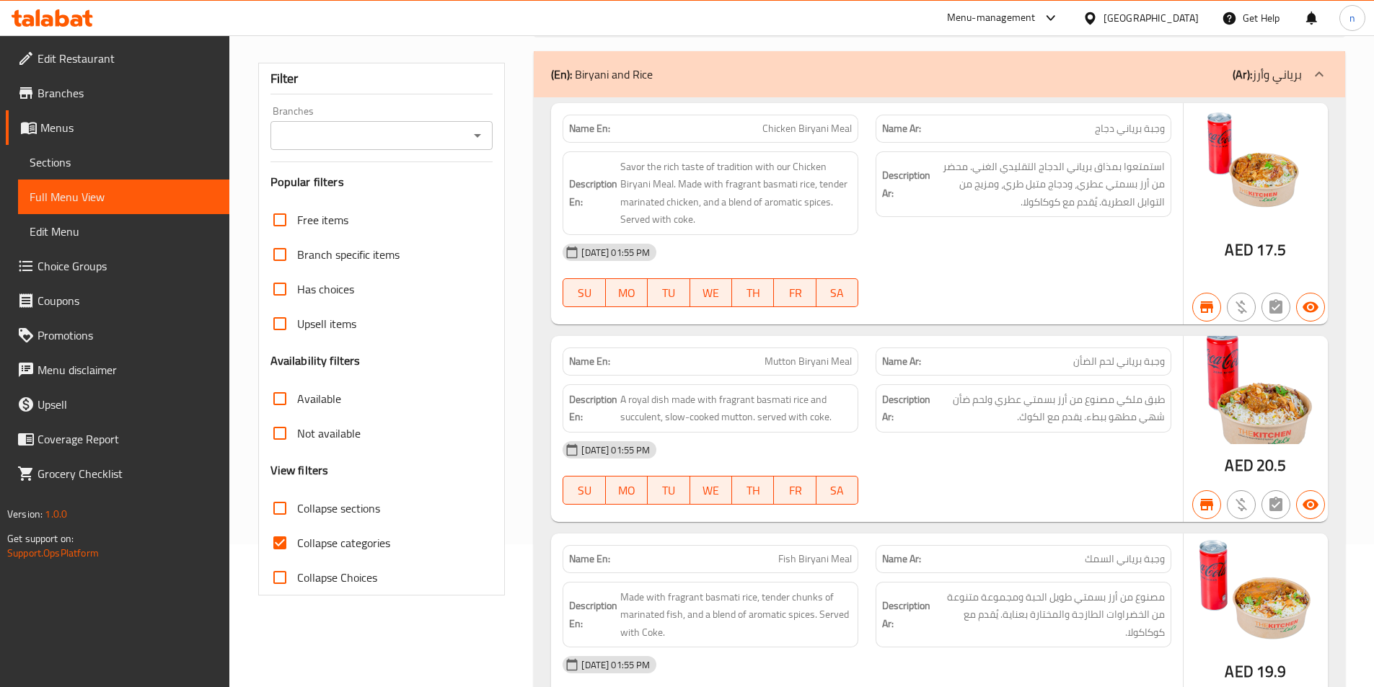
scroll to position [144, 0]
click at [289, 543] on input "Collapse categories" at bounding box center [280, 541] width 35 height 35
checkbox input "false"
click at [415, 133] on input "Branches" at bounding box center [370, 134] width 190 height 20
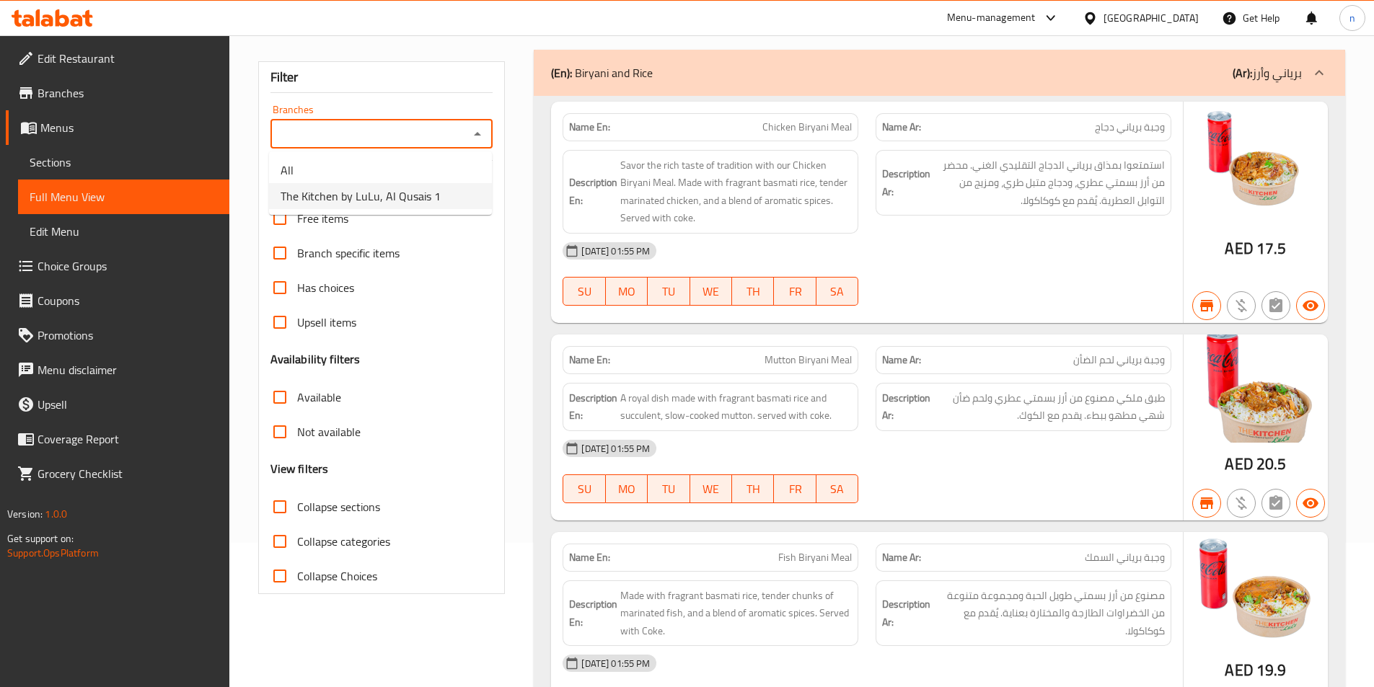
click at [416, 198] on span "The Kitchen by LuLu, Al Qusais 1" at bounding box center [361, 196] width 160 height 17
type input "The Kitchen by LuLu, Al Qusais 1"
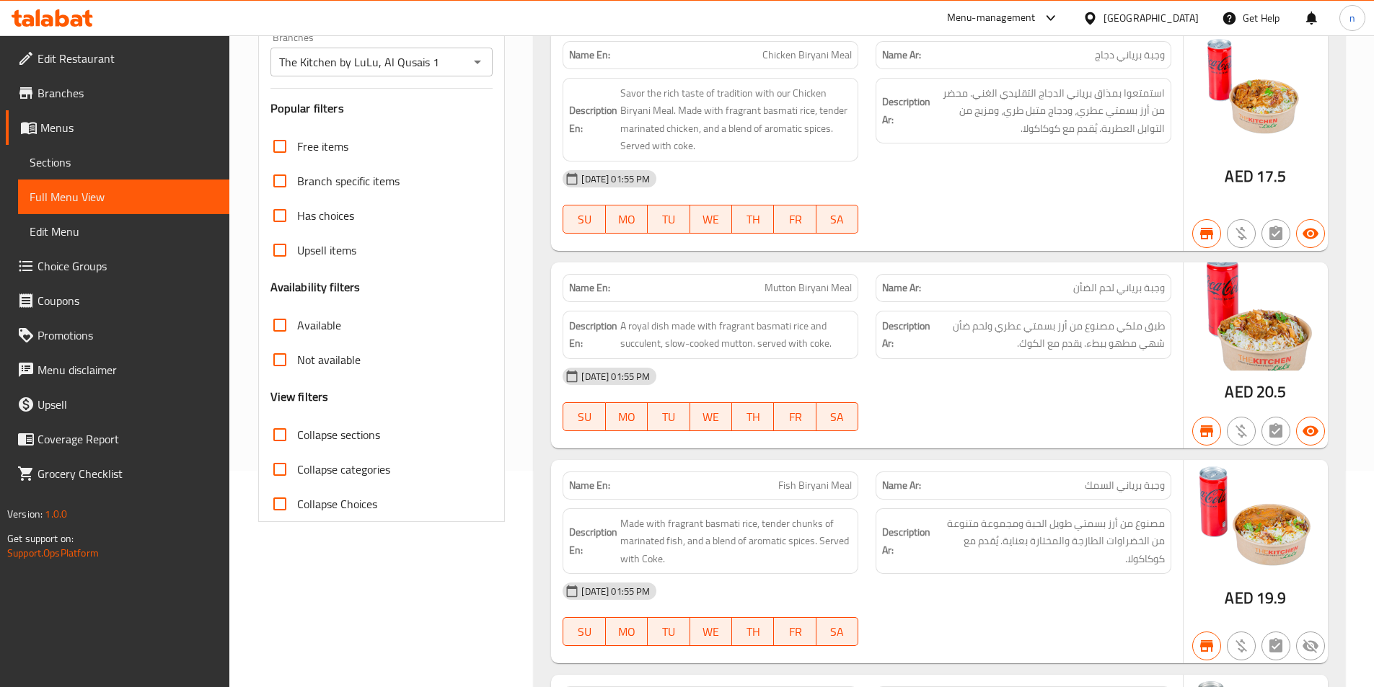
scroll to position [0, 0]
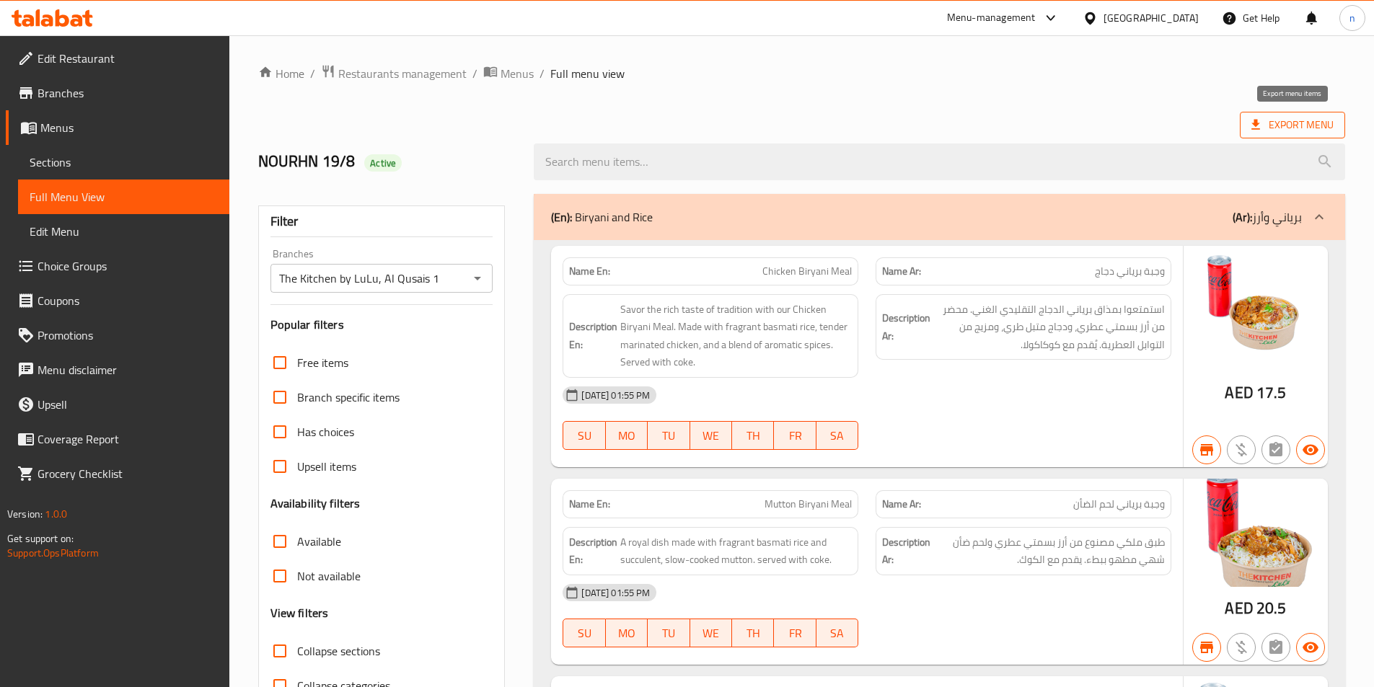
click at [1270, 129] on span "Export Menu" at bounding box center [1293, 125] width 82 height 18
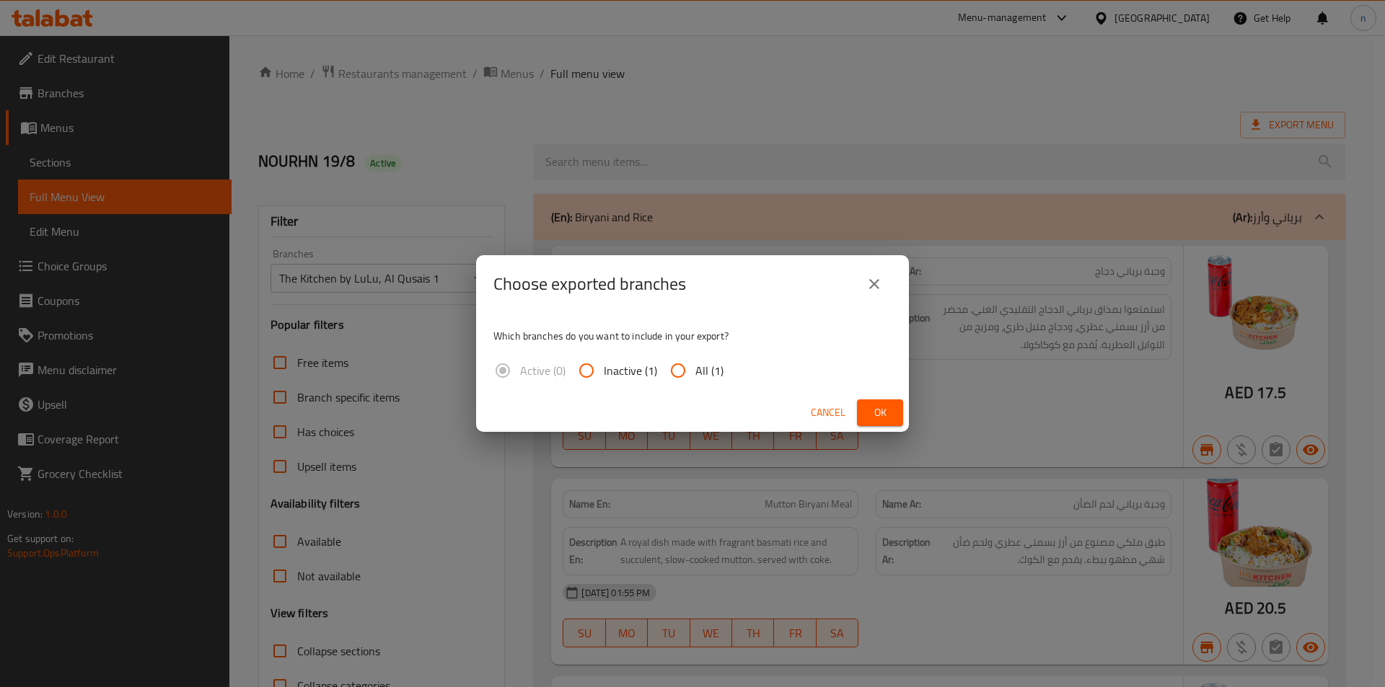
click at [673, 369] on input "All (1)" at bounding box center [678, 370] width 35 height 35
radio input "true"
click at [892, 413] on button "Ok" at bounding box center [880, 413] width 46 height 27
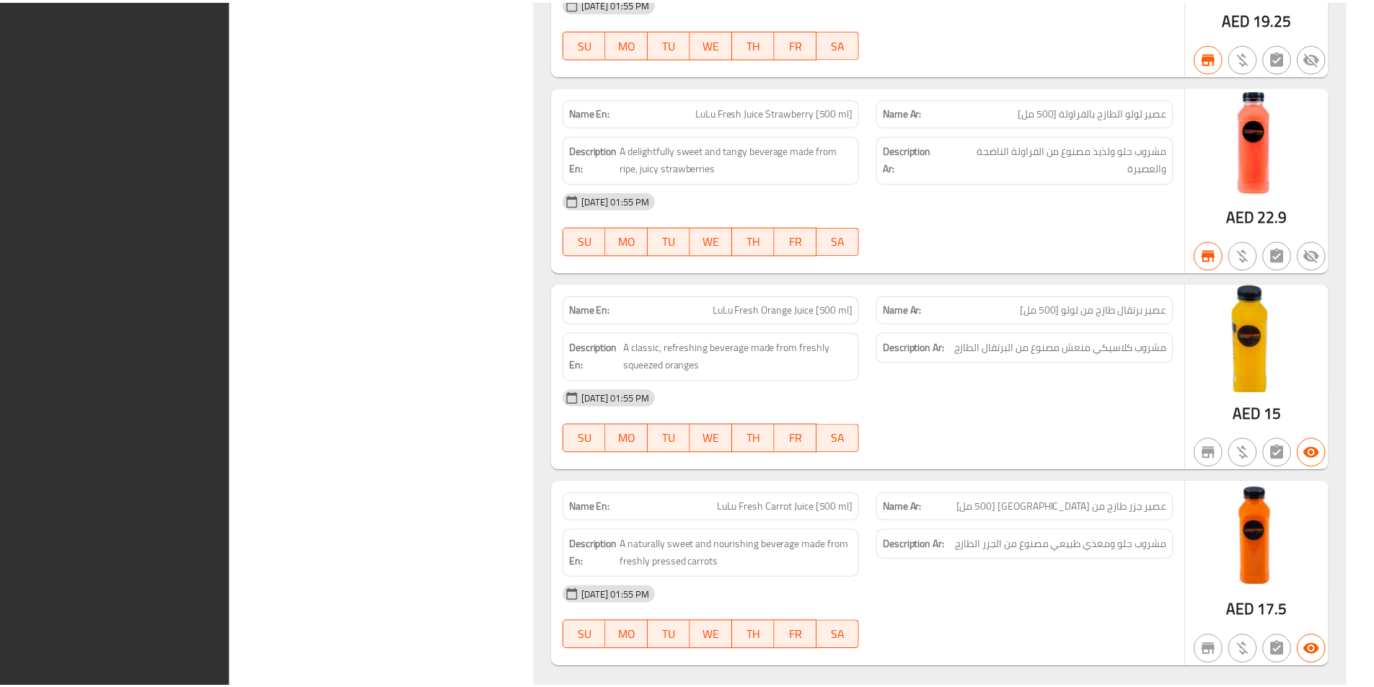
scroll to position [9242, 0]
